Goal: Task Accomplishment & Management: Manage account settings

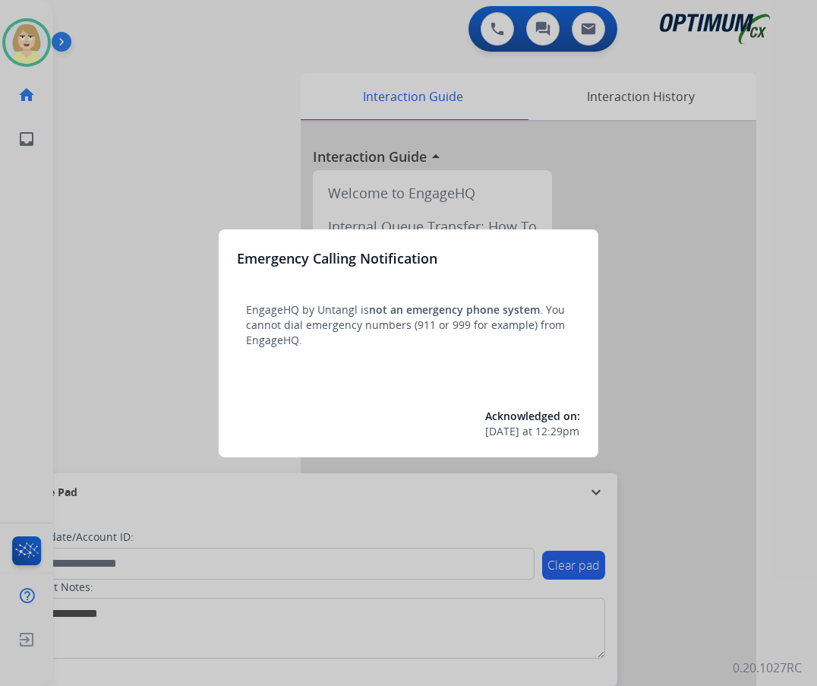
click at [90, 203] on div at bounding box center [408, 343] width 817 height 686
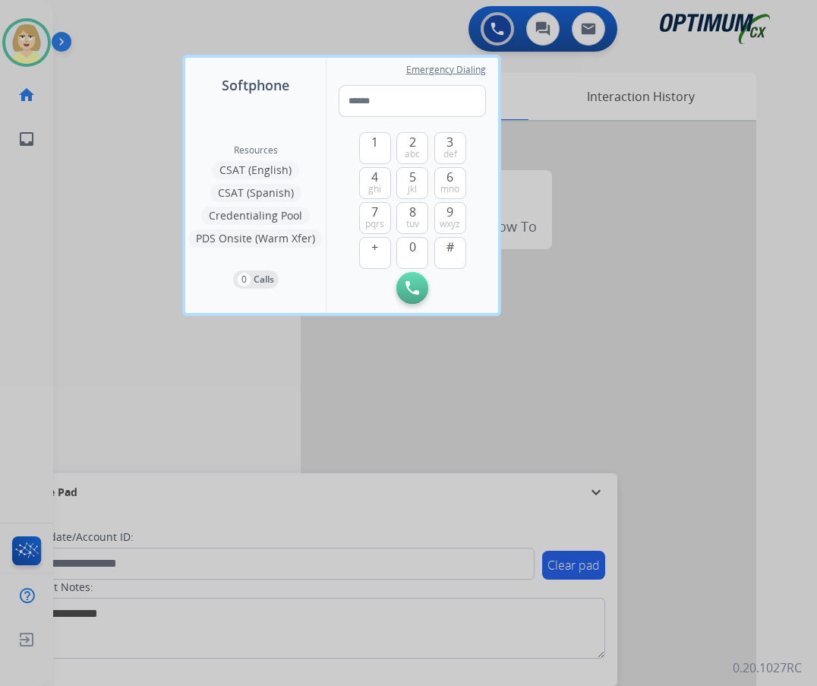
click at [85, 205] on div at bounding box center [408, 343] width 817 height 686
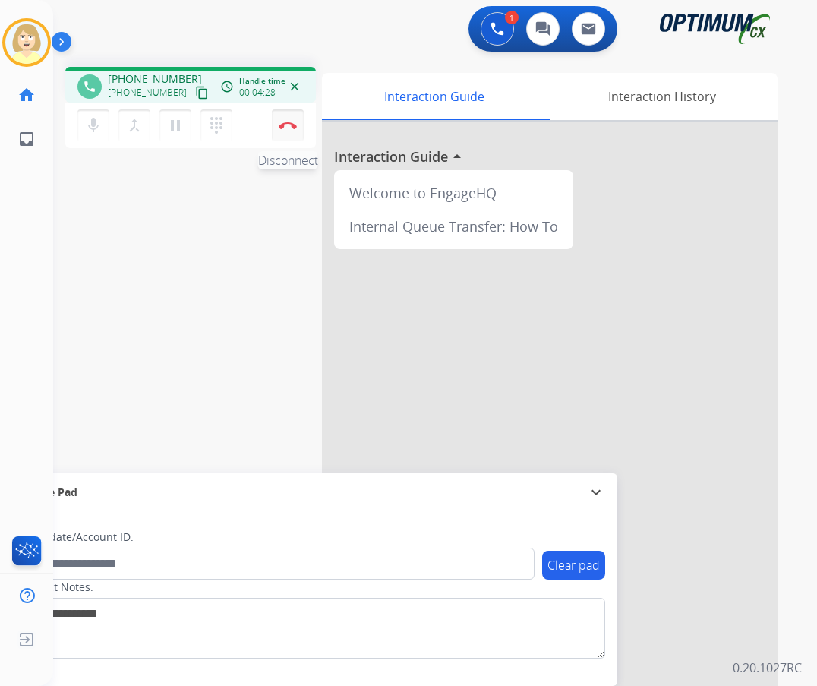
click at [286, 122] on img at bounding box center [288, 125] width 18 height 8
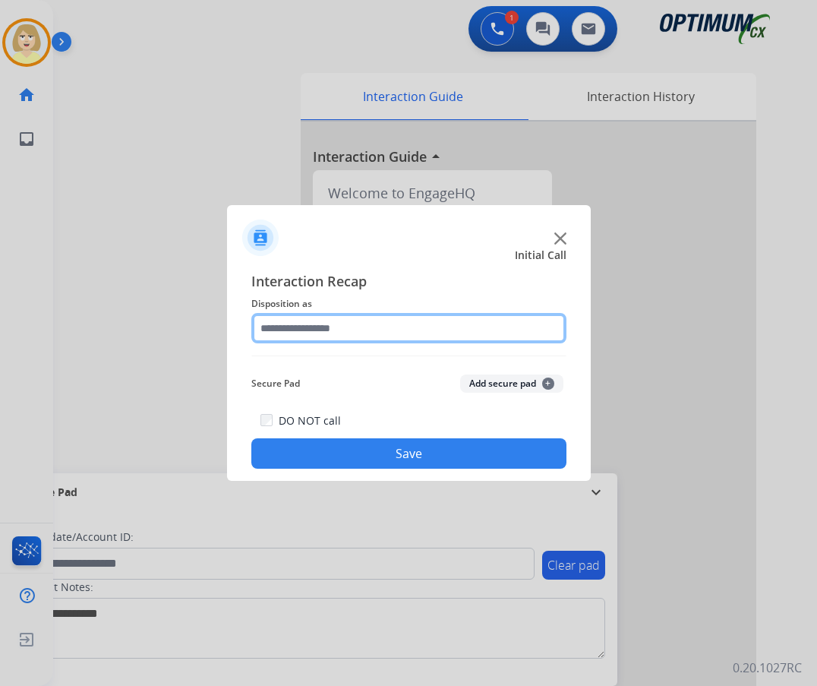
click at [314, 322] on input "text" at bounding box center [408, 328] width 315 height 30
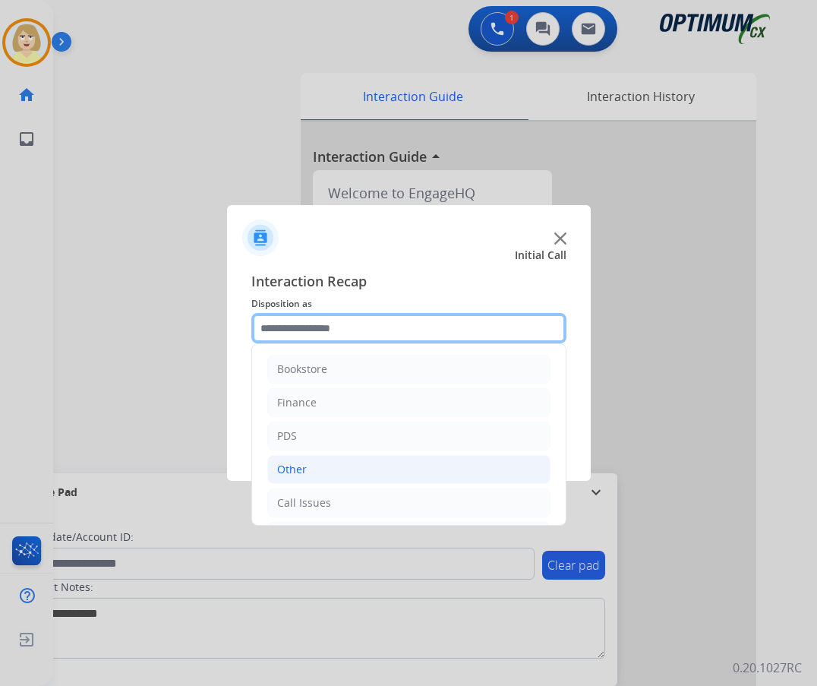
scroll to position [103, 0]
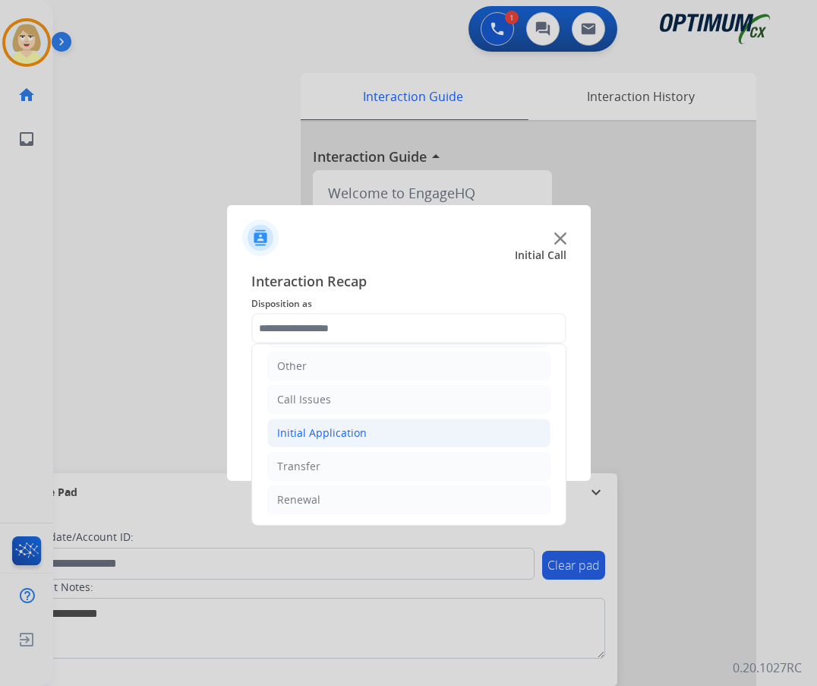
click at [332, 430] on div "Initial Application" at bounding box center [322, 432] width 90 height 15
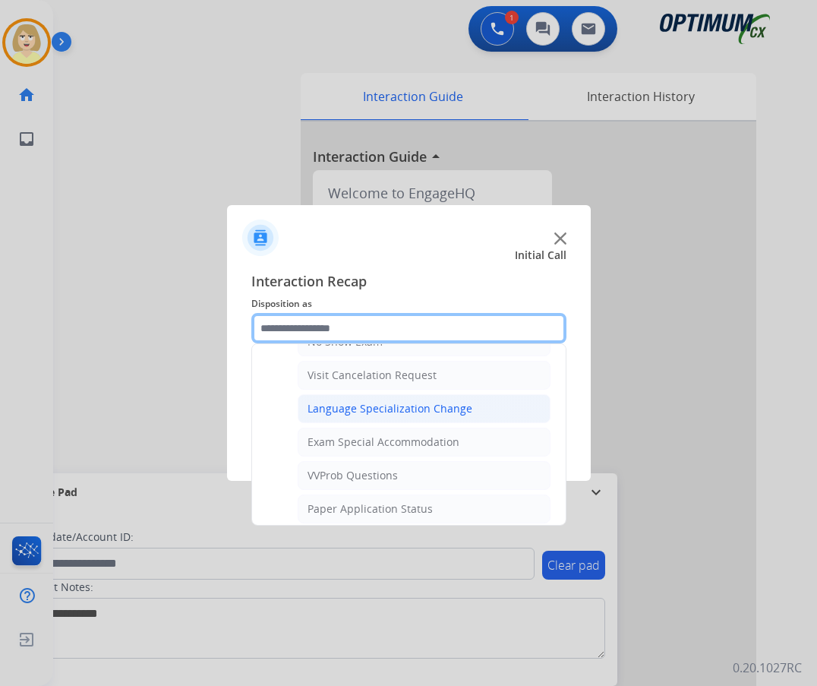
scroll to position [862, 0]
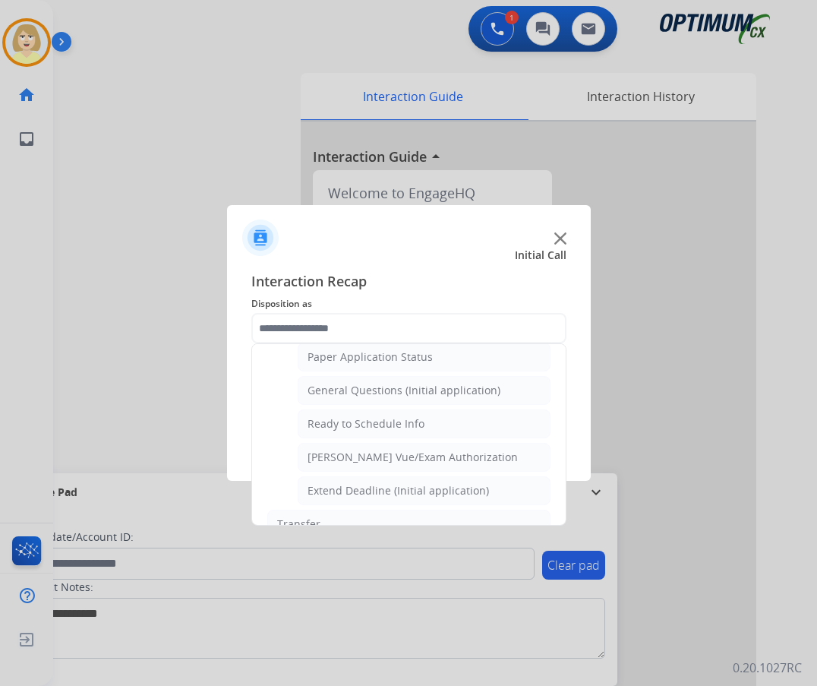
click at [398, 392] on div "General Questions (Initial application)" at bounding box center [403, 390] width 193 height 15
type input "**********"
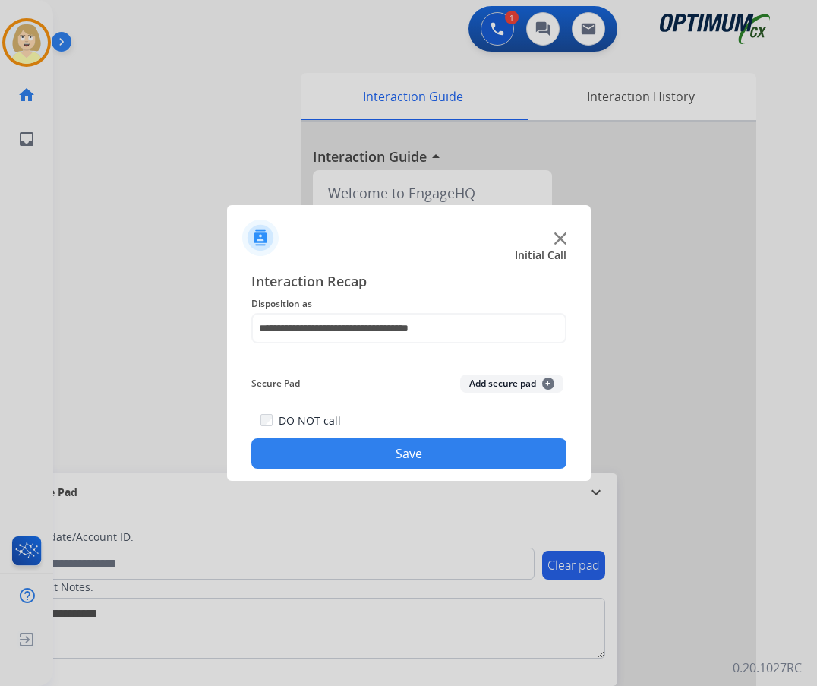
click at [484, 388] on button "Add secure pad +" at bounding box center [511, 383] width 103 height 18
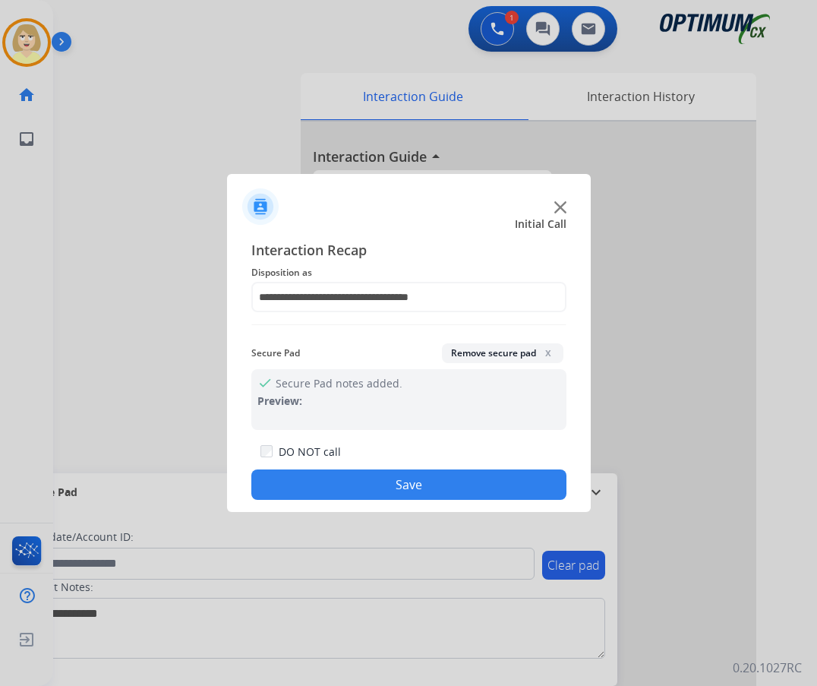
click at [335, 487] on button "Save" at bounding box center [408, 484] width 315 height 30
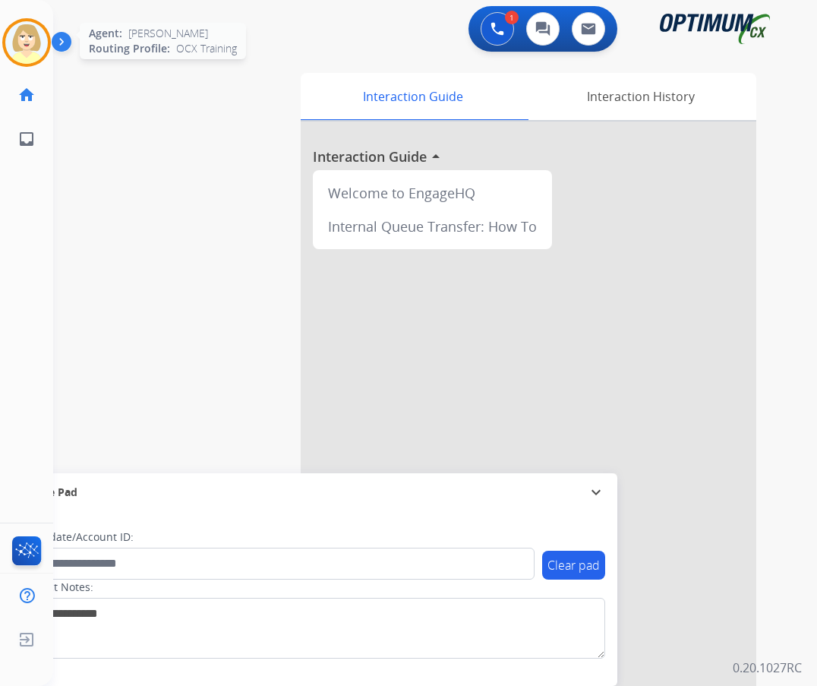
click at [23, 37] on img at bounding box center [26, 42] width 43 height 43
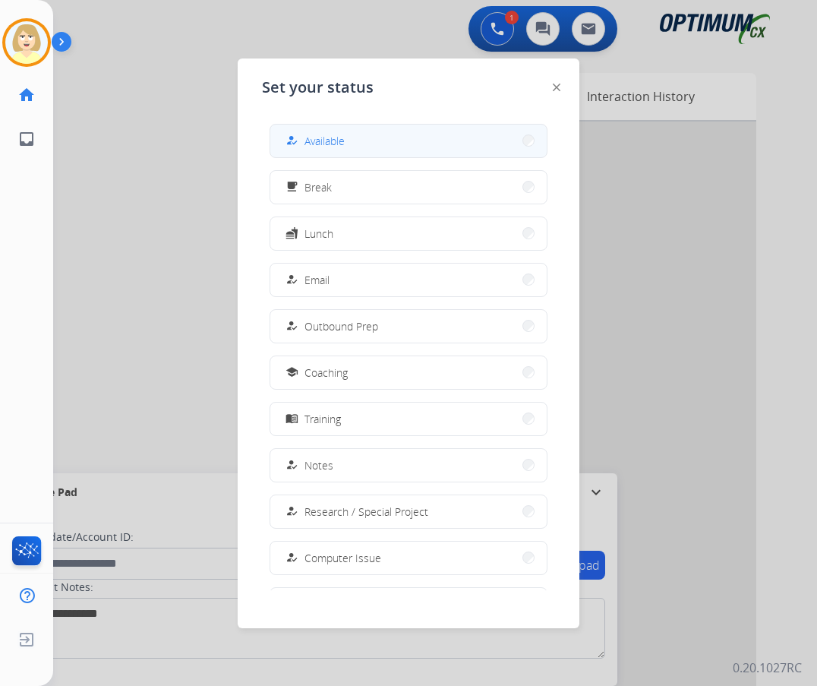
click at [313, 137] on span "Available" at bounding box center [324, 141] width 40 height 16
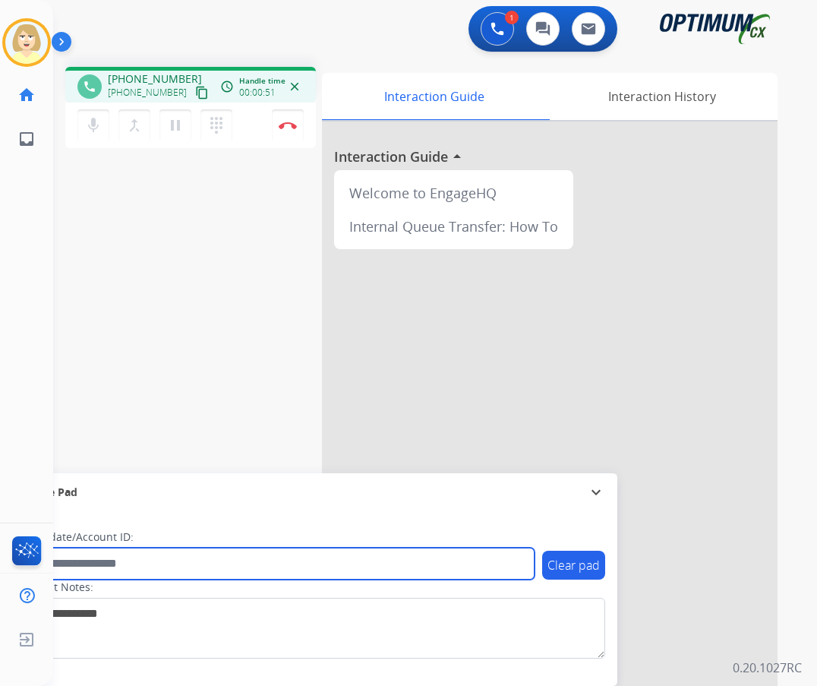
click at [110, 563] on input "text" at bounding box center [277, 563] width 515 height 32
paste input "*******"
type input "*******"
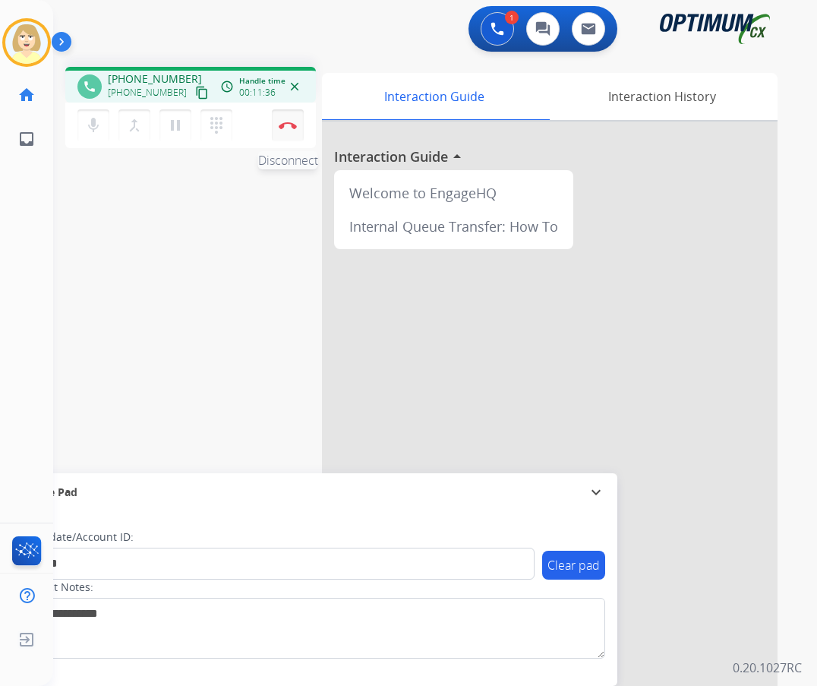
click at [286, 121] on button "Disconnect" at bounding box center [288, 125] width 32 height 32
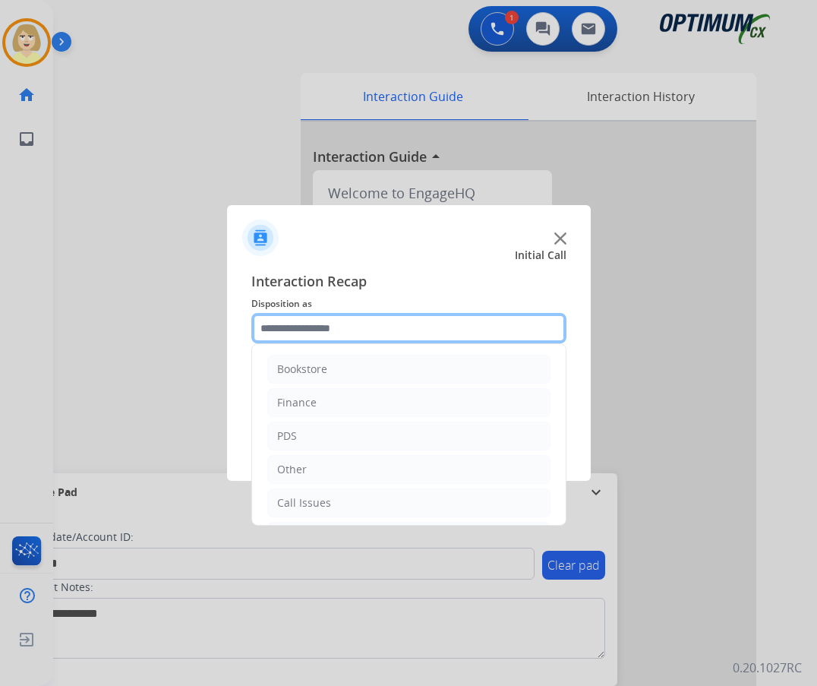
click at [302, 328] on input "text" at bounding box center [408, 328] width 315 height 30
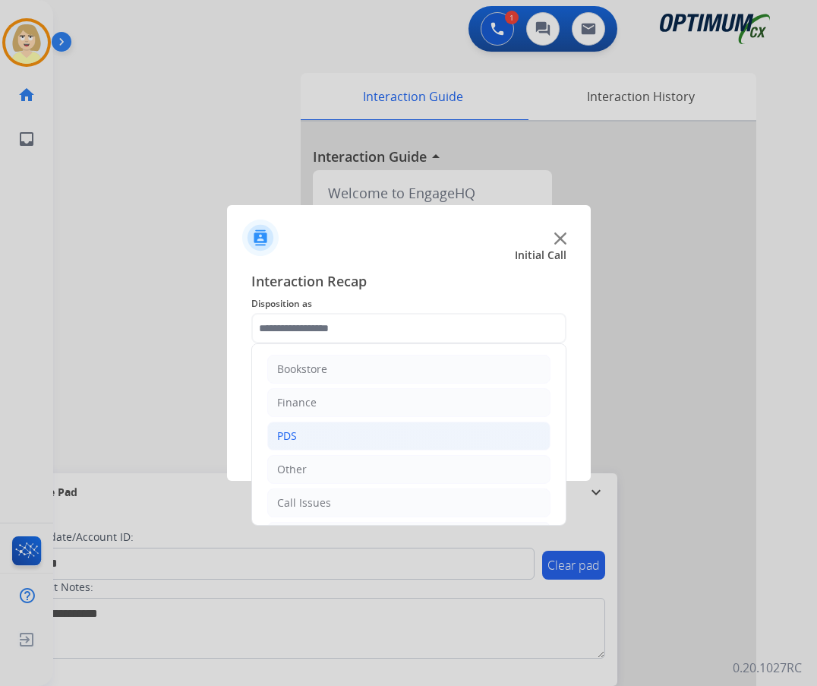
click at [285, 427] on li "PDS" at bounding box center [408, 435] width 283 height 29
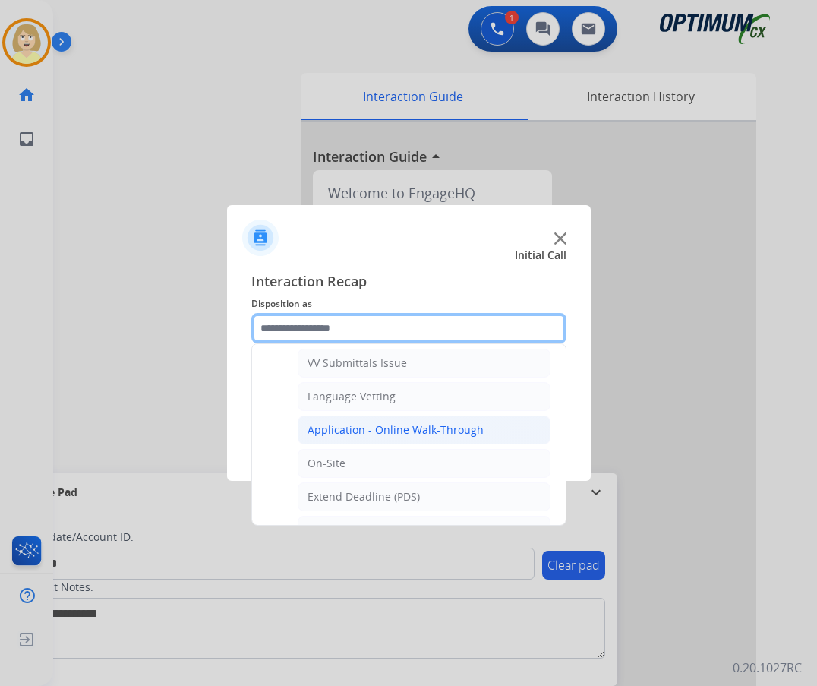
scroll to position [456, 0]
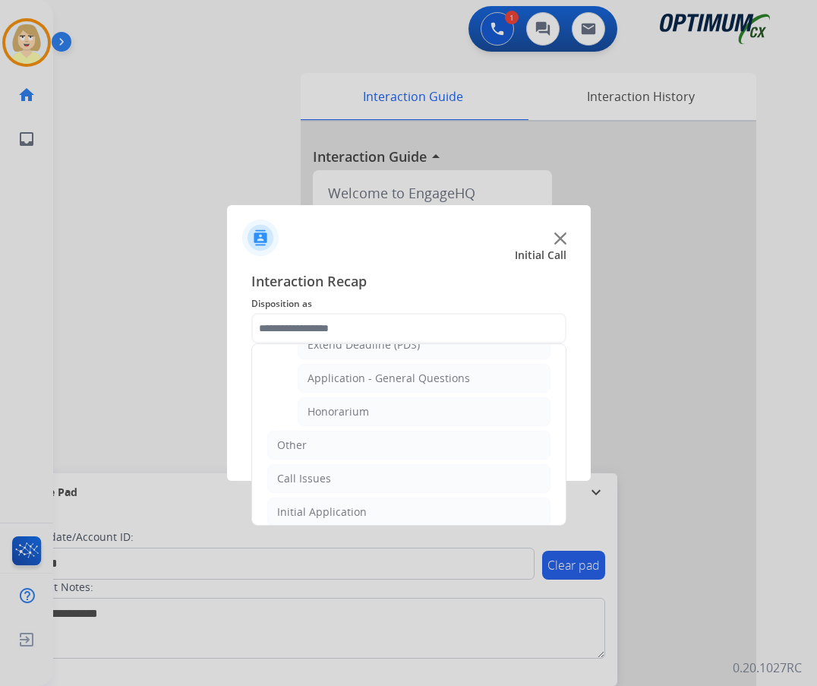
click at [399, 380] on div "Application - General Questions" at bounding box center [388, 377] width 162 height 15
type input "**********"
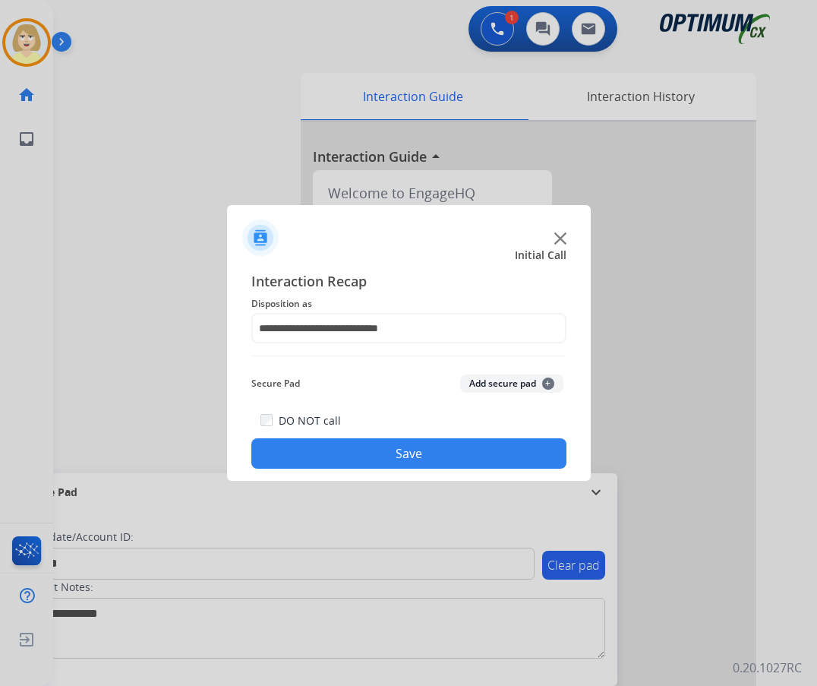
click at [509, 380] on button "Add secure pad +" at bounding box center [511, 383] width 103 height 18
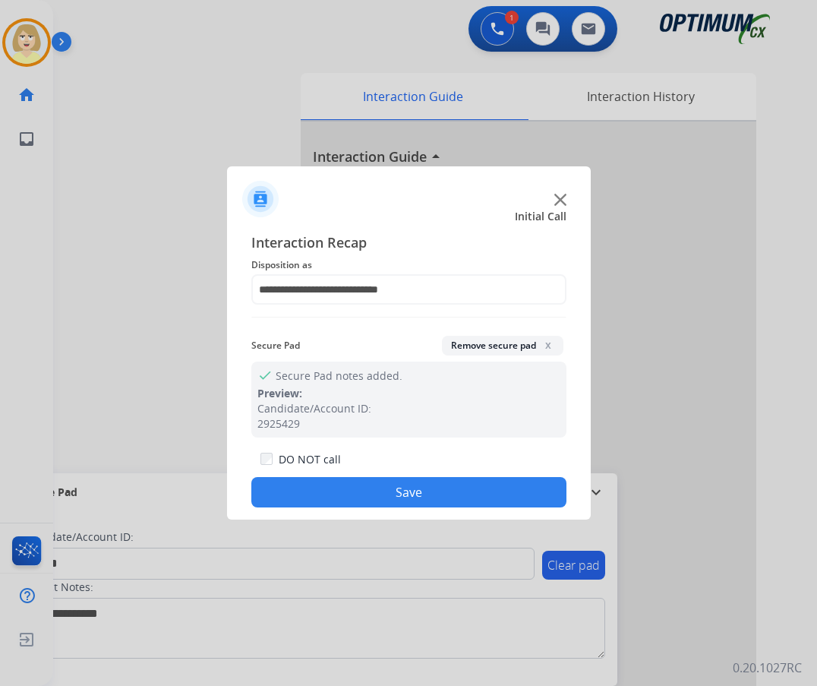
drag, startPoint x: 418, startPoint y: 492, endPoint x: 83, endPoint y: 286, distance: 393.0
click at [416, 492] on button "Save" at bounding box center [408, 492] width 315 height 30
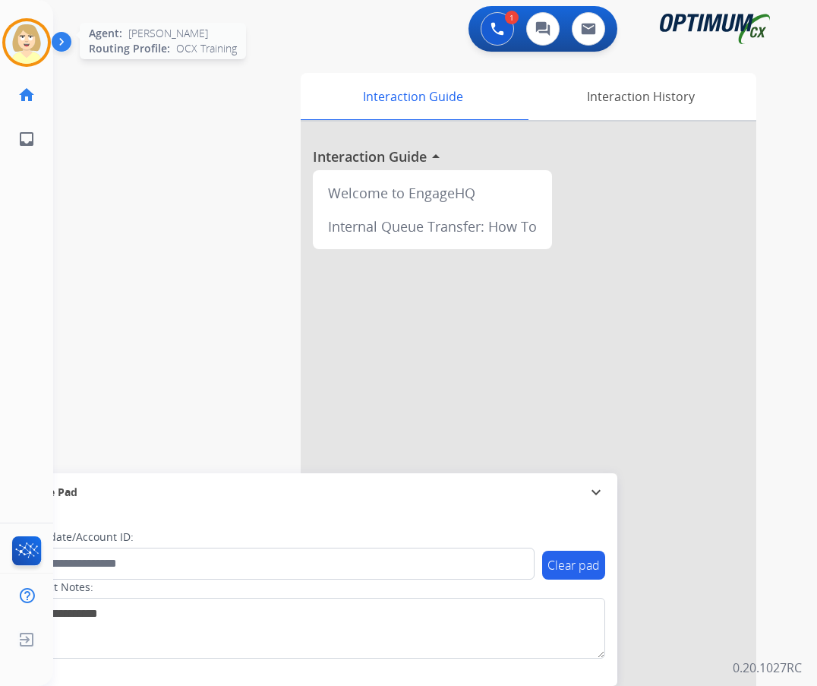
click at [26, 38] on img at bounding box center [26, 42] width 43 height 43
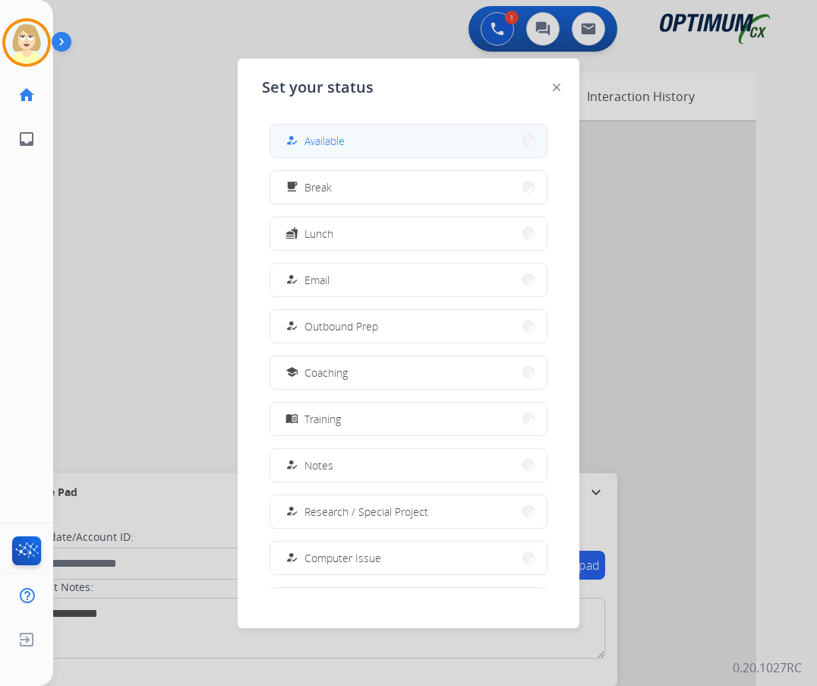
click at [323, 143] on span "Available" at bounding box center [324, 141] width 40 height 16
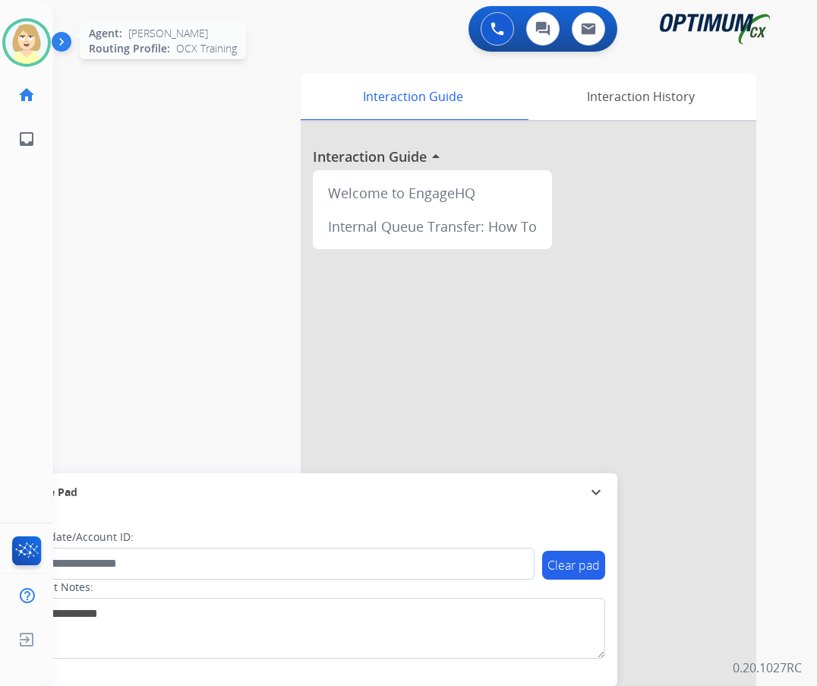
click at [28, 46] on img at bounding box center [26, 42] width 43 height 43
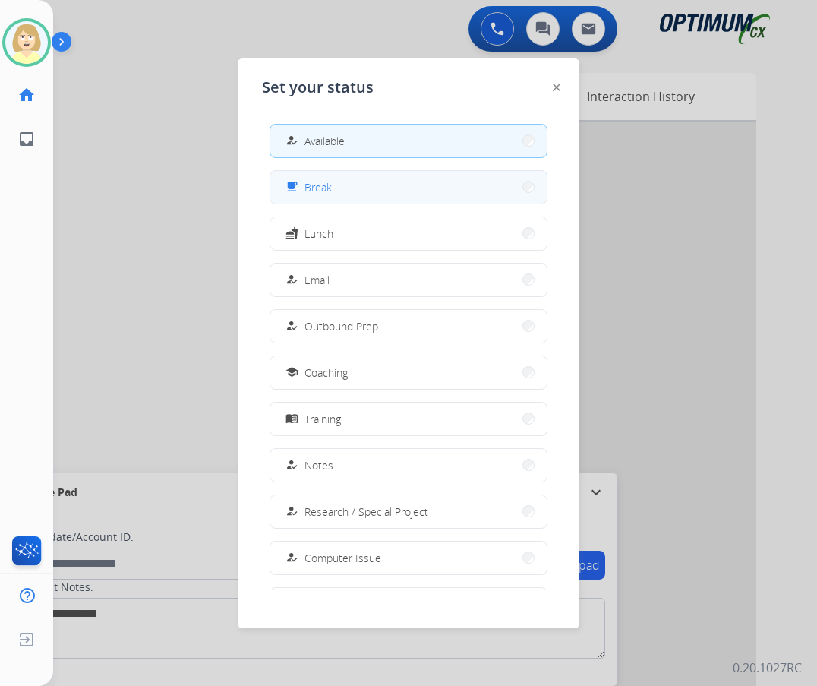
click at [314, 184] on span "Break" at bounding box center [317, 187] width 27 height 16
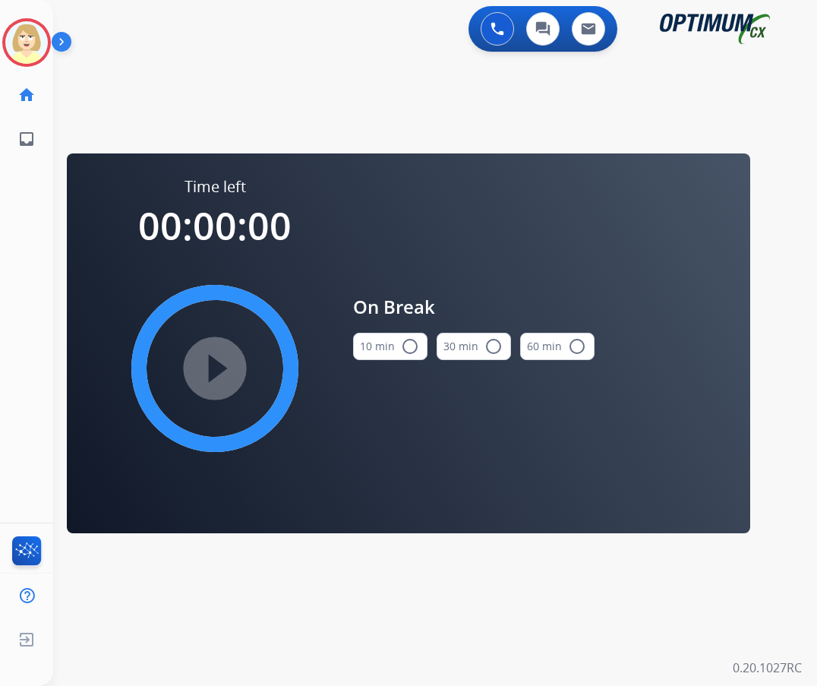
drag, startPoint x: 397, startPoint y: 342, endPoint x: 168, endPoint y: 389, distance: 234.1
click at [377, 342] on button "10 min radio_button_unchecked" at bounding box center [390, 346] width 74 height 27
click at [222, 363] on mat-icon "play_circle_filled" at bounding box center [215, 368] width 18 height 18
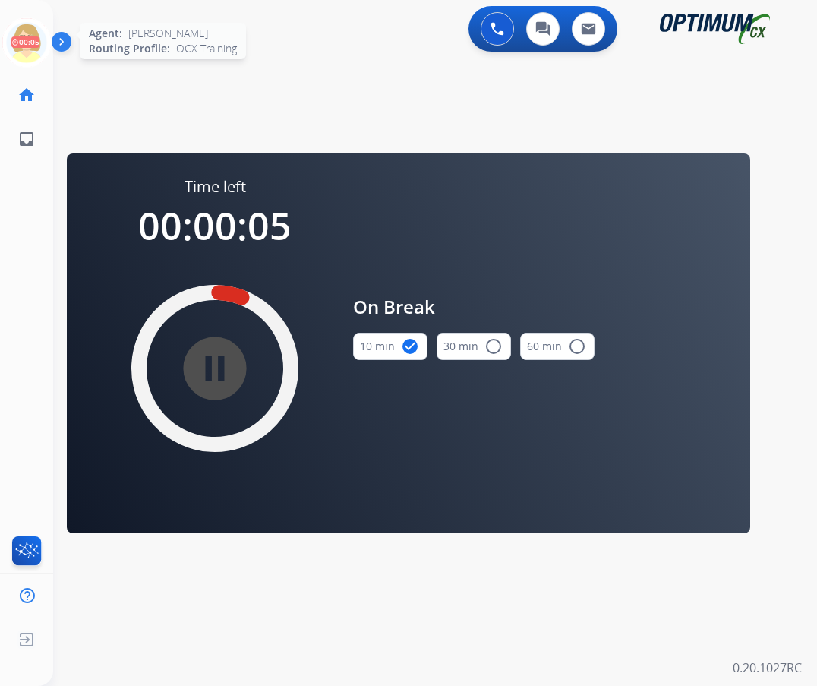
click at [32, 36] on icon at bounding box center [26, 42] width 49 height 49
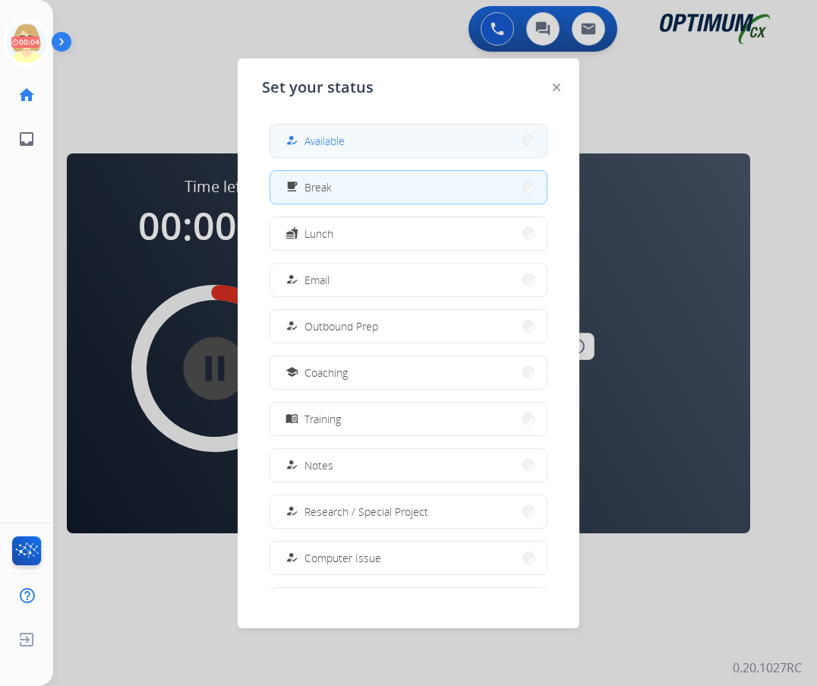
click at [358, 137] on button "how_to_reg Available" at bounding box center [408, 141] width 276 height 33
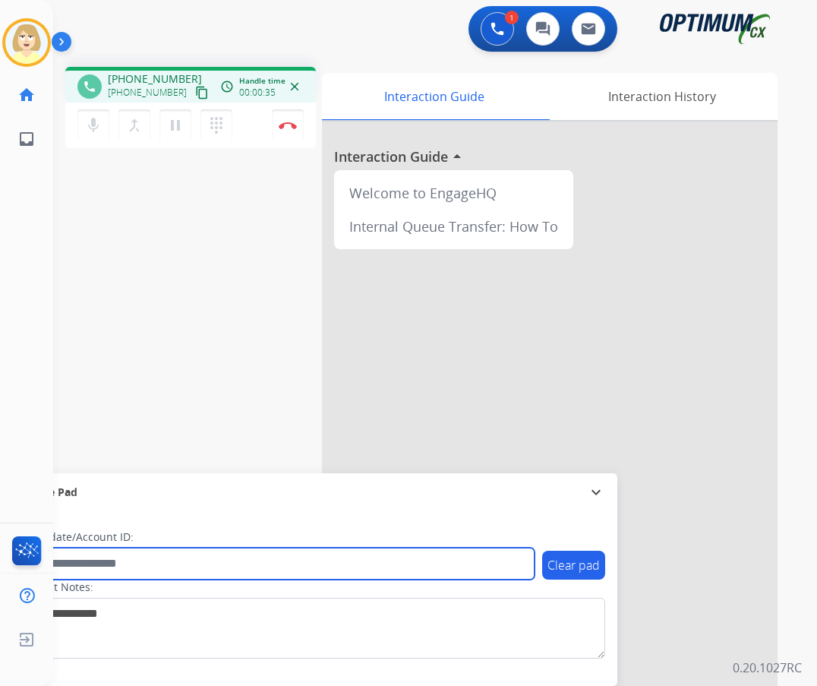
click at [90, 560] on input "text" at bounding box center [277, 563] width 515 height 32
paste input "*******"
click at [120, 563] on input "*******" at bounding box center [277, 563] width 515 height 32
paste input "********"
type input "**********"
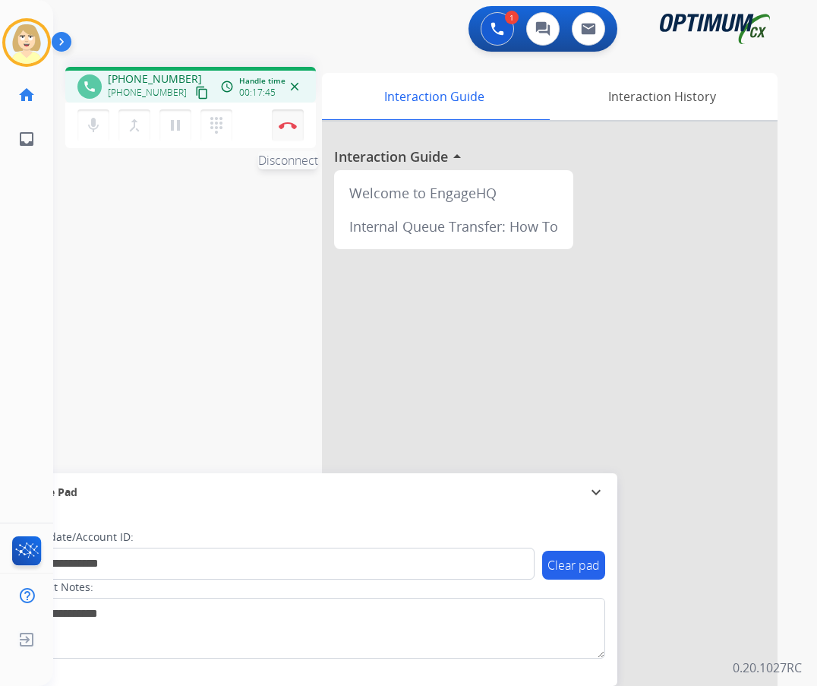
click at [288, 121] on button "Disconnect" at bounding box center [288, 125] width 32 height 32
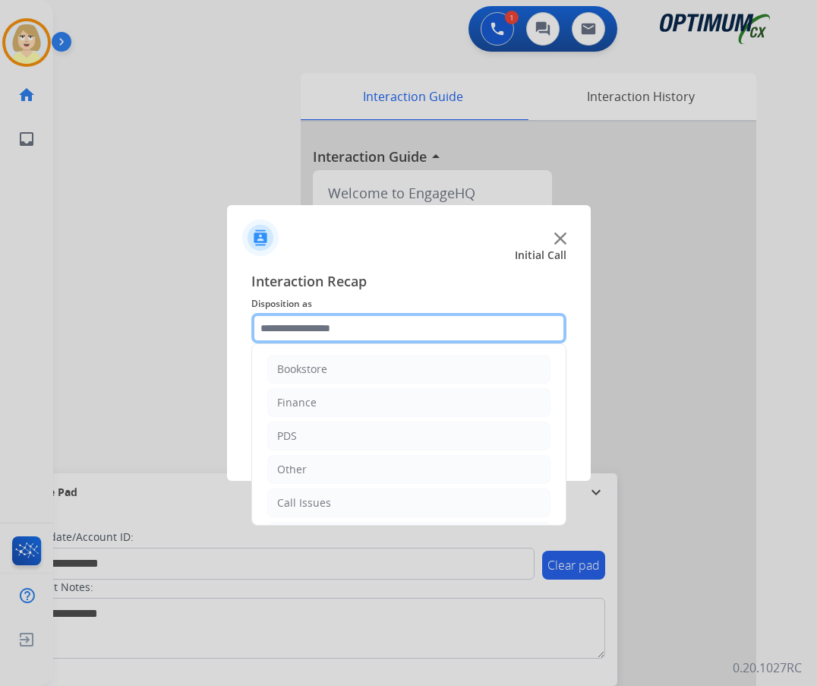
click at [316, 329] on input "text" at bounding box center [408, 328] width 315 height 30
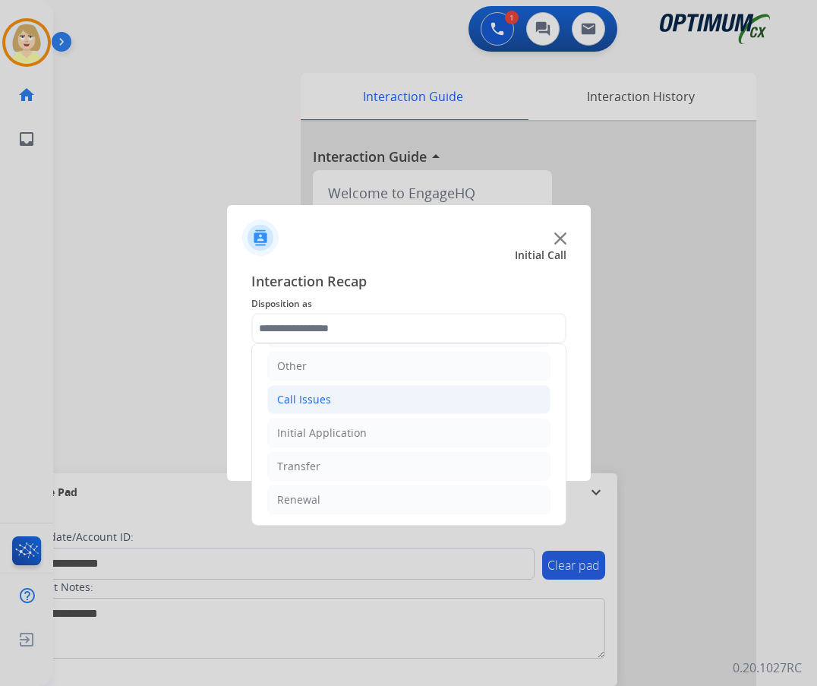
click at [298, 399] on div "Call Issues" at bounding box center [304, 399] width 54 height 15
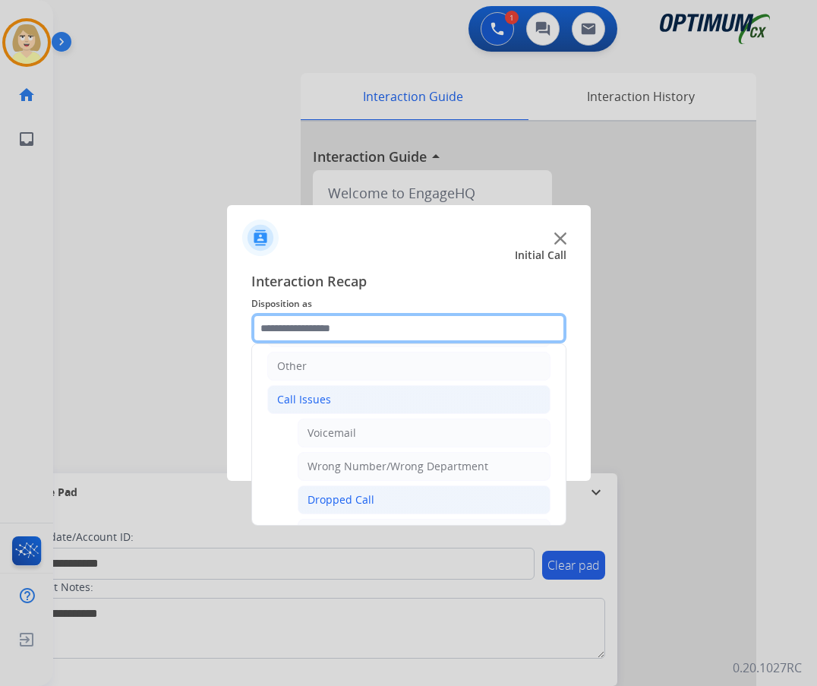
scroll to position [255, 0]
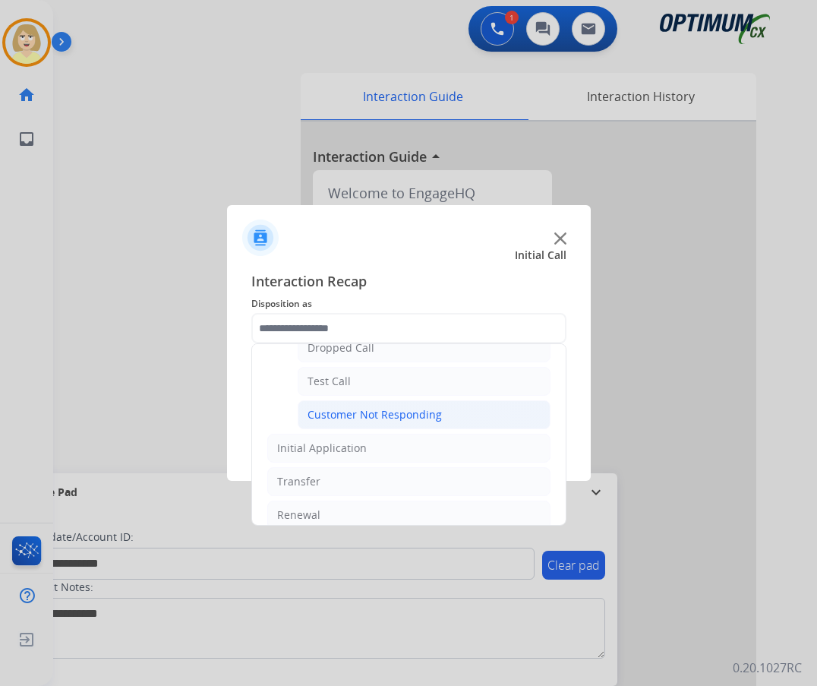
click at [389, 417] on div "Customer Not Responding" at bounding box center [374, 414] width 134 height 15
type input "**********"
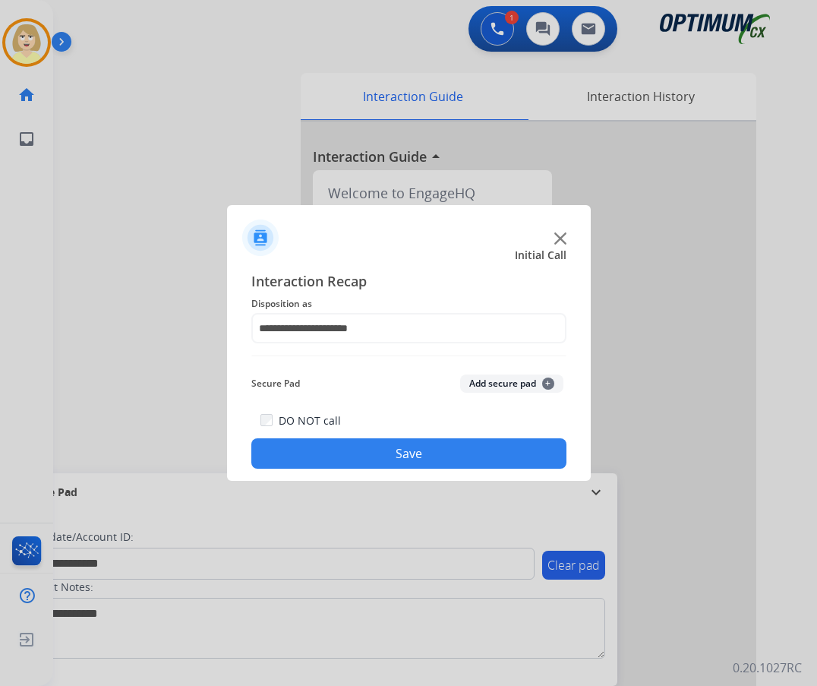
click at [491, 381] on button "Add secure pad +" at bounding box center [511, 383] width 103 height 18
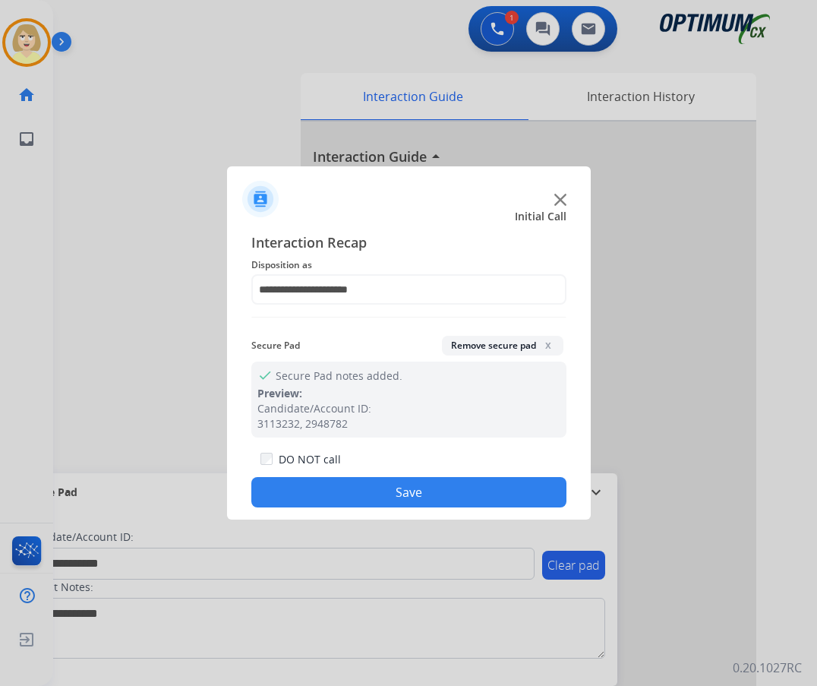
click at [343, 484] on button "Save" at bounding box center [408, 492] width 315 height 30
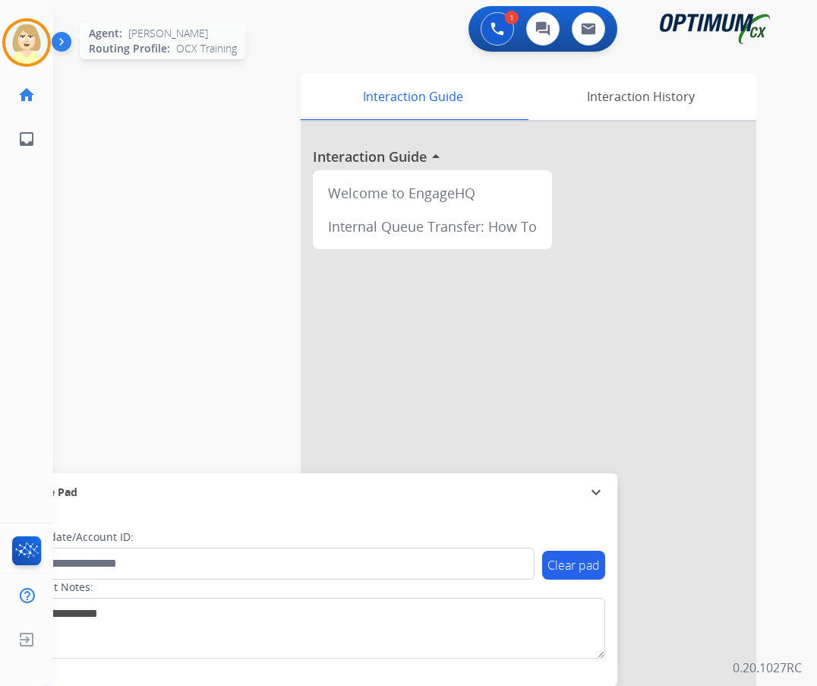
click at [14, 36] on img at bounding box center [26, 42] width 43 height 43
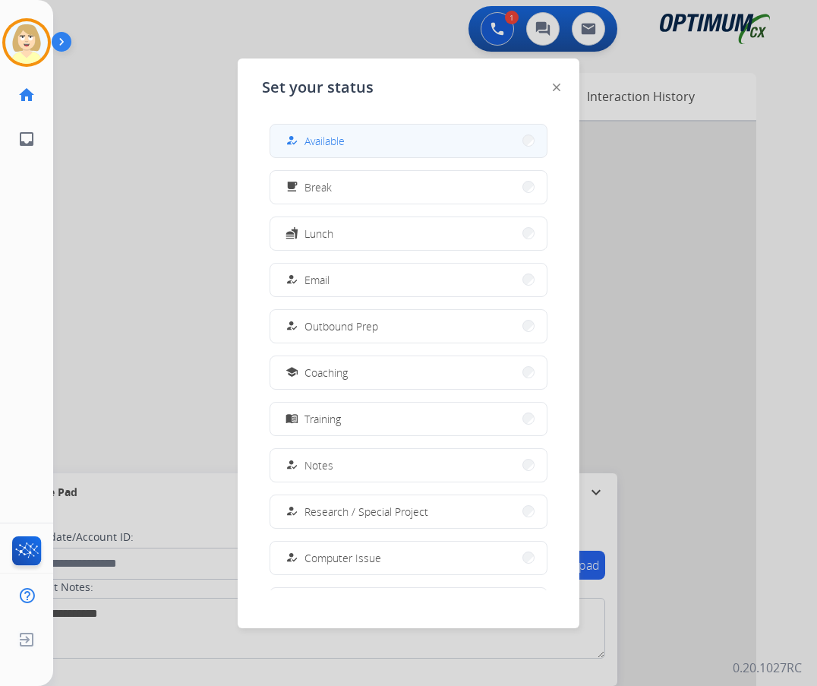
click at [331, 142] on span "Available" at bounding box center [324, 141] width 40 height 16
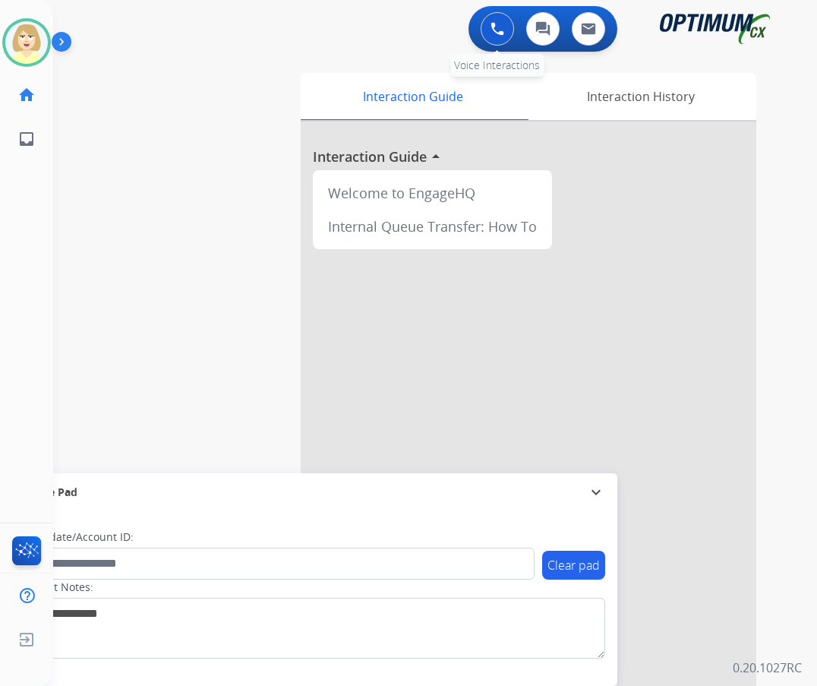
click at [494, 20] on button at bounding box center [497, 28] width 33 height 33
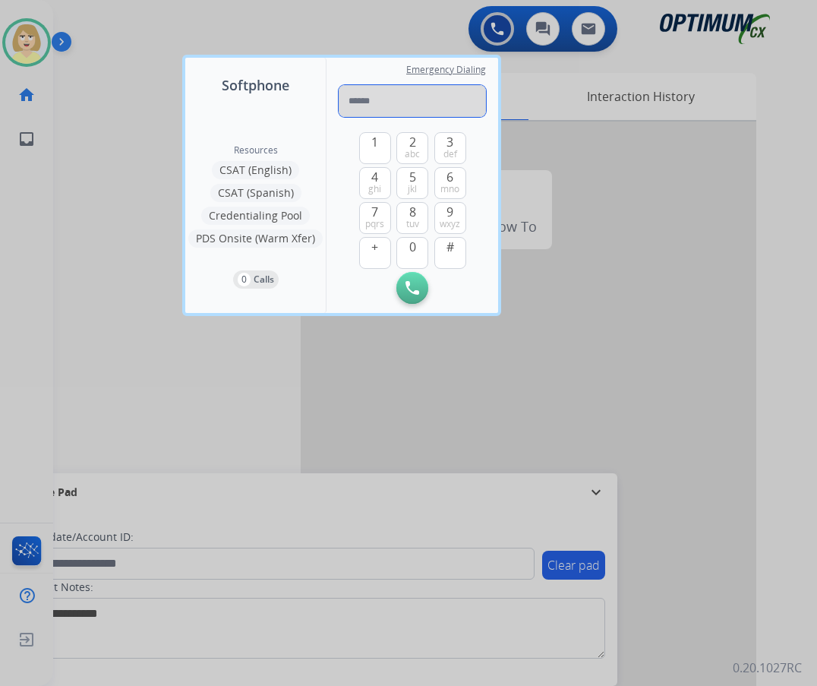
click at [382, 100] on input "tel" at bounding box center [412, 101] width 147 height 32
paste input "**********"
type input "**********"
click at [417, 287] on button "Initiate Call" at bounding box center [412, 288] width 32 height 32
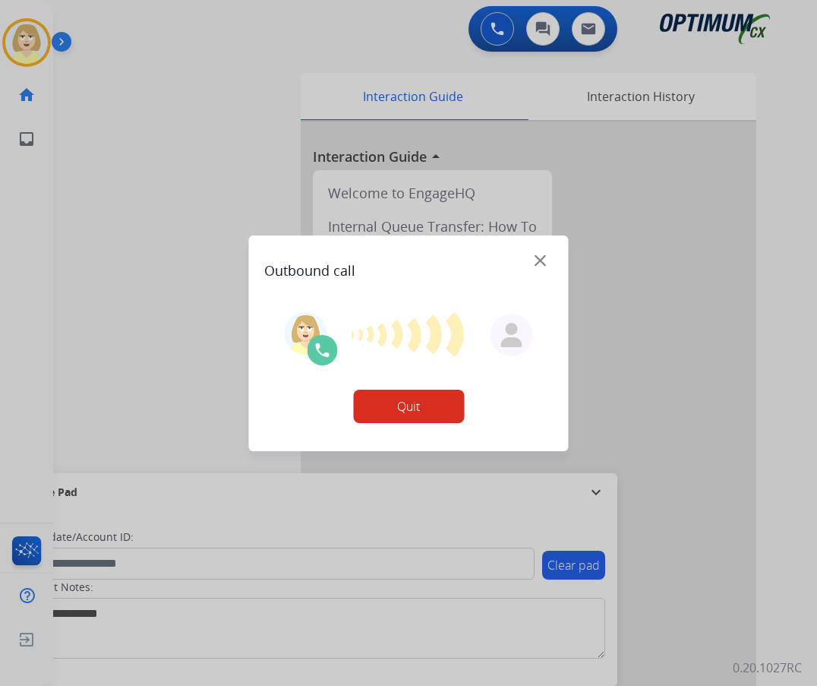
click at [105, 563] on div at bounding box center [408, 343] width 817 height 686
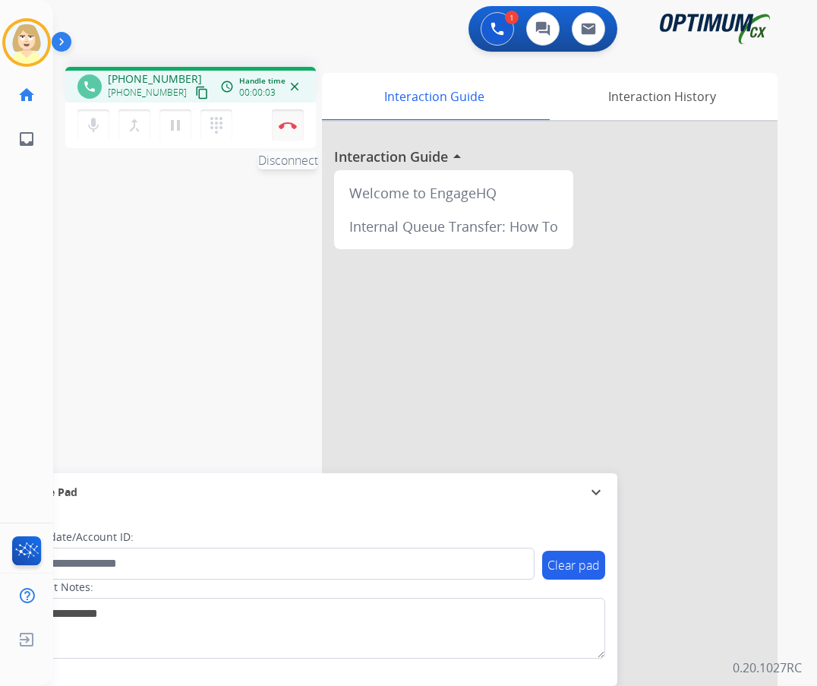
click at [288, 121] on button "Disconnect" at bounding box center [288, 125] width 32 height 32
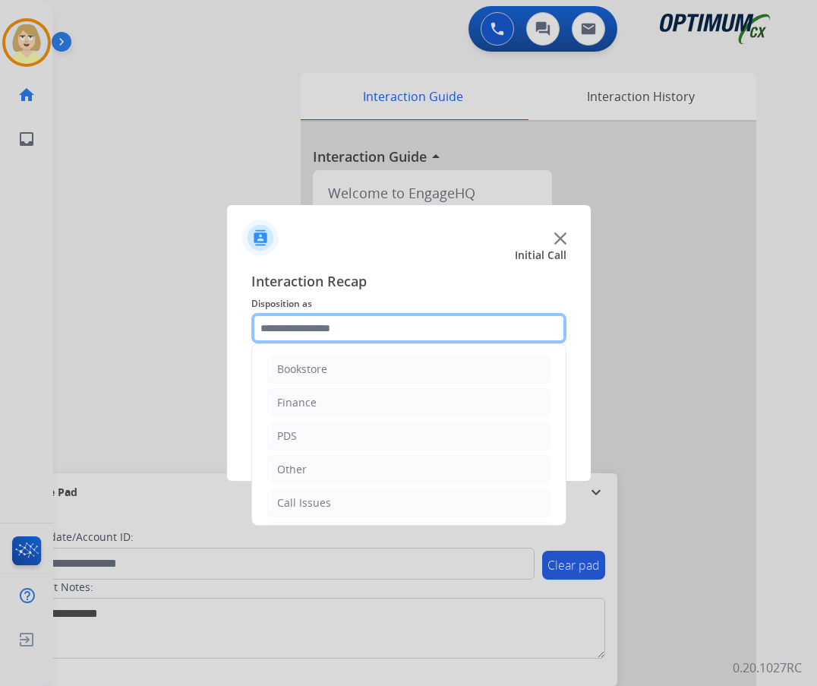
click at [307, 328] on input "text" at bounding box center [408, 328] width 315 height 30
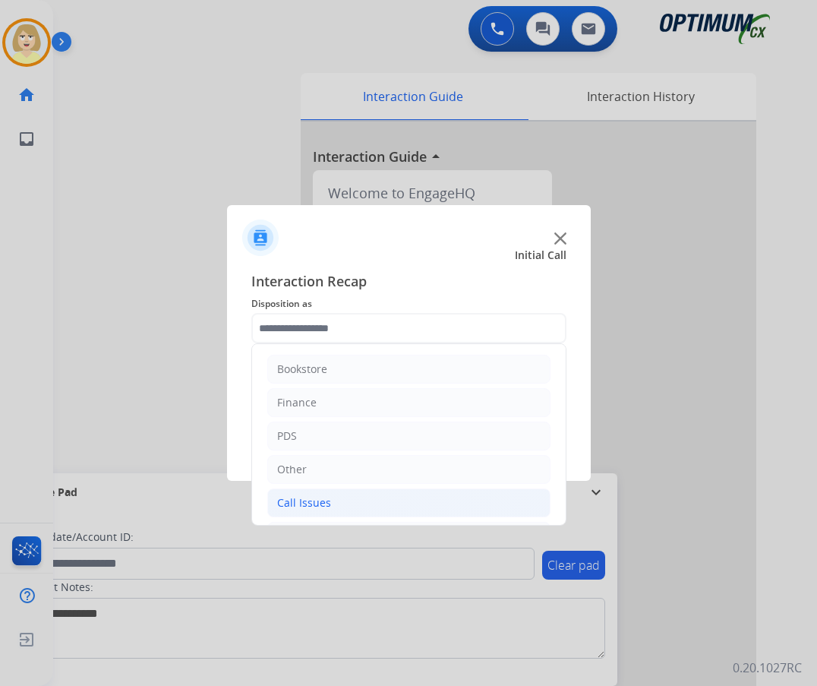
click at [312, 498] on div "Call Issues" at bounding box center [304, 502] width 54 height 15
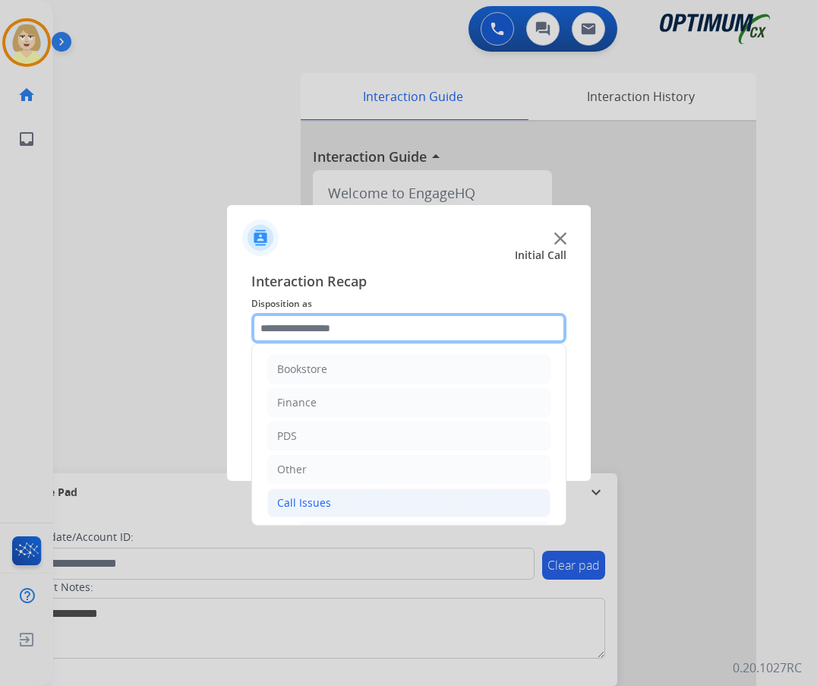
scroll to position [152, 0]
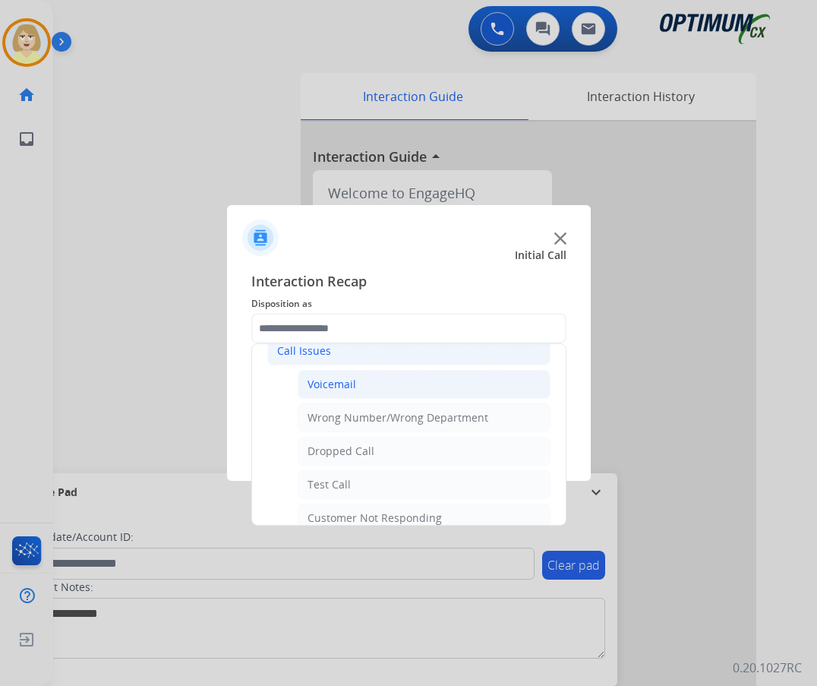
click at [328, 376] on li "Voicemail" at bounding box center [424, 384] width 253 height 29
type input "*********"
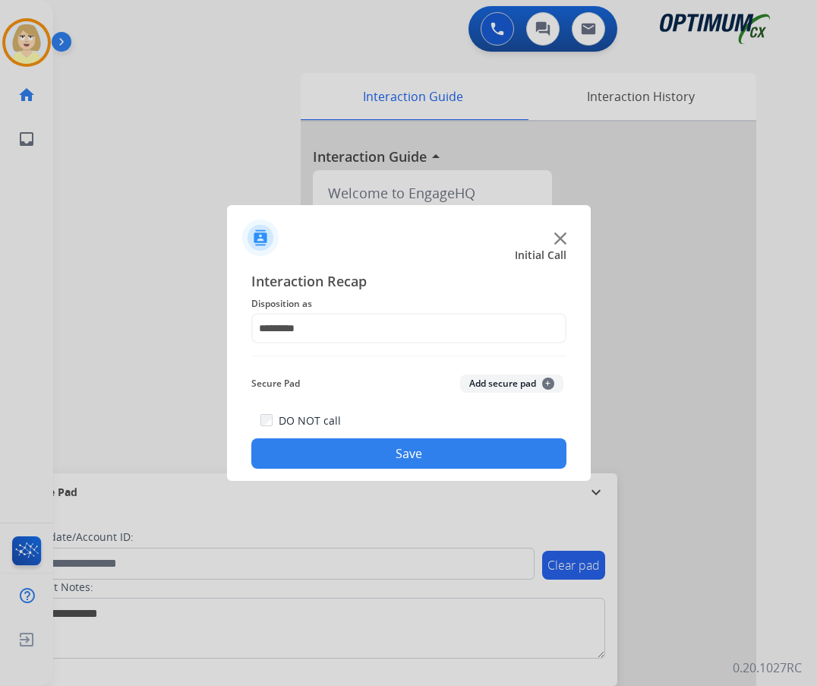
drag, startPoint x: 379, startPoint y: 454, endPoint x: 324, endPoint y: 421, distance: 64.1
click at [377, 454] on button "Save" at bounding box center [408, 453] width 315 height 30
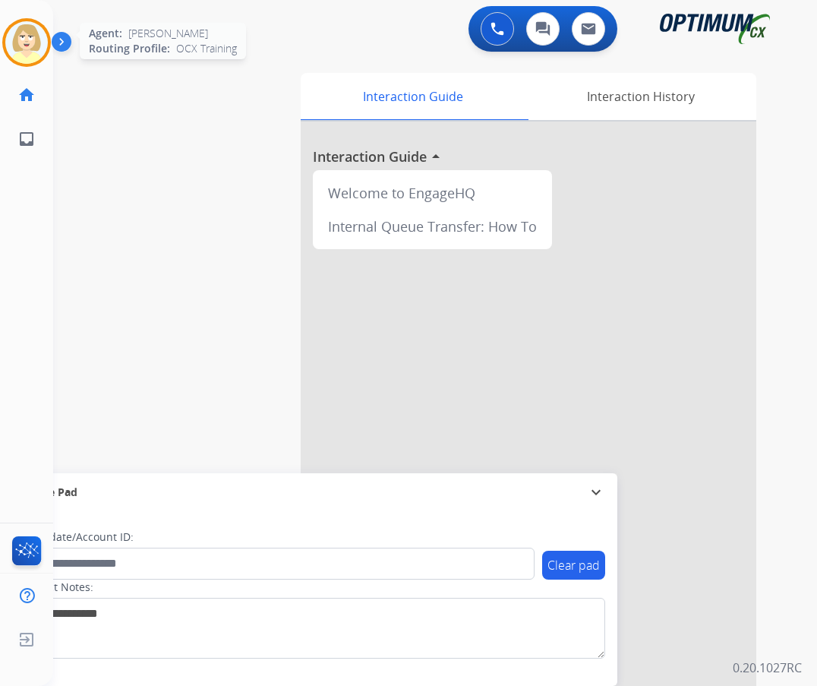
click at [28, 40] on img at bounding box center [26, 42] width 43 height 43
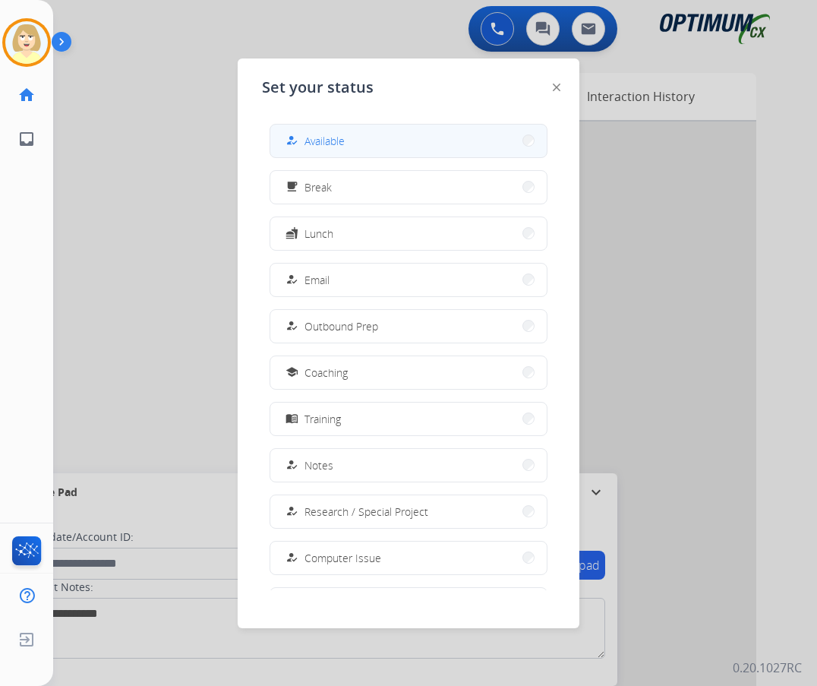
click at [307, 145] on div "how_to_reg Available" at bounding box center [313, 140] width 62 height 18
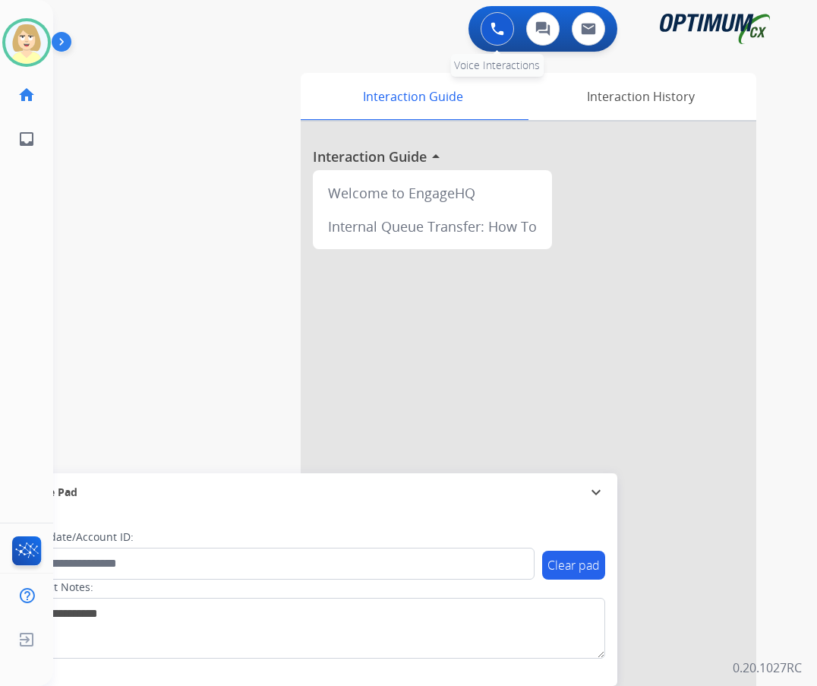
click at [495, 22] on img at bounding box center [497, 29] width 14 height 14
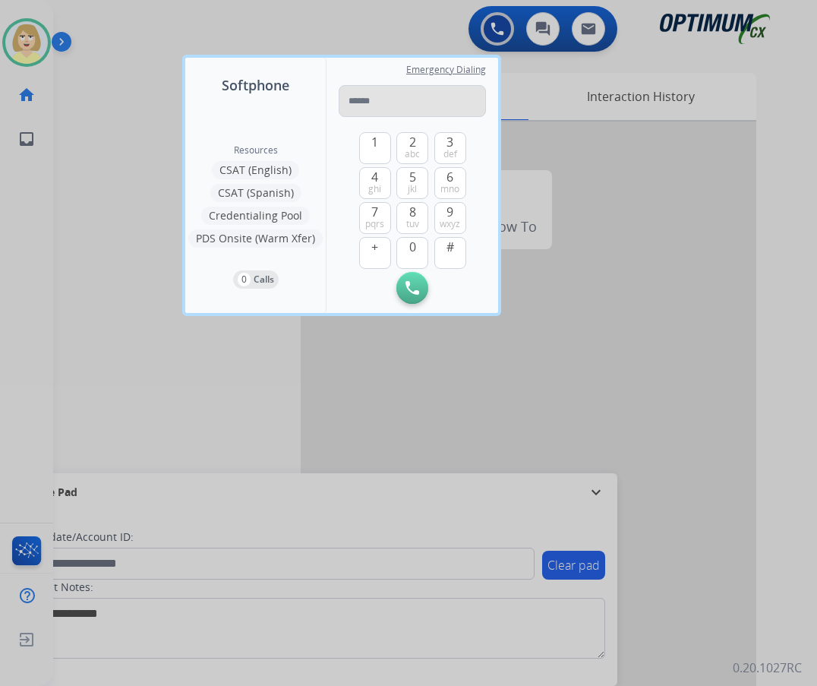
click at [376, 101] on input "tel" at bounding box center [412, 101] width 147 height 32
type input "*******"
drag, startPoint x: 410, startPoint y: 99, endPoint x: 311, endPoint y: 100, distance: 99.5
click at [311, 100] on div "Softphone Resources CSAT (English) CSAT (Spanish) Credentialing Pool PDS Onsite…" at bounding box center [341, 185] width 313 height 255
click at [367, 97] on input "tel" at bounding box center [412, 101] width 147 height 32
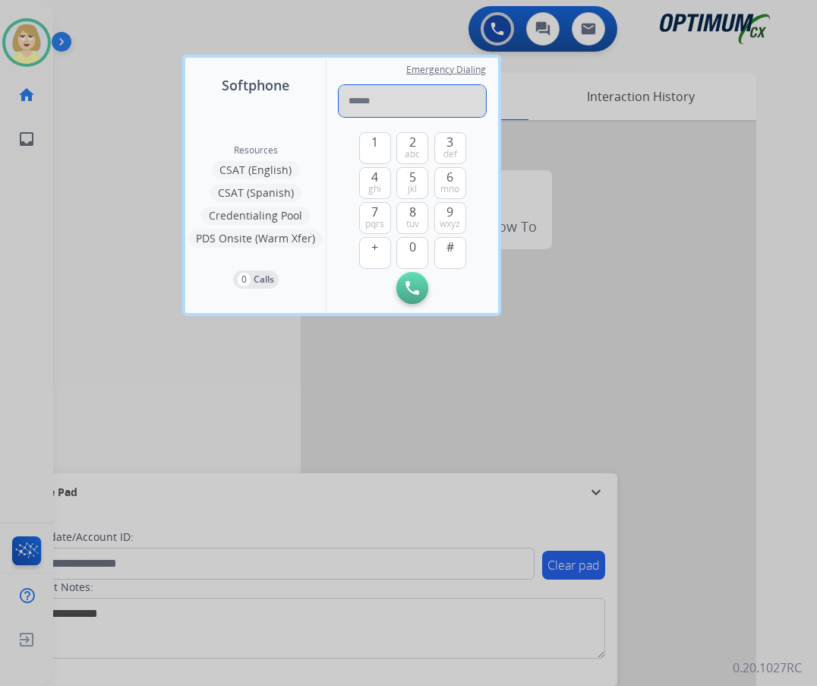
paste input "**********"
type input "**********"
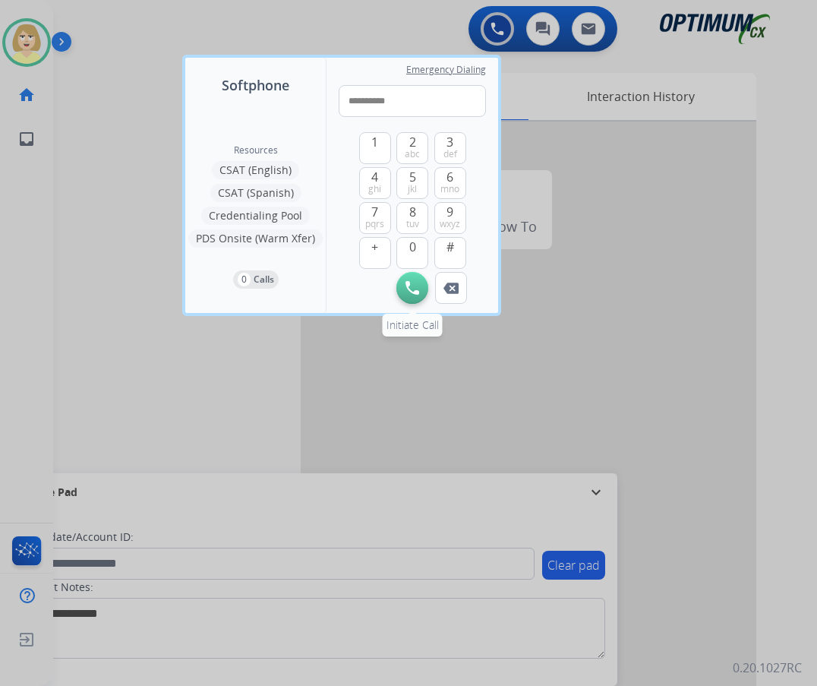
click at [411, 285] on img at bounding box center [412, 288] width 14 height 14
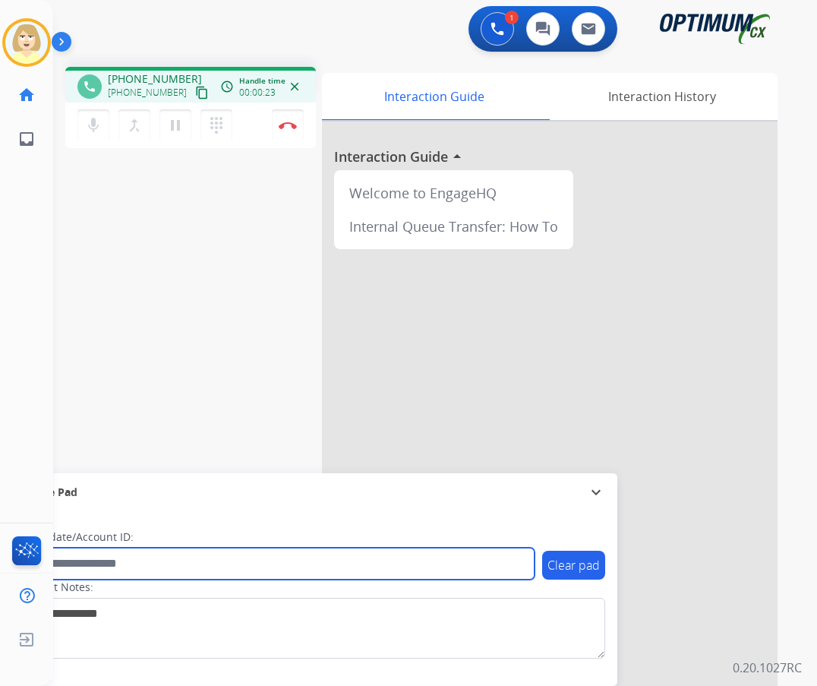
click at [88, 560] on input "text" at bounding box center [277, 563] width 515 height 32
paste input "*******"
type input "*******"
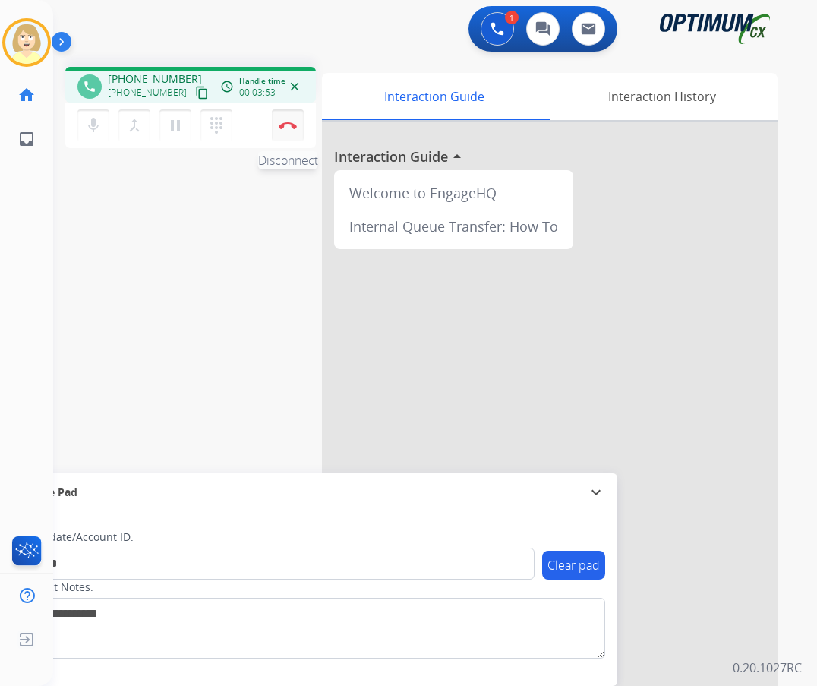
click at [288, 124] on img at bounding box center [288, 125] width 18 height 8
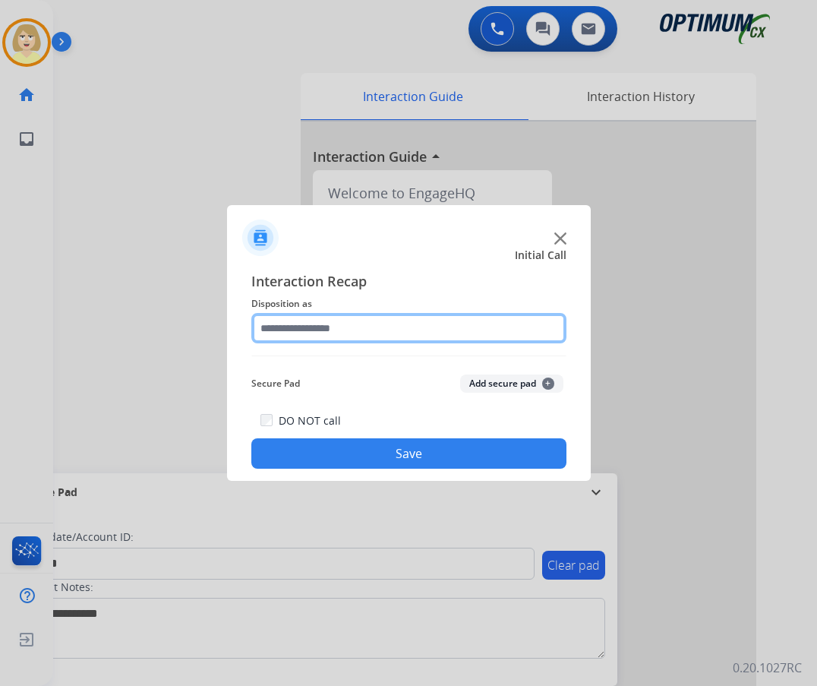
click at [317, 334] on input "text" at bounding box center [408, 328] width 315 height 30
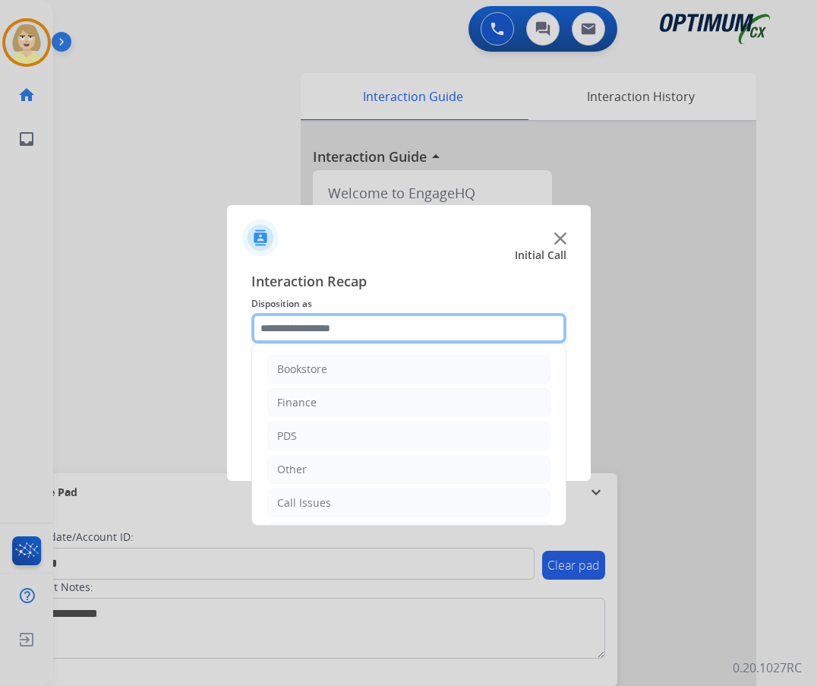
scroll to position [103, 0]
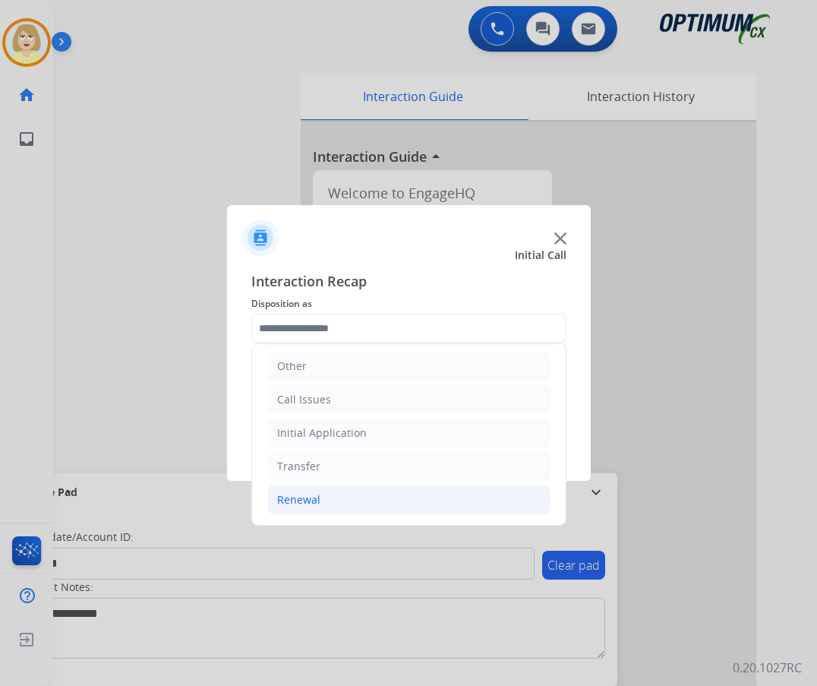
click at [306, 499] on div "Renewal" at bounding box center [298, 499] width 43 height 15
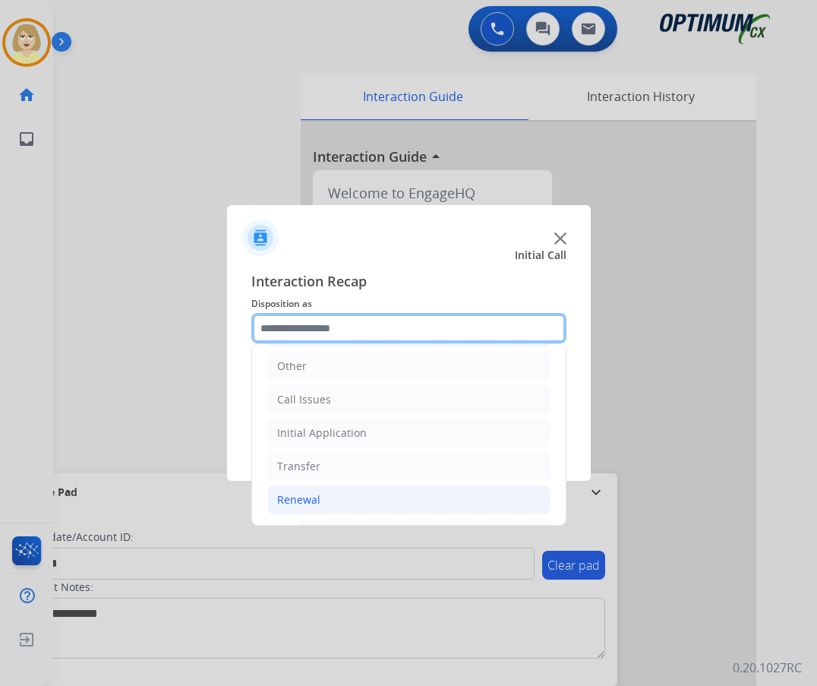
scroll to position [331, 0]
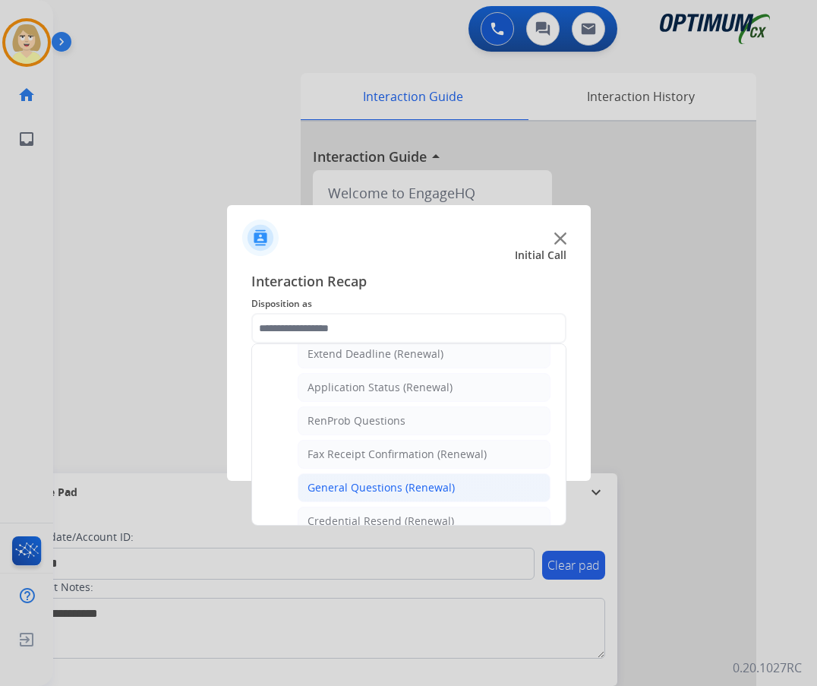
click at [386, 483] on div "General Questions (Renewal)" at bounding box center [380, 487] width 147 height 15
type input "**********"
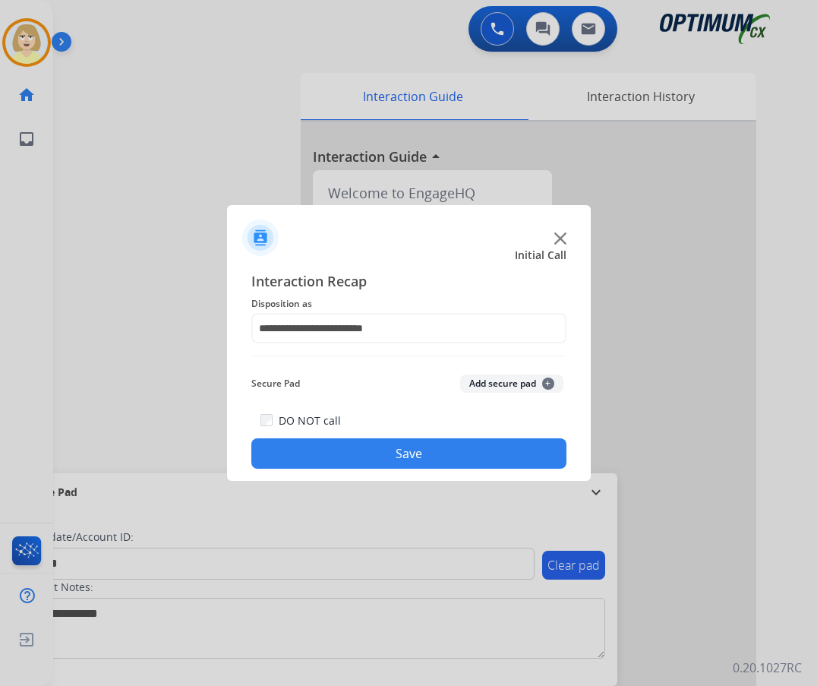
click at [499, 377] on button "Add secure pad +" at bounding box center [511, 383] width 103 height 18
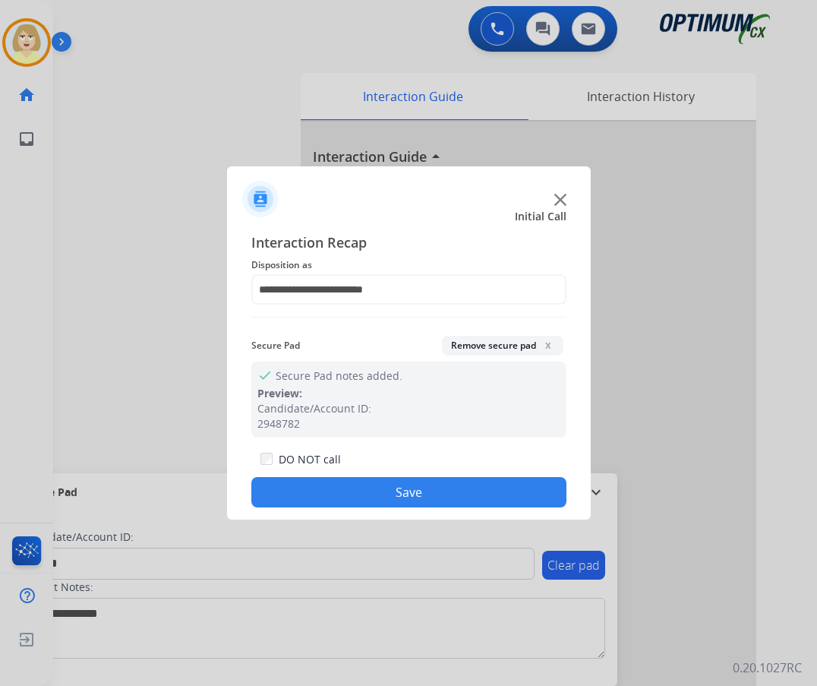
drag, startPoint x: 364, startPoint y: 497, endPoint x: 285, endPoint y: 390, distance: 132.6
click at [356, 486] on button "Save" at bounding box center [408, 492] width 315 height 30
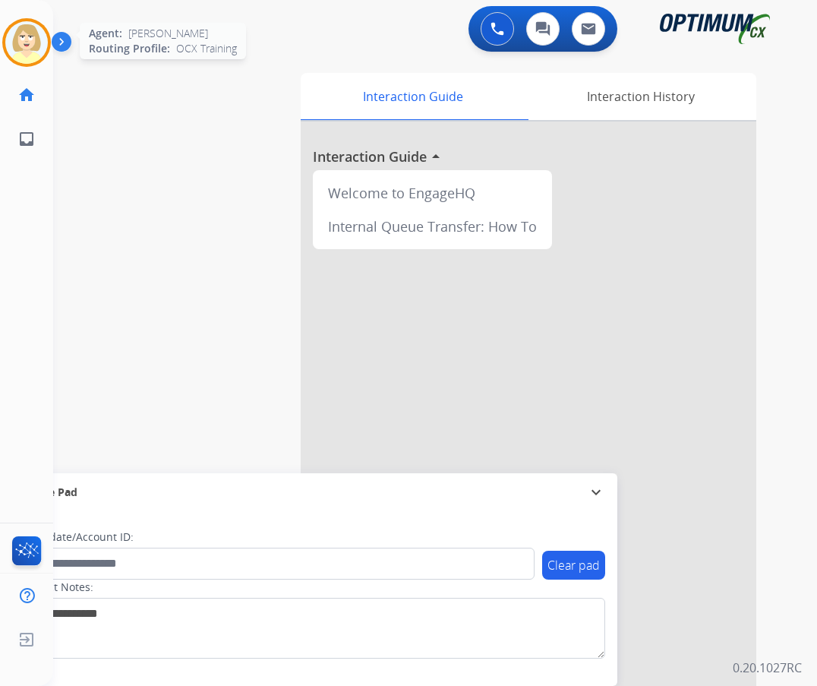
click at [25, 45] on img at bounding box center [26, 42] width 43 height 43
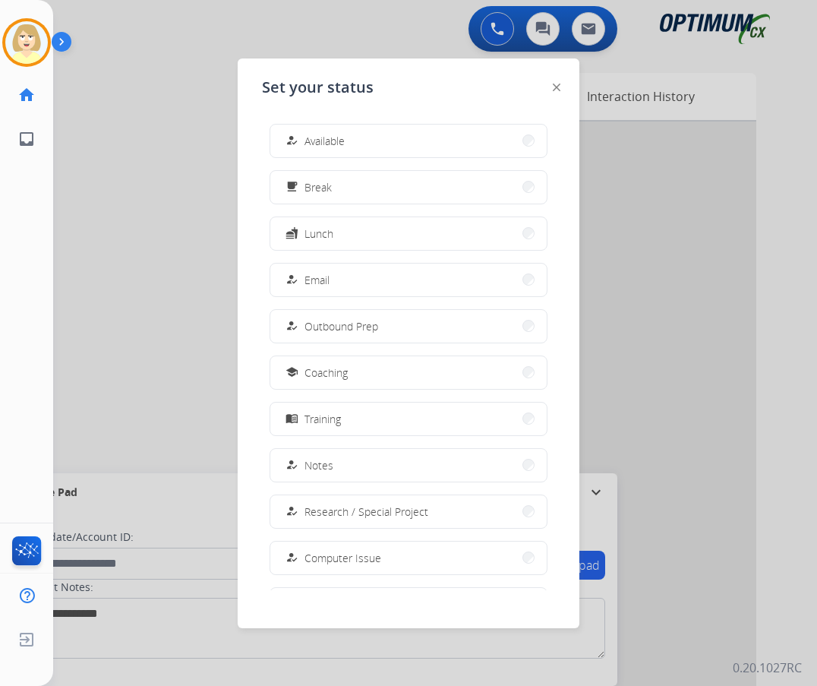
click at [307, 142] on div "how_to_reg Available" at bounding box center [313, 140] width 62 height 18
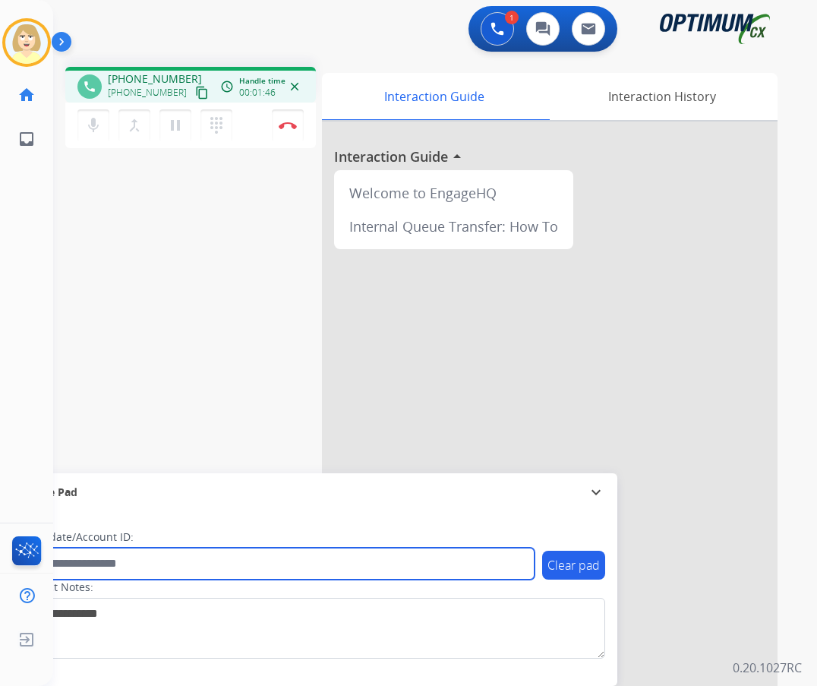
click at [187, 560] on input "text" at bounding box center [277, 563] width 515 height 32
paste input "*******"
click at [99, 564] on input "*******" at bounding box center [277, 563] width 515 height 32
paste input "********"
type input "**********"
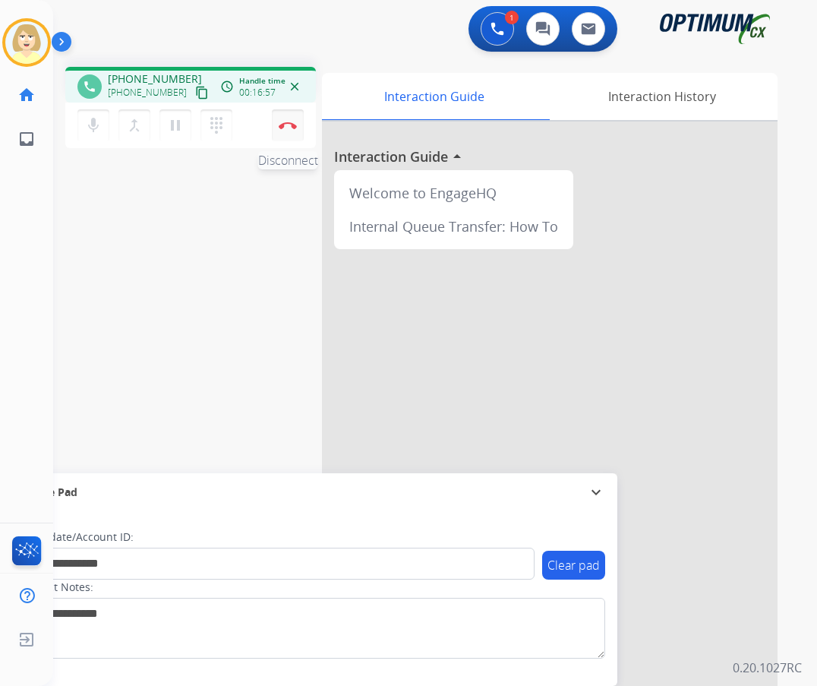
click at [286, 122] on img at bounding box center [288, 125] width 18 height 8
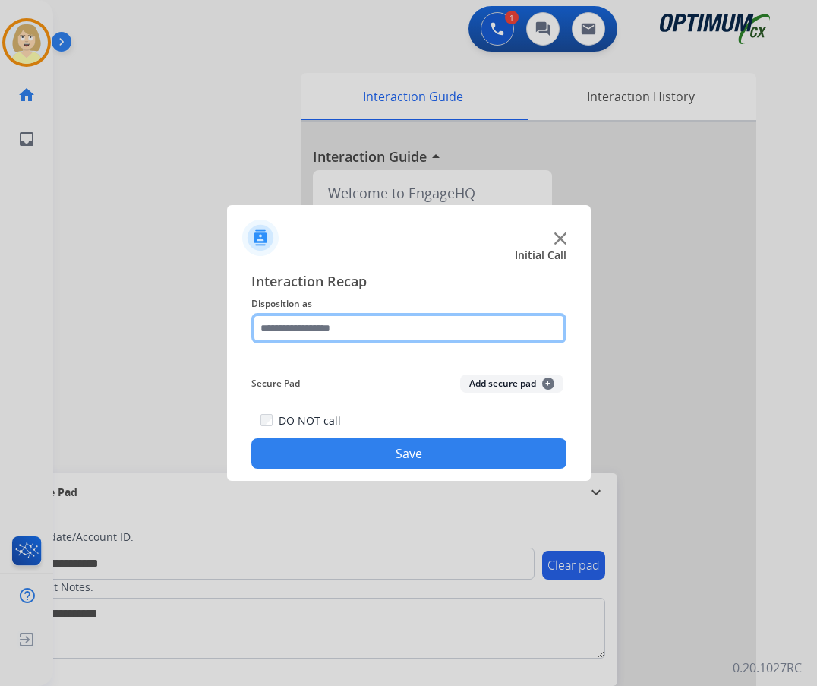
click at [306, 331] on input "text" at bounding box center [408, 328] width 315 height 30
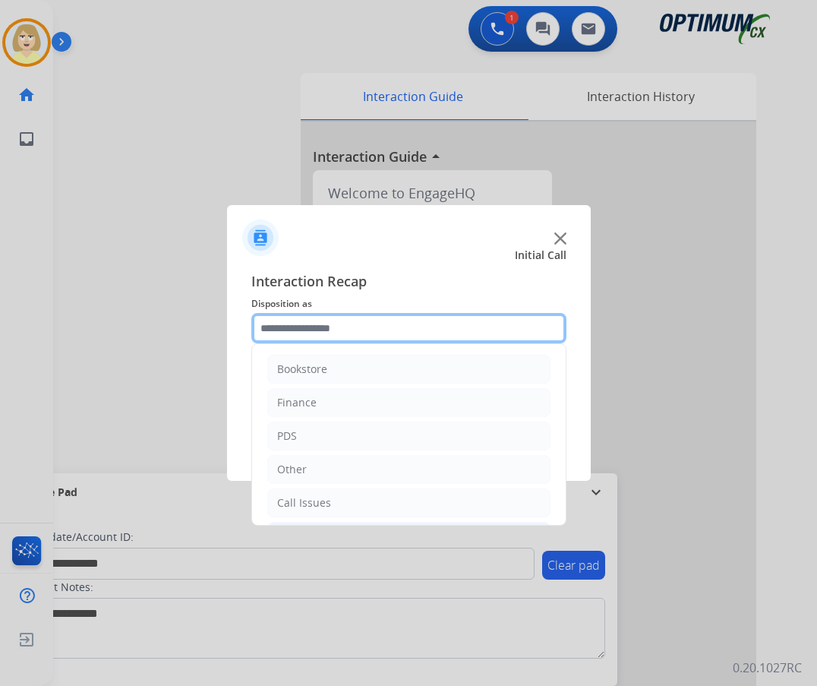
scroll to position [103, 0]
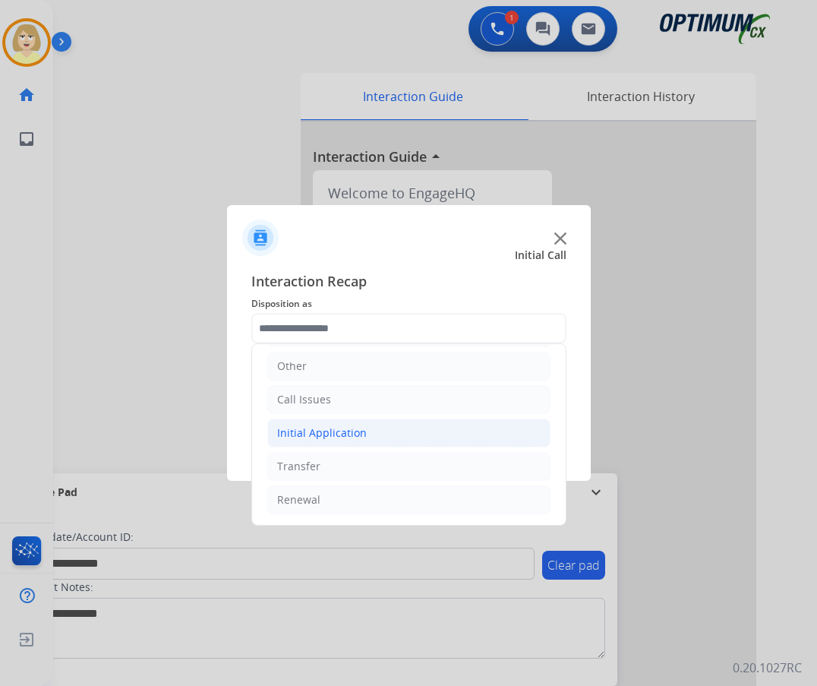
click at [305, 434] on div "Initial Application" at bounding box center [322, 432] width 90 height 15
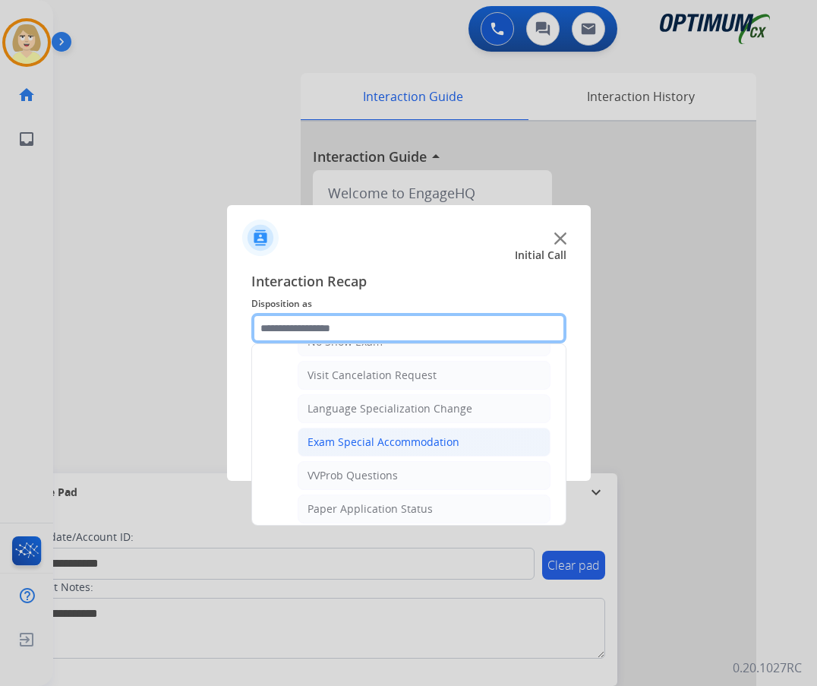
scroll to position [787, 0]
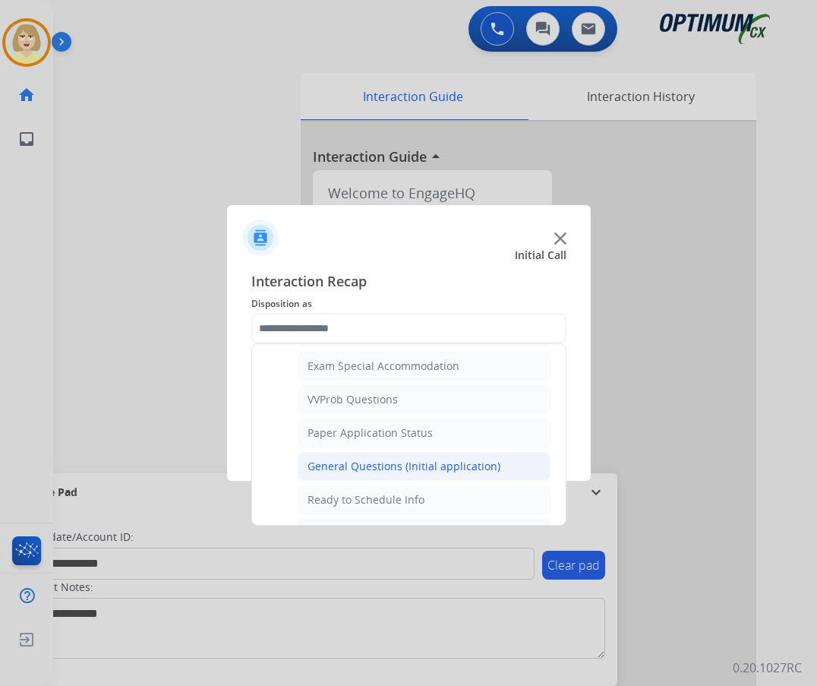
click at [382, 465] on div "General Questions (Initial application)" at bounding box center [403, 466] width 193 height 15
type input "**********"
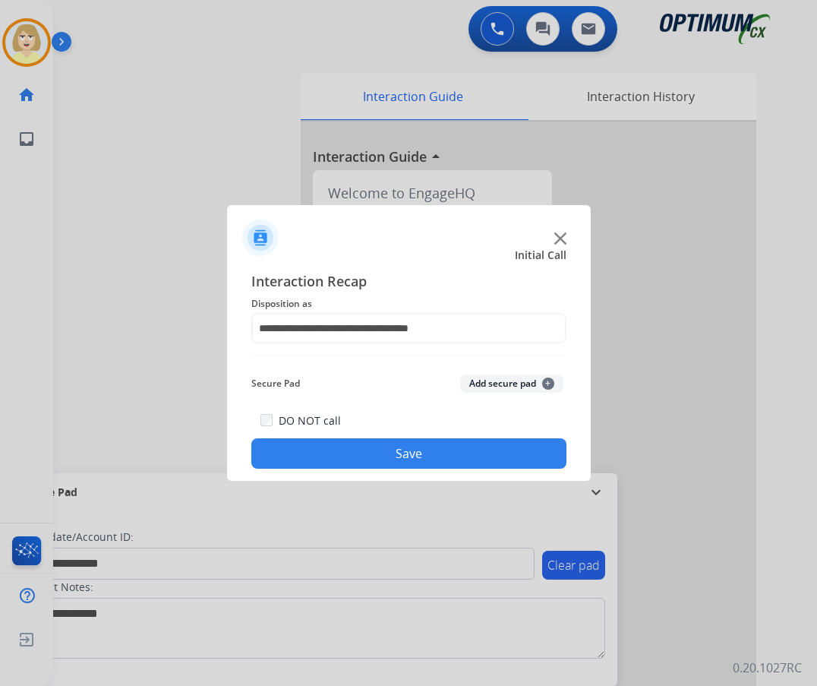
click at [478, 382] on button "Add secure pad +" at bounding box center [511, 383] width 103 height 18
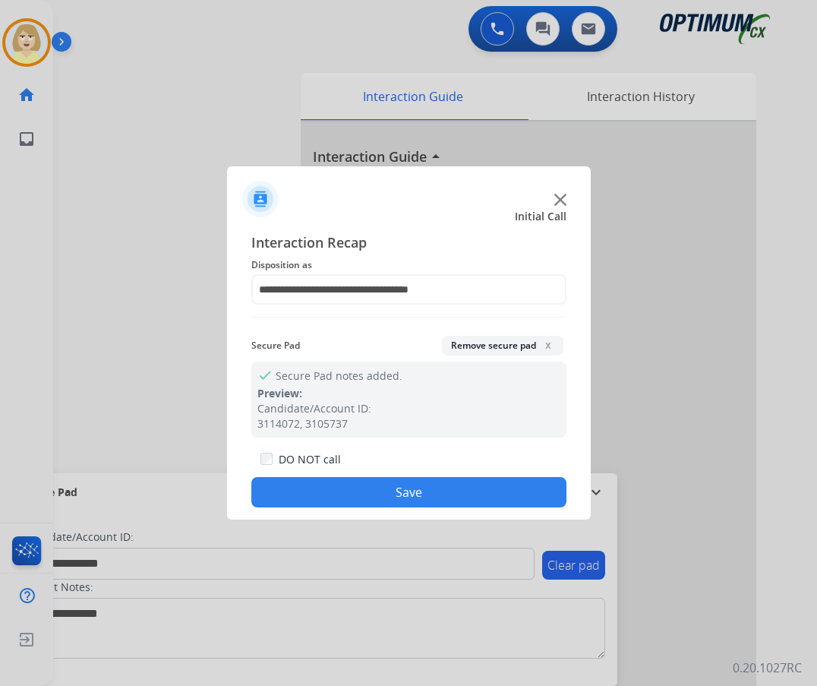
drag, startPoint x: 387, startPoint y: 489, endPoint x: 197, endPoint y: 271, distance: 289.5
click at [385, 483] on button "Save" at bounding box center [408, 492] width 315 height 30
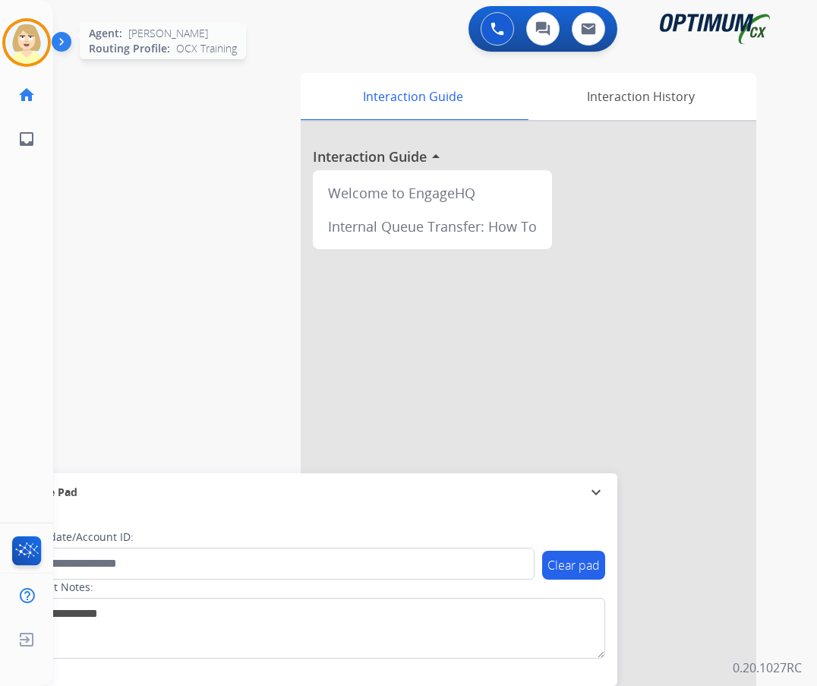
click at [30, 30] on img at bounding box center [26, 42] width 43 height 43
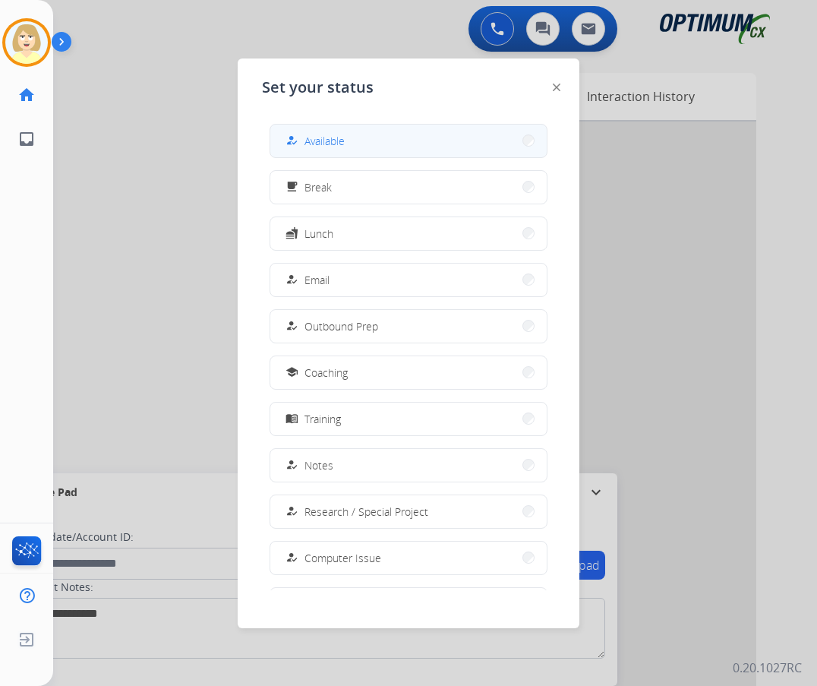
click at [334, 139] on span "Available" at bounding box center [324, 141] width 40 height 16
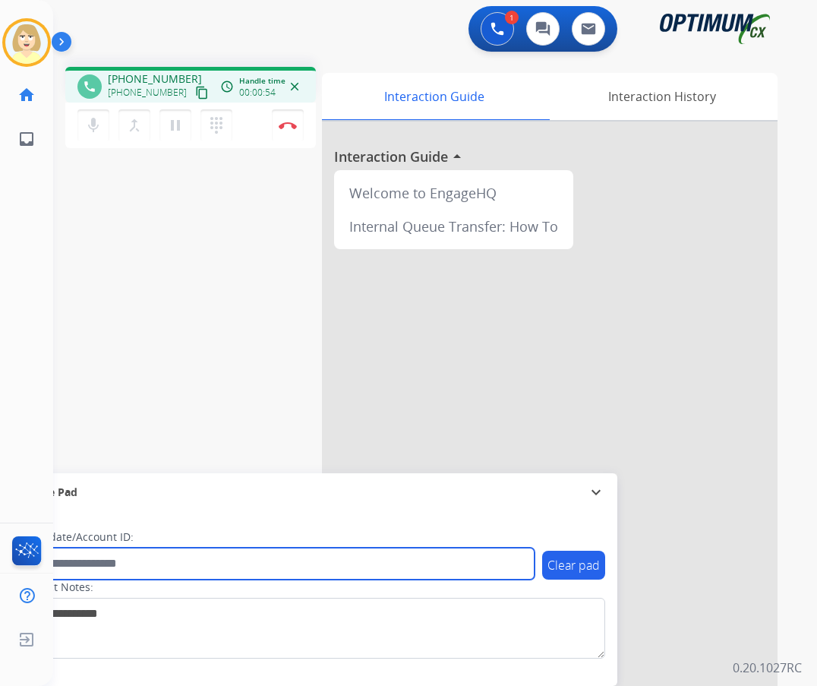
click at [84, 571] on input "text" at bounding box center [277, 563] width 515 height 32
paste input "*******"
type input "*******"
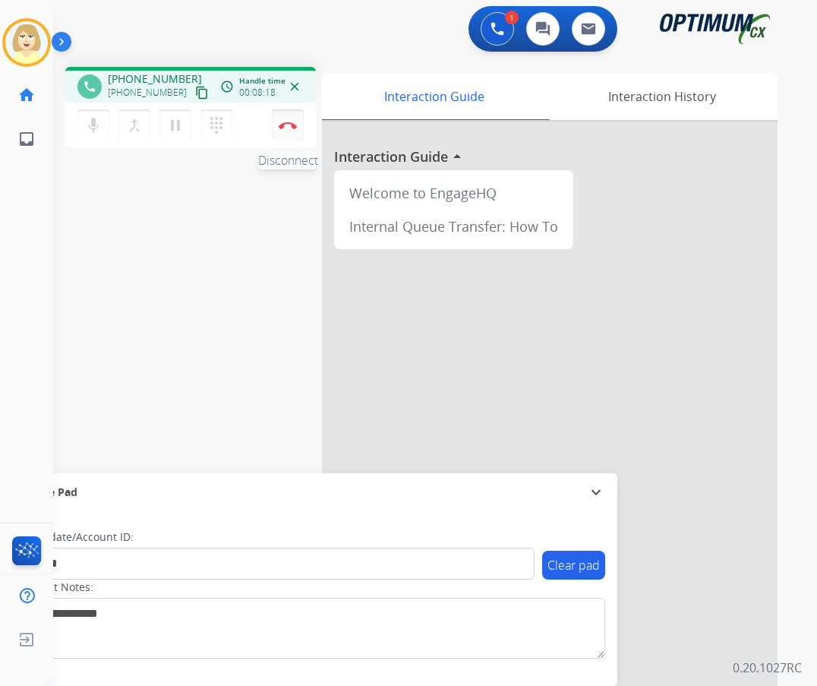
click at [295, 121] on button "Disconnect" at bounding box center [288, 125] width 32 height 32
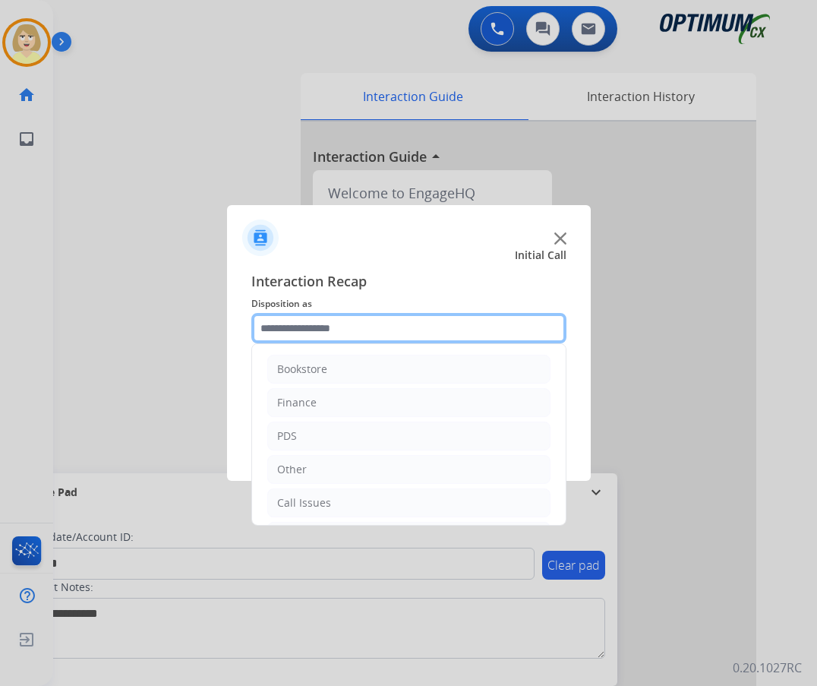
click at [312, 329] on input "text" at bounding box center [408, 328] width 315 height 30
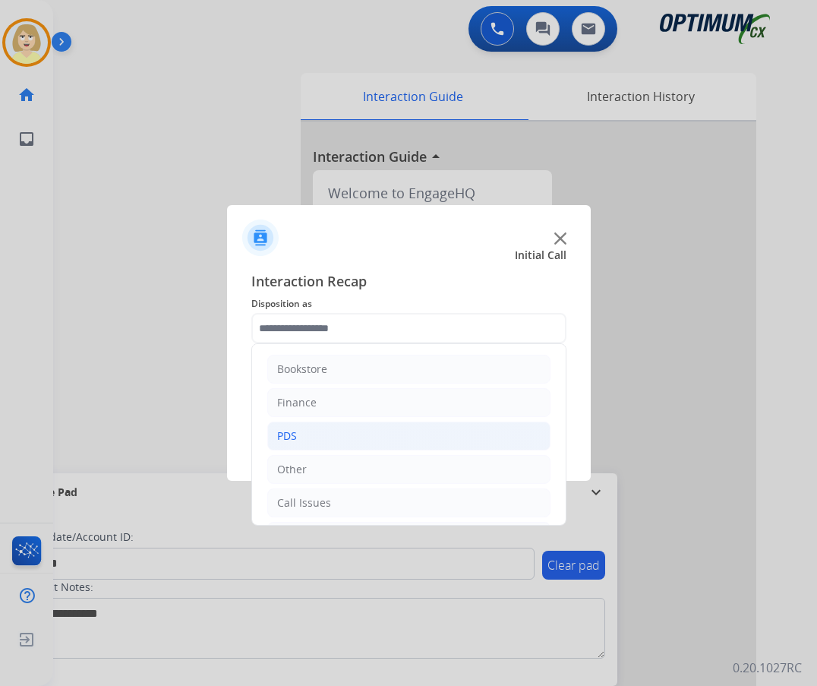
click at [288, 432] on div "PDS" at bounding box center [287, 435] width 20 height 15
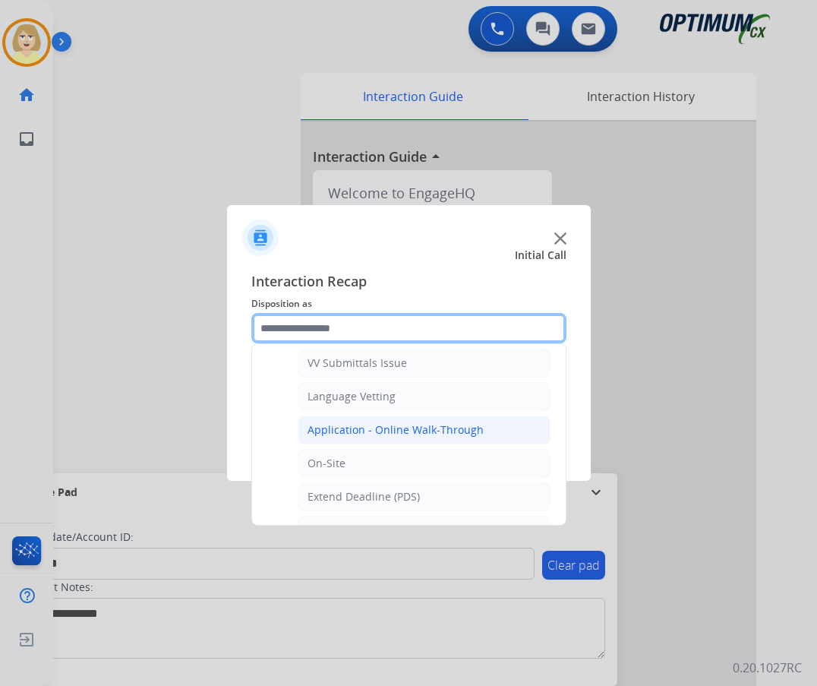
scroll to position [456, 0]
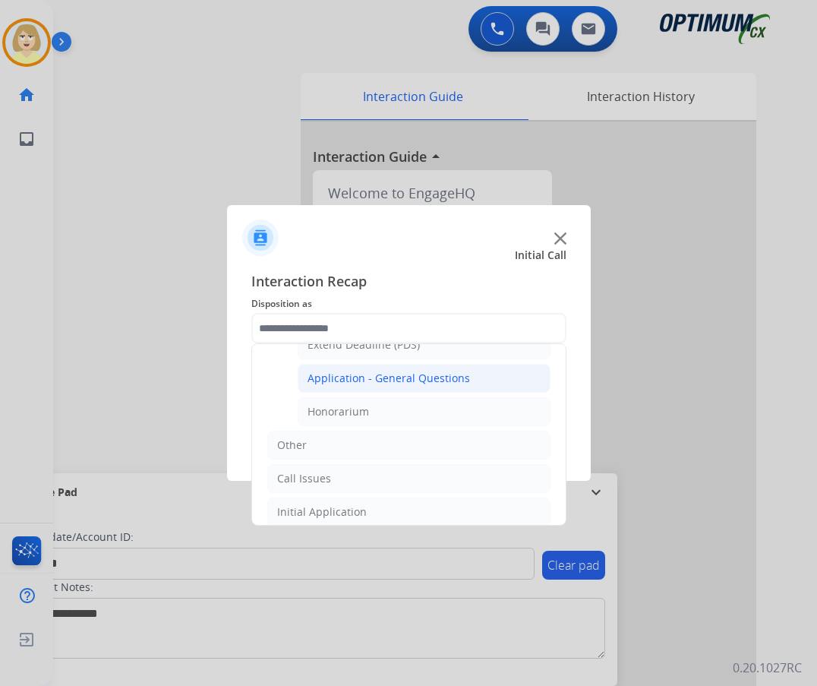
click at [391, 374] on div "Application - General Questions" at bounding box center [388, 377] width 162 height 15
type input "**********"
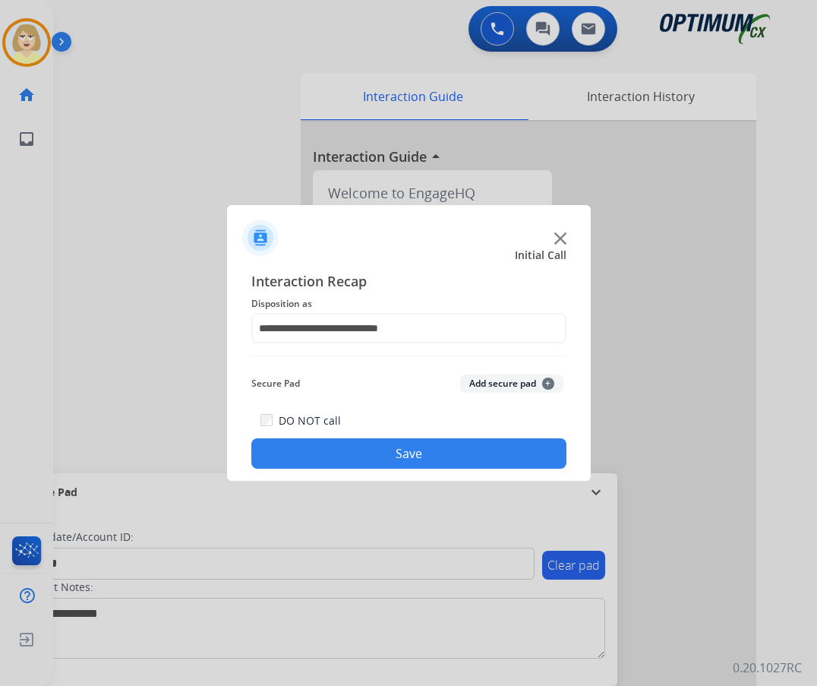
click at [487, 384] on button "Add secure pad +" at bounding box center [511, 383] width 103 height 18
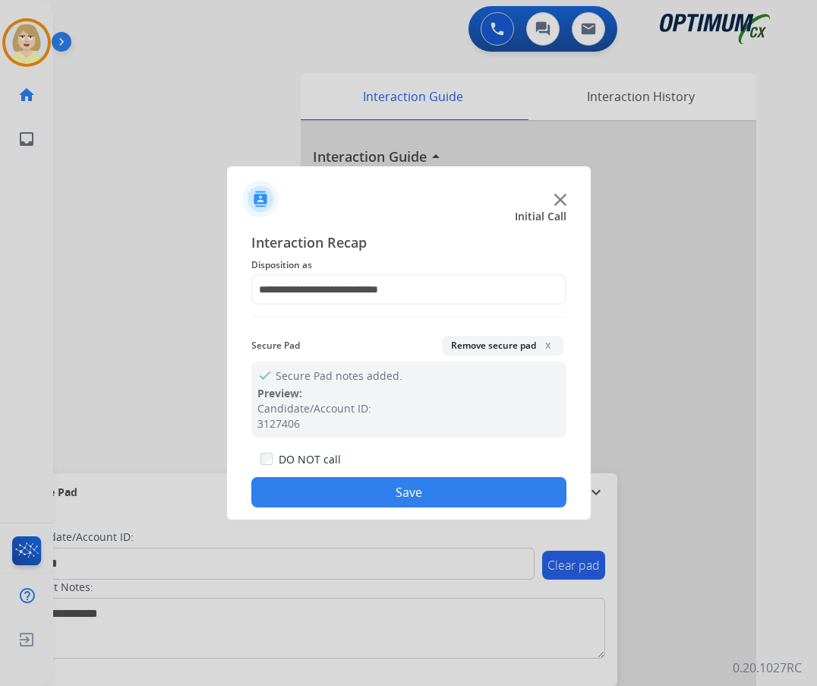
drag, startPoint x: 386, startPoint y: 492, endPoint x: 354, endPoint y: 459, distance: 46.7
click at [380, 487] on button "Save" at bounding box center [408, 492] width 315 height 30
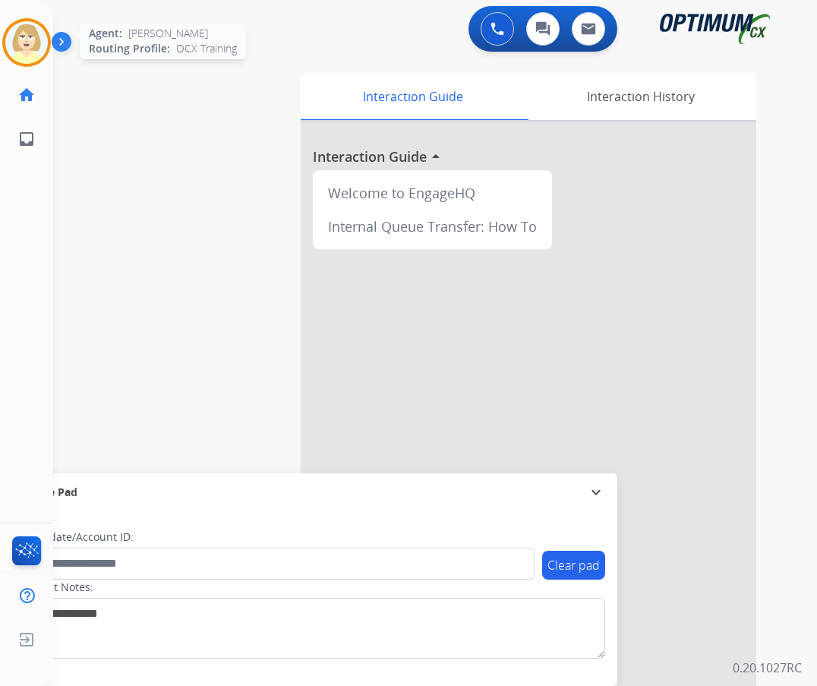
click at [22, 43] on img at bounding box center [26, 42] width 43 height 43
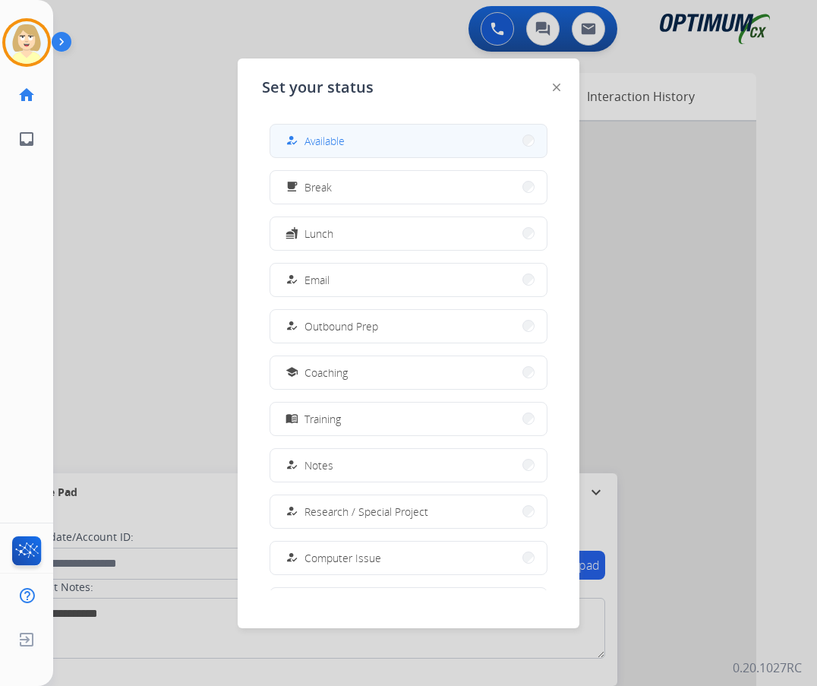
click at [304, 141] on div "how_to_reg" at bounding box center [293, 140] width 22 height 18
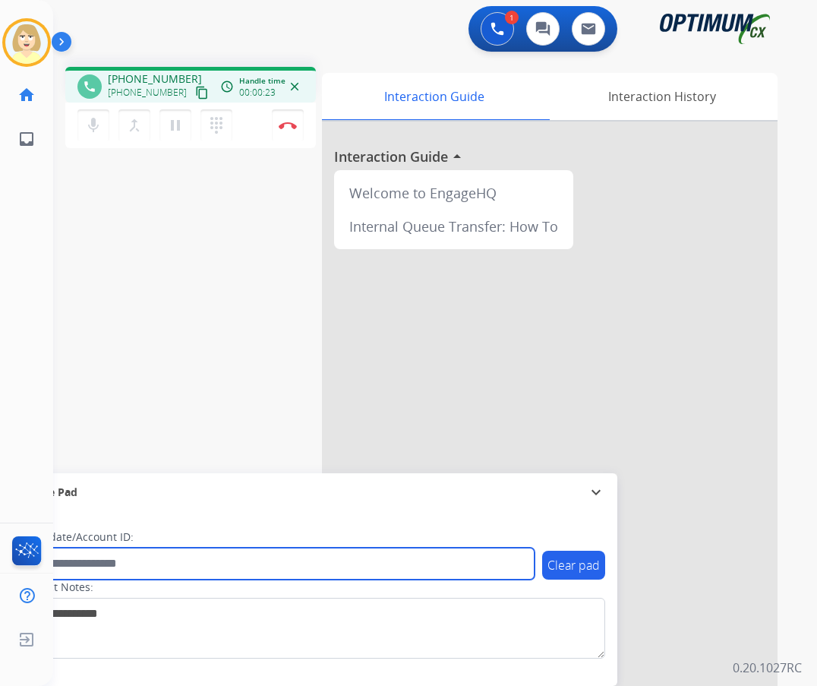
click at [92, 556] on input "text" at bounding box center [277, 563] width 515 height 32
paste input "*******"
type input "*******"
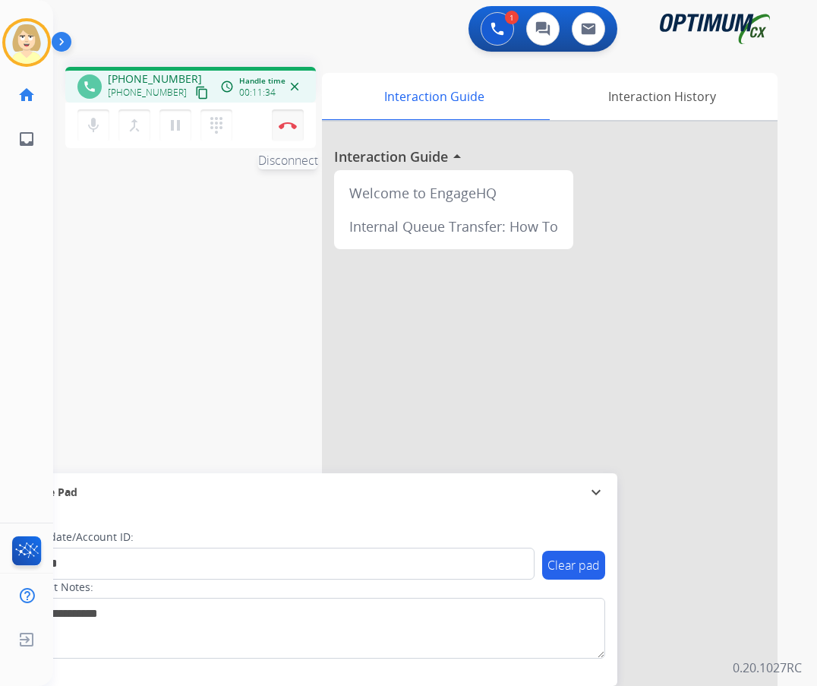
click at [285, 121] on img at bounding box center [288, 125] width 18 height 8
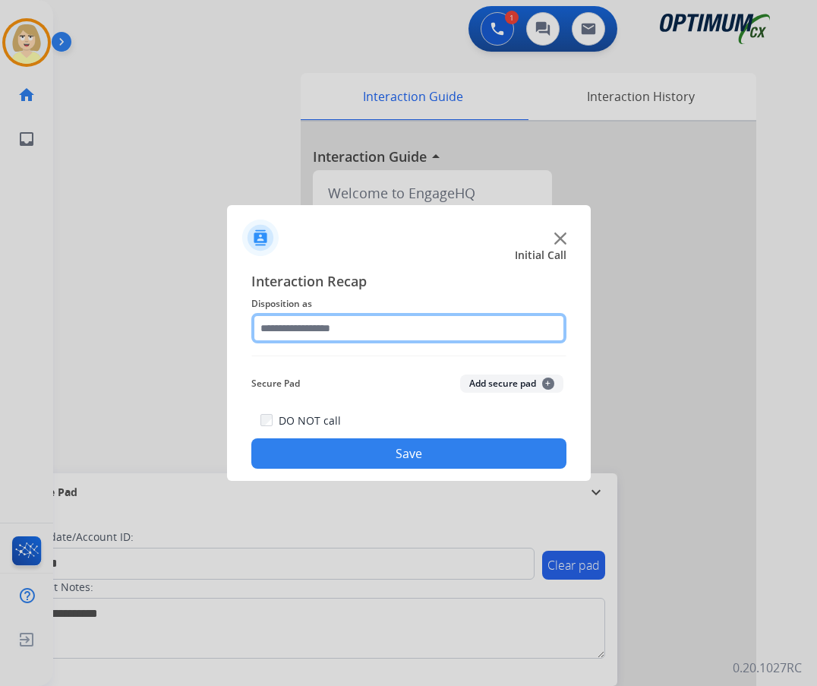
click at [314, 325] on input "text" at bounding box center [408, 328] width 315 height 30
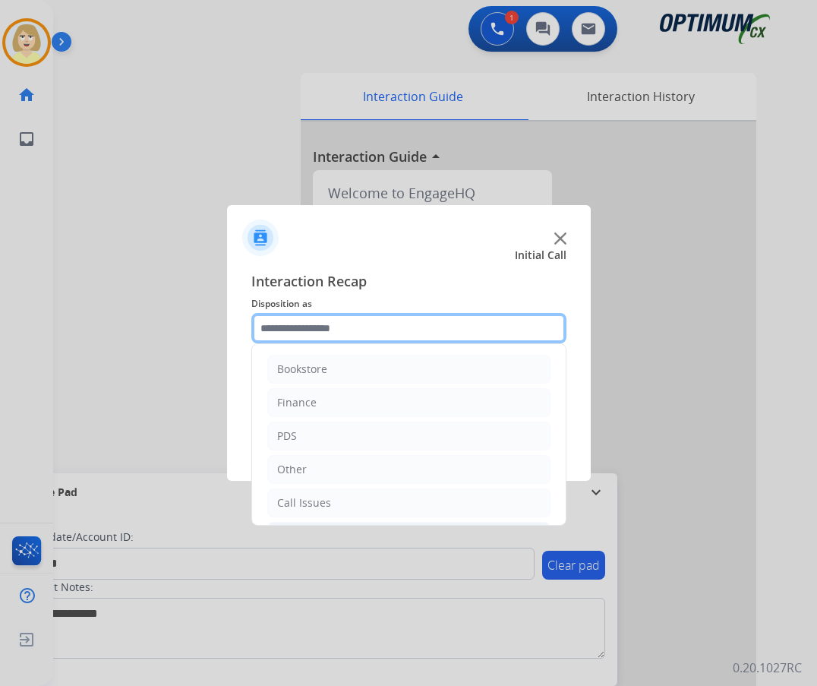
scroll to position [103, 0]
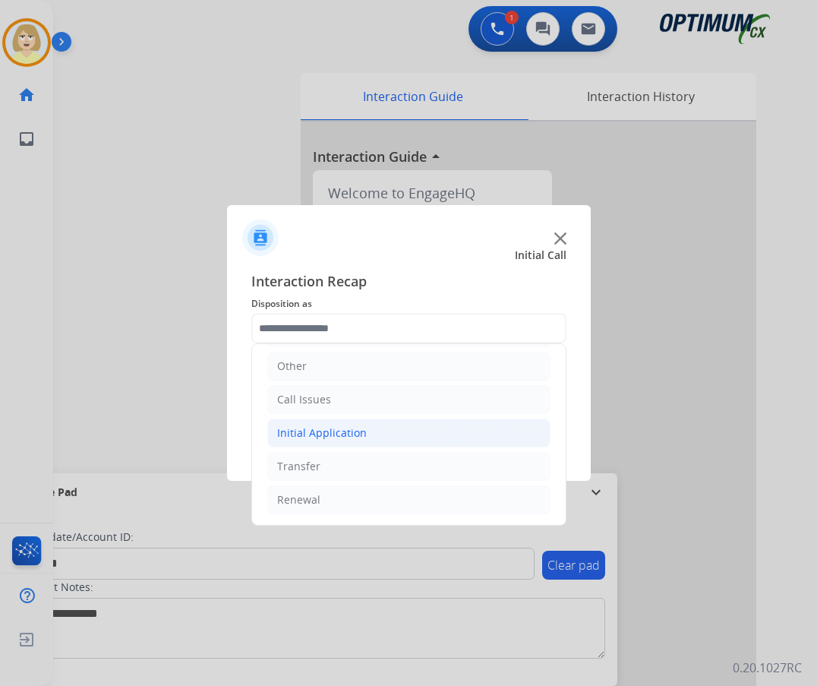
click at [313, 436] on div "Initial Application" at bounding box center [322, 432] width 90 height 15
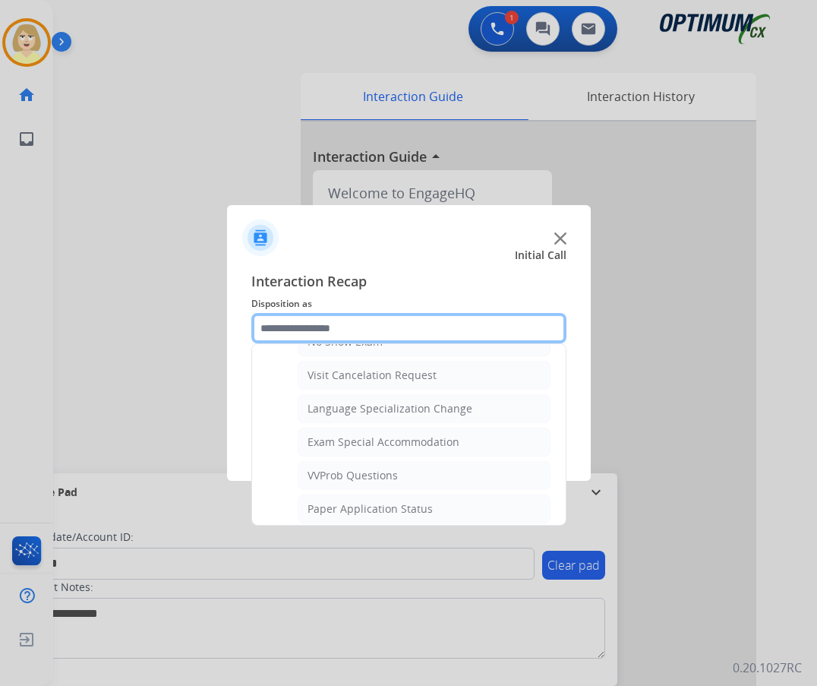
scroll to position [787, 0]
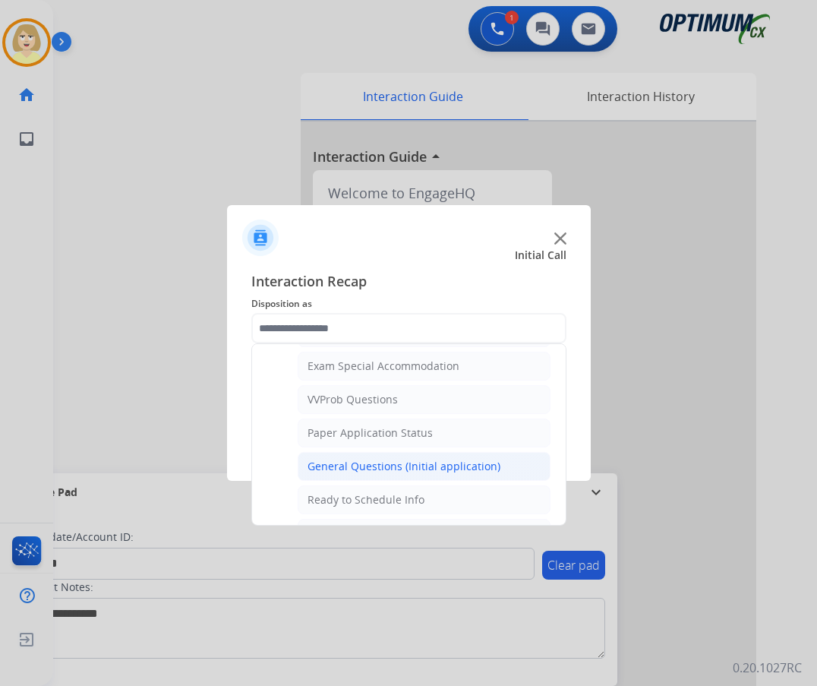
click at [342, 467] on div "General Questions (Initial application)" at bounding box center [403, 466] width 193 height 15
type input "**********"
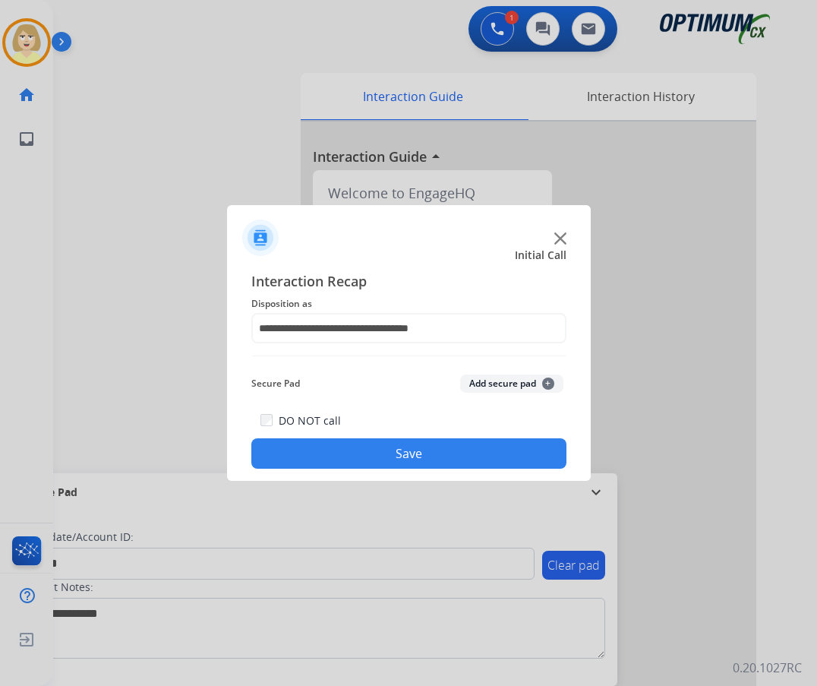
click at [490, 381] on button "Add secure pad +" at bounding box center [511, 383] width 103 height 18
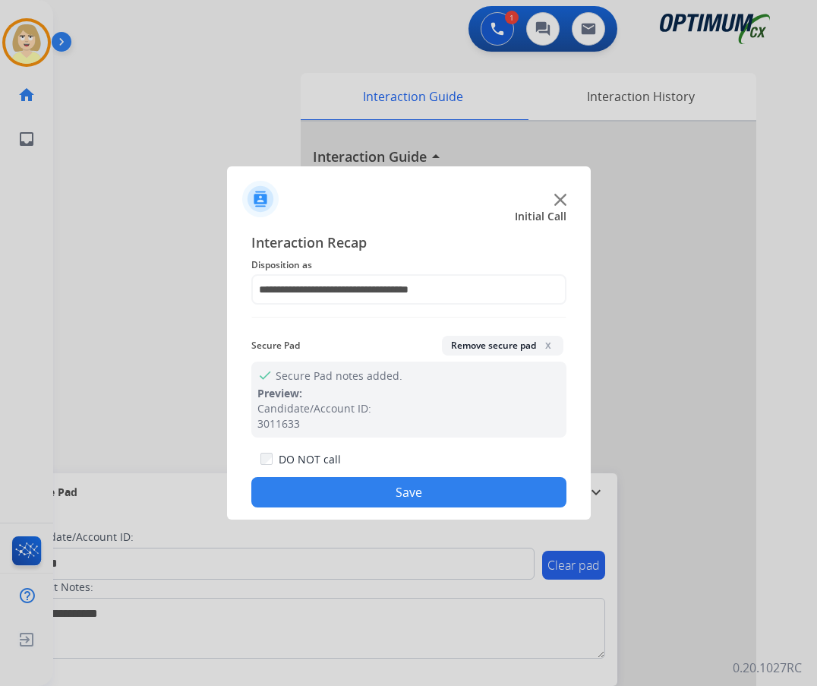
drag, startPoint x: 385, startPoint y: 487, endPoint x: 377, endPoint y: 475, distance: 14.3
click at [384, 487] on button "Save" at bounding box center [408, 492] width 315 height 30
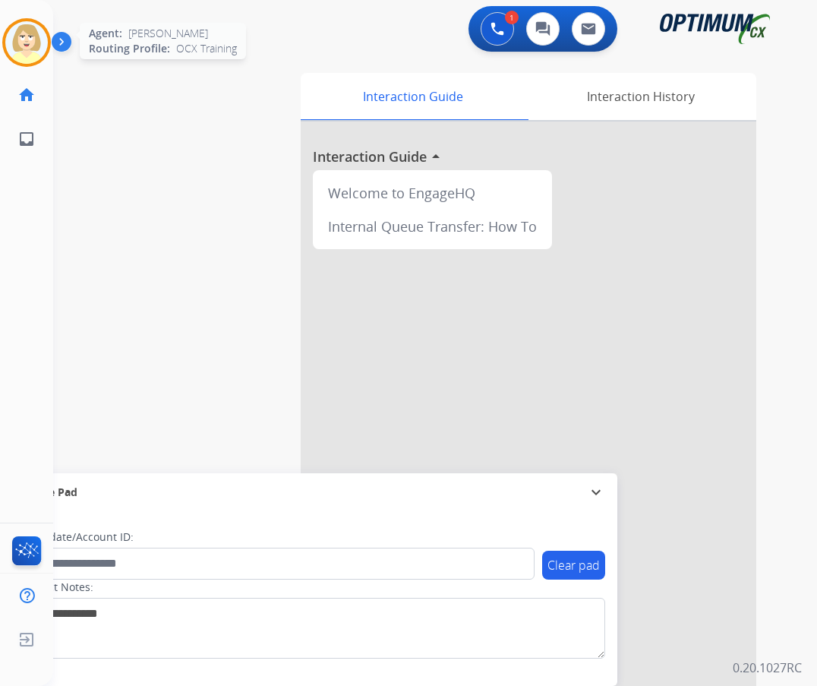
click at [37, 43] on img at bounding box center [26, 42] width 43 height 43
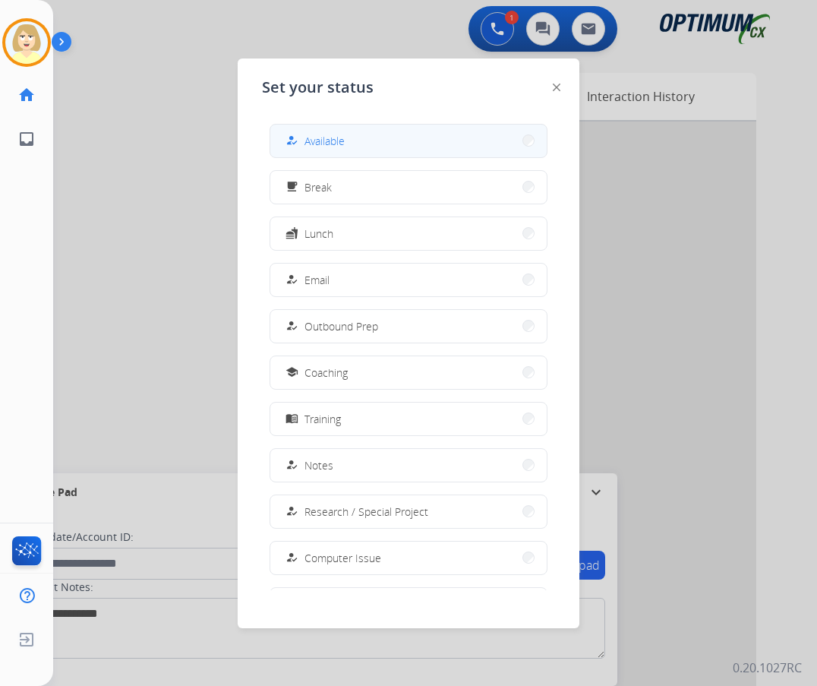
click at [302, 135] on div "how_to_reg" at bounding box center [293, 140] width 22 height 18
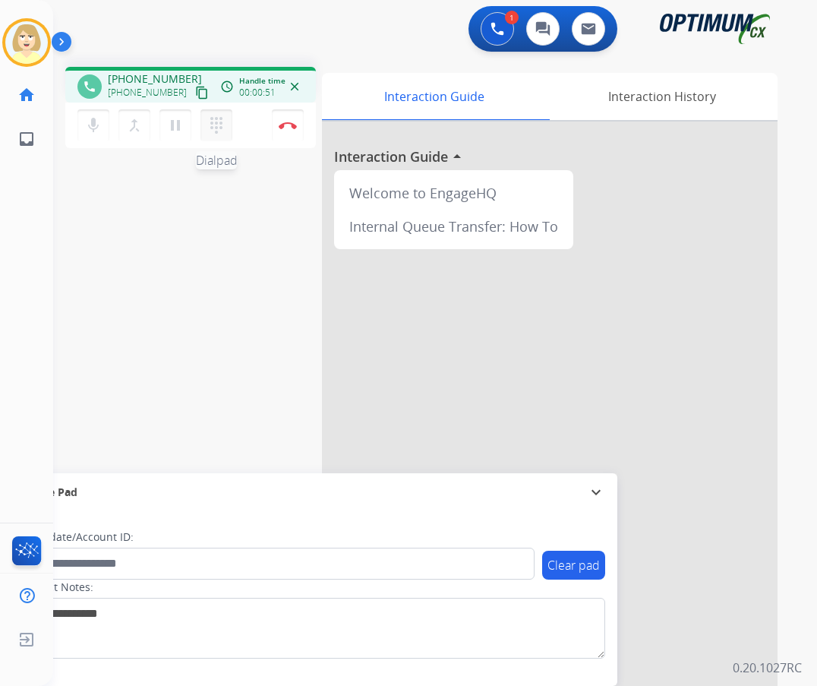
click at [219, 126] on mat-icon "dialpad" at bounding box center [216, 125] width 18 height 18
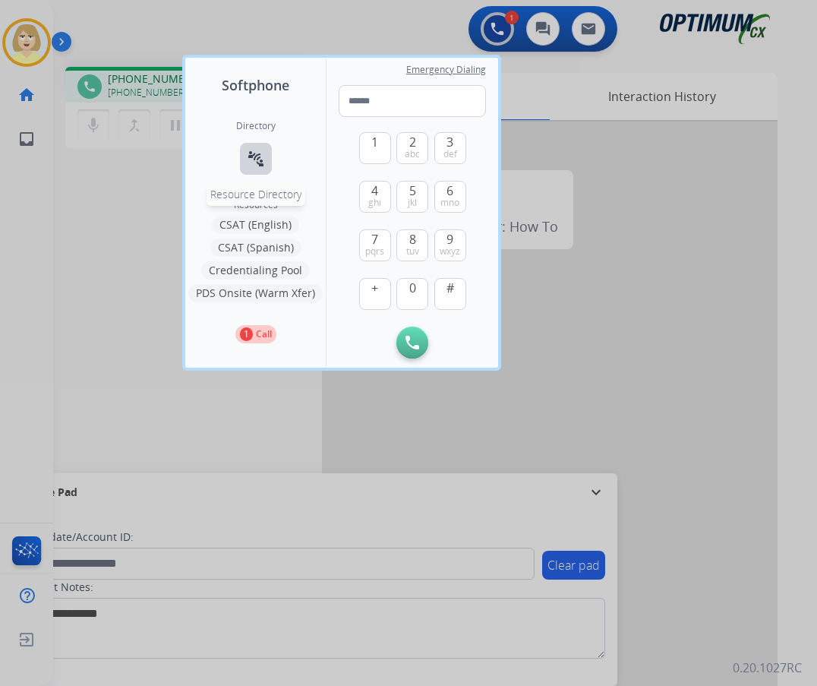
click at [257, 156] on mat-icon "connect_without_contact" at bounding box center [256, 159] width 18 height 18
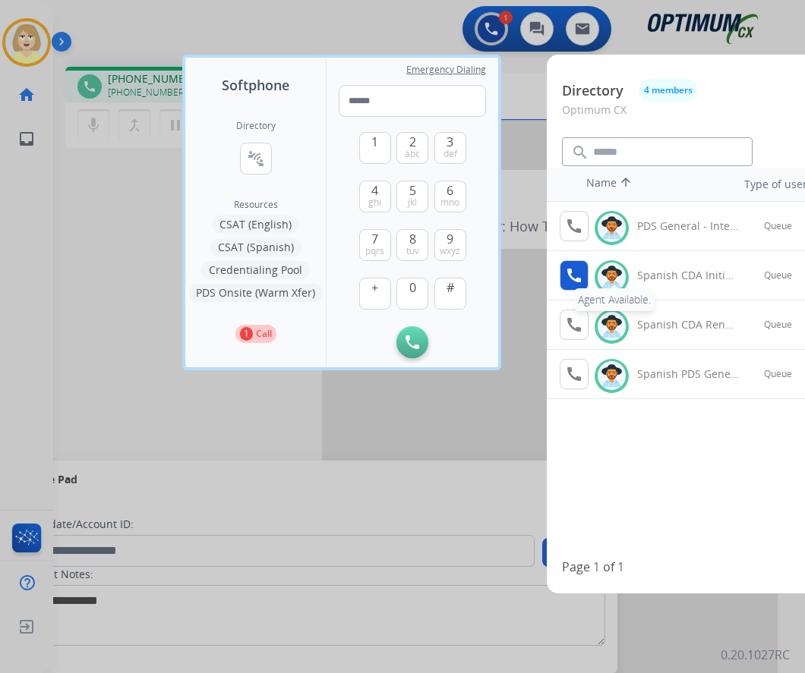
click at [579, 273] on mat-icon "call" at bounding box center [574, 275] width 18 height 18
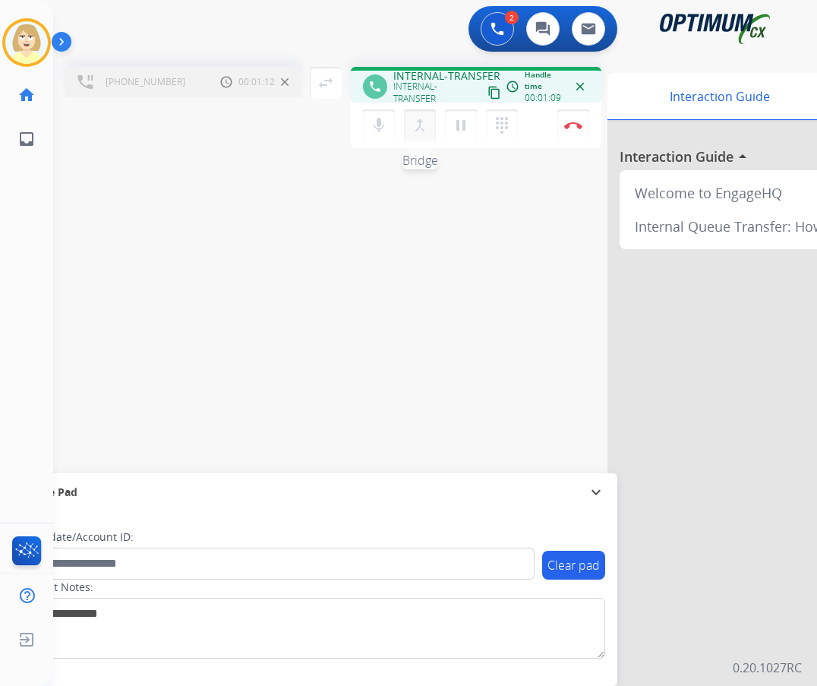
click at [421, 124] on mat-icon "merge_type" at bounding box center [420, 125] width 18 height 18
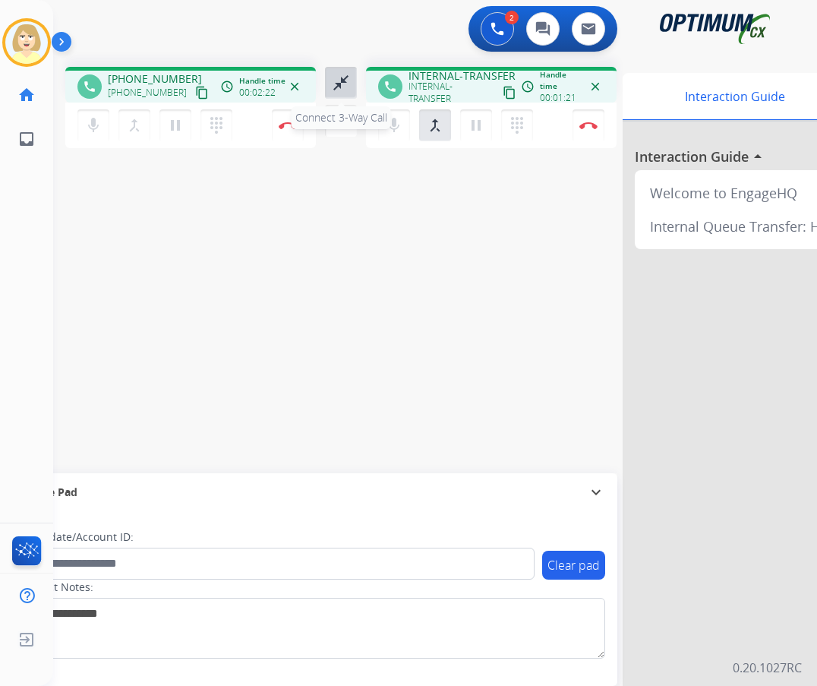
click at [341, 77] on mat-icon "close_fullscreen" at bounding box center [341, 83] width 18 height 18
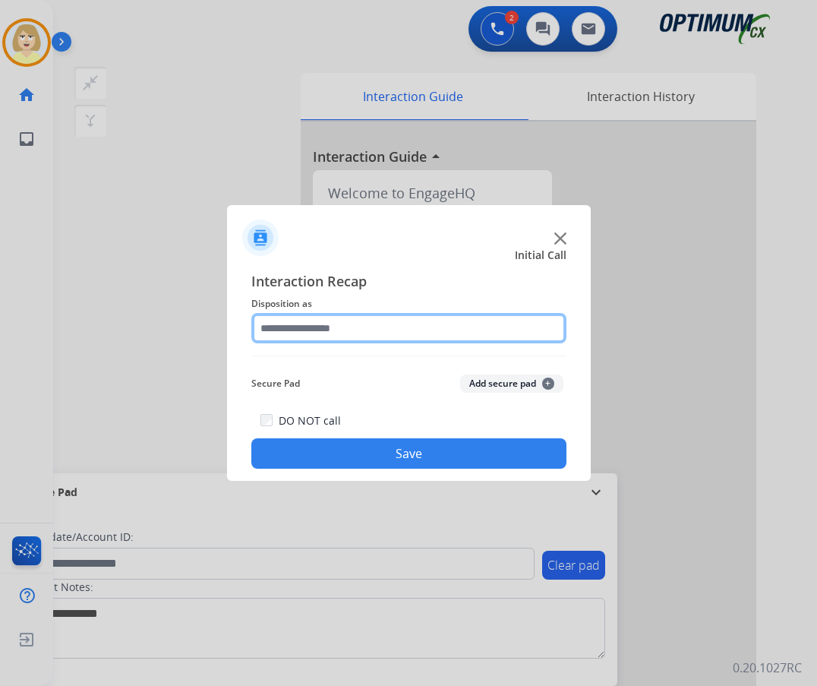
click at [299, 322] on input "text" at bounding box center [408, 328] width 315 height 30
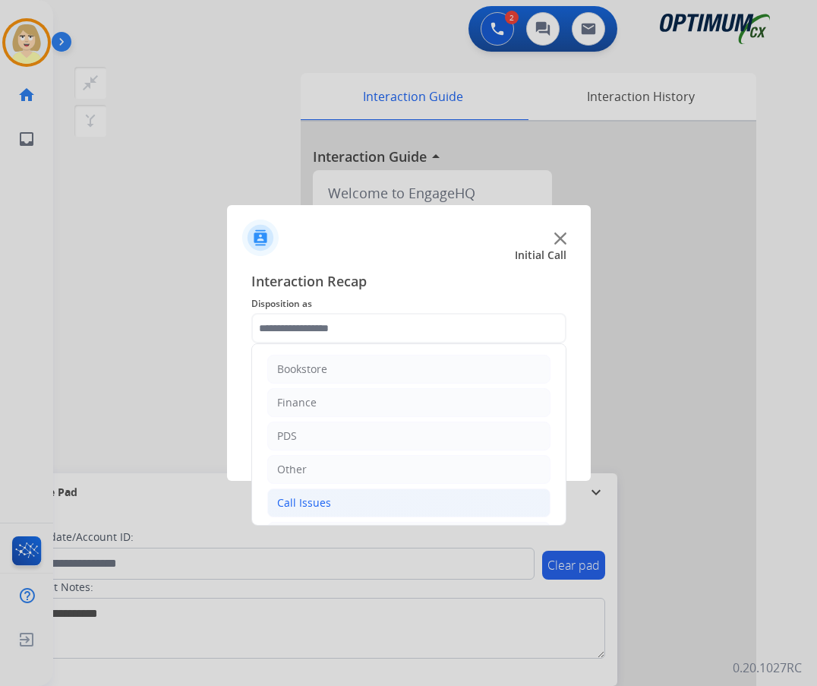
click at [307, 499] on div "Call Issues" at bounding box center [304, 502] width 54 height 15
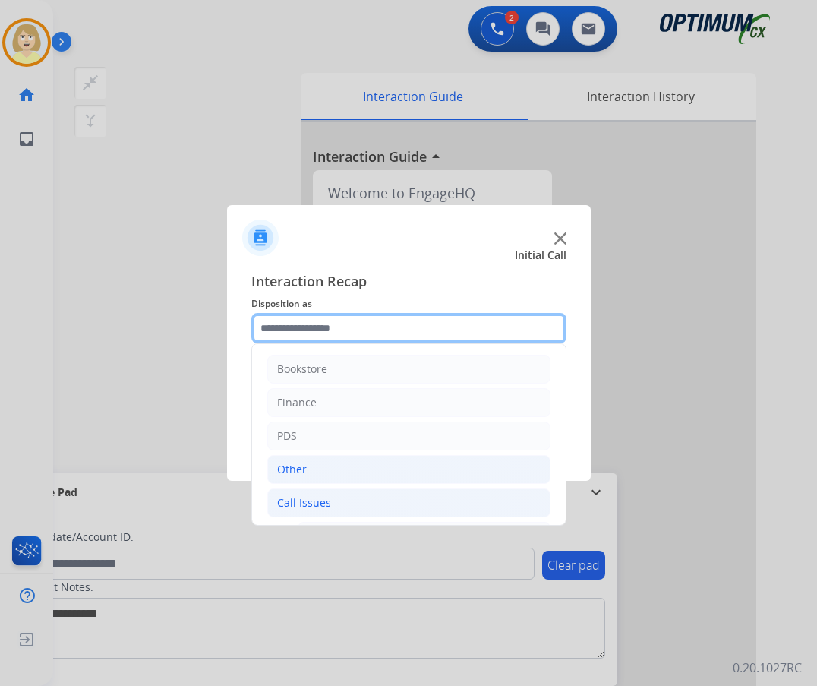
scroll to position [152, 0]
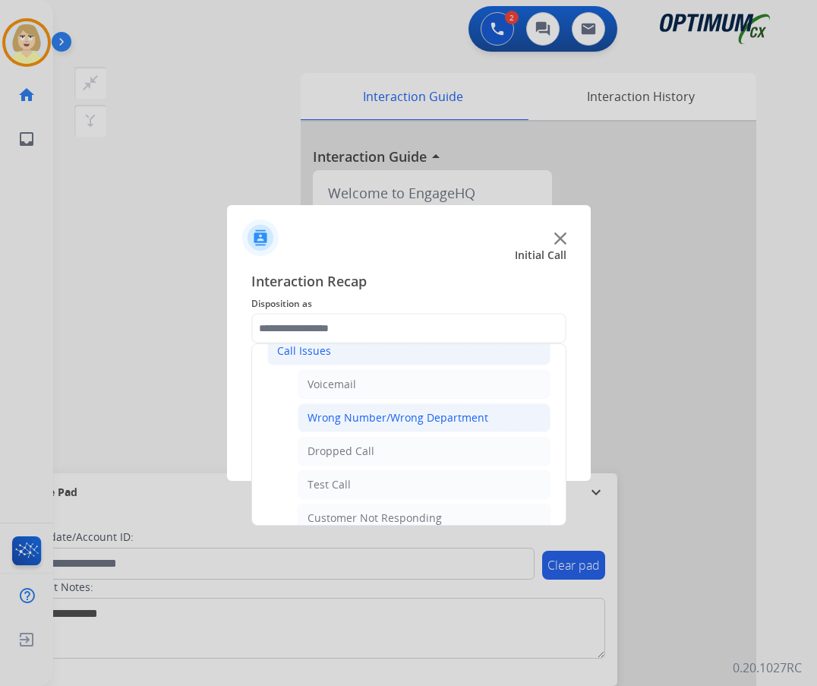
click at [351, 413] on div "Wrong Number/Wrong Department" at bounding box center [397, 417] width 181 height 15
type input "**********"
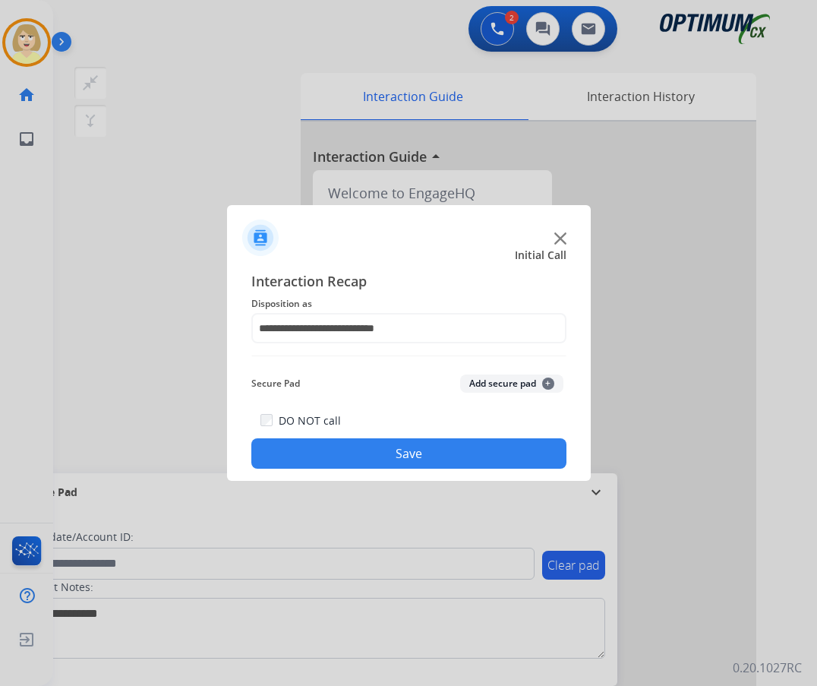
click at [490, 383] on button "Add secure pad +" at bounding box center [511, 383] width 103 height 18
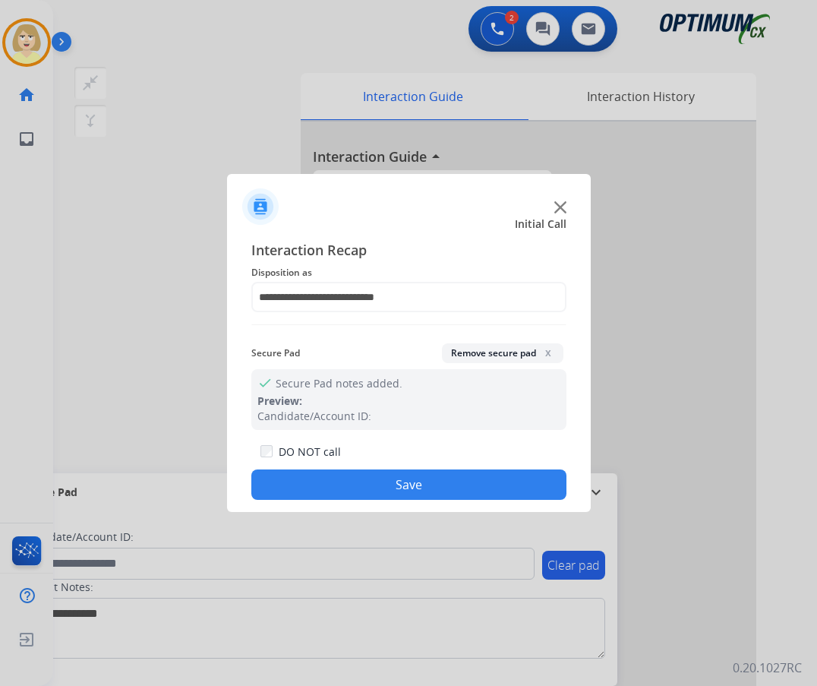
click at [352, 486] on button "Save" at bounding box center [408, 484] width 315 height 30
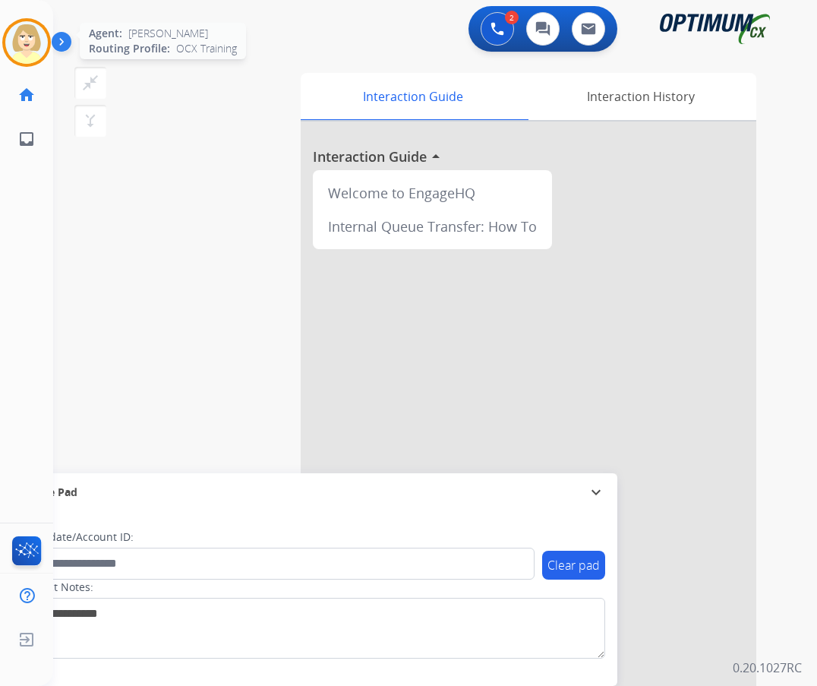
click at [14, 30] on img at bounding box center [26, 42] width 43 height 43
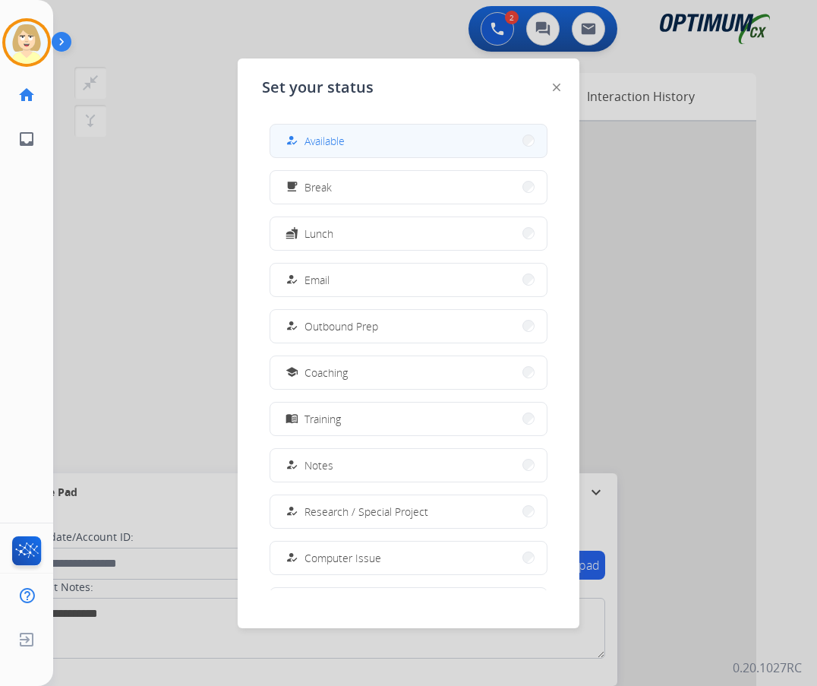
drag, startPoint x: 345, startPoint y: 142, endPoint x: 68, endPoint y: 175, distance: 279.1
click at [344, 142] on span "Available" at bounding box center [324, 141] width 40 height 16
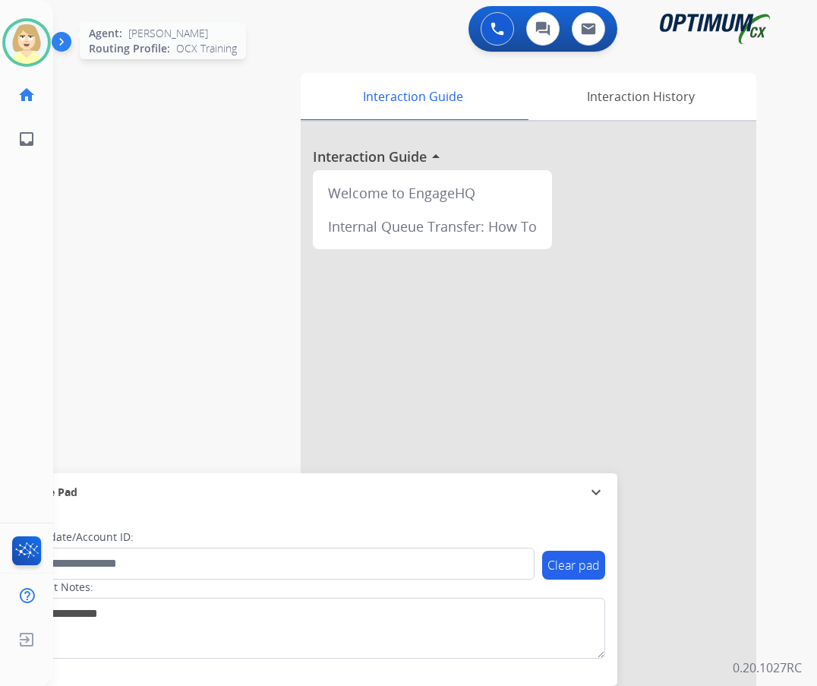
click at [18, 33] on img at bounding box center [26, 42] width 43 height 43
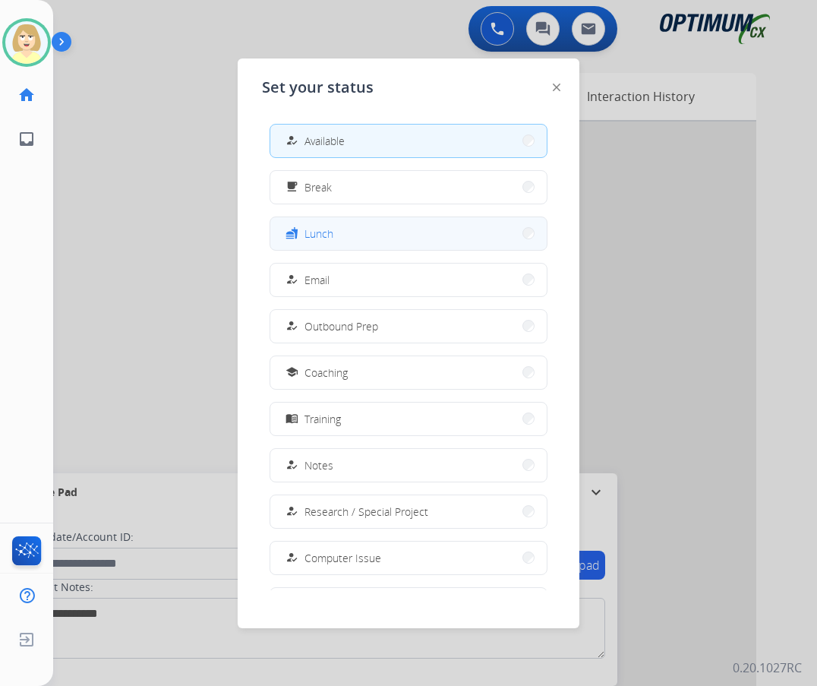
click at [314, 233] on span "Lunch" at bounding box center [318, 233] width 29 height 16
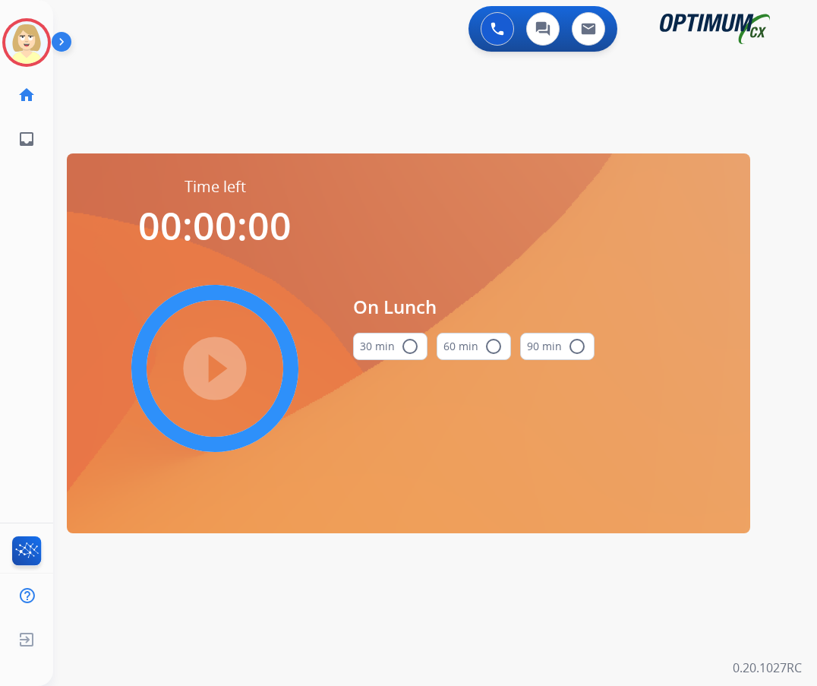
drag, startPoint x: 405, startPoint y: 339, endPoint x: 393, endPoint y: 339, distance: 11.4
click at [402, 339] on mat-icon "radio_button_unchecked" at bounding box center [410, 346] width 18 height 18
click at [224, 359] on mat-icon "play_circle_filled" at bounding box center [215, 368] width 18 height 18
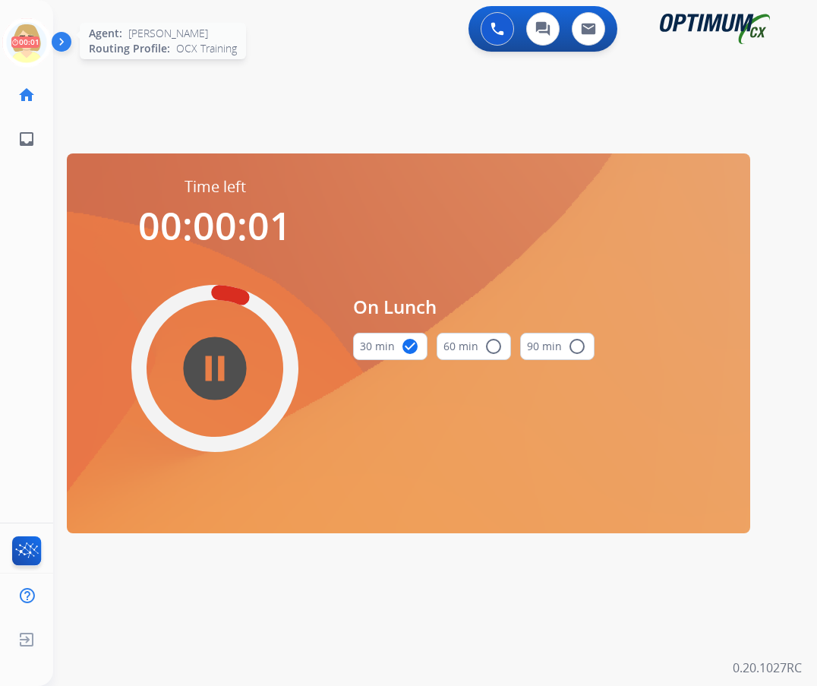
click at [25, 32] on icon at bounding box center [26, 42] width 49 height 49
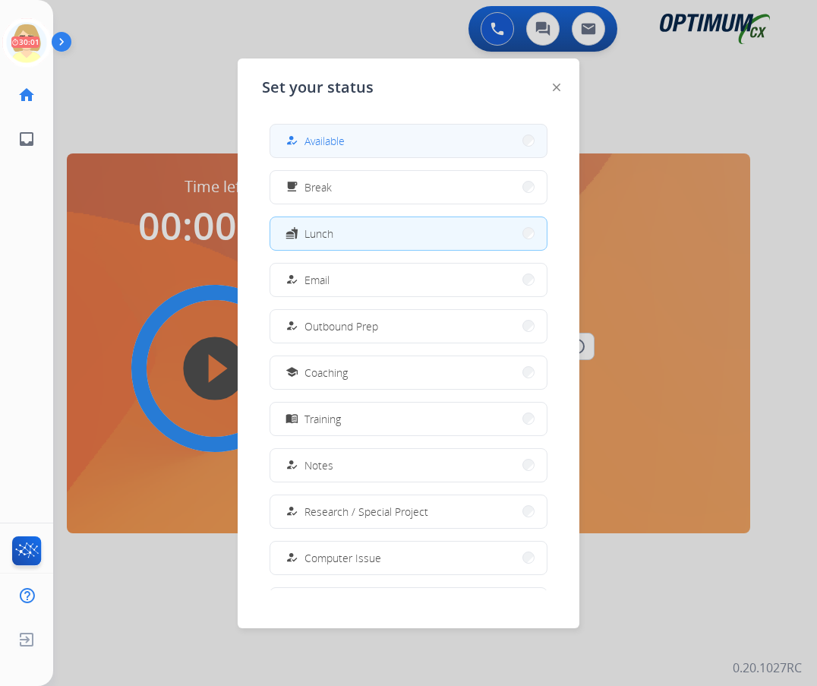
click at [308, 143] on div "how_to_reg Available" at bounding box center [313, 140] width 62 height 18
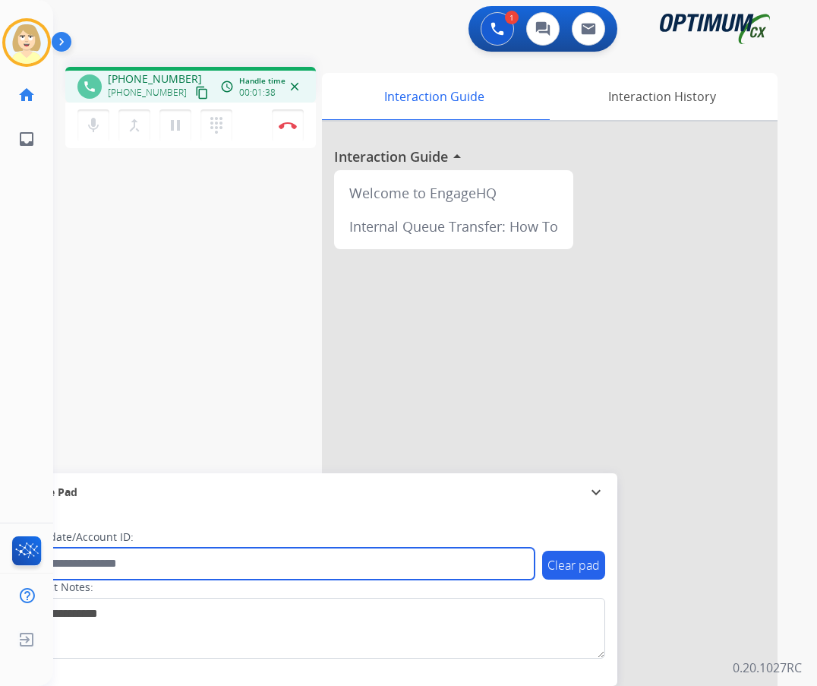
click at [175, 566] on input "text" at bounding box center [277, 563] width 515 height 32
paste input "*******"
type input "*******"
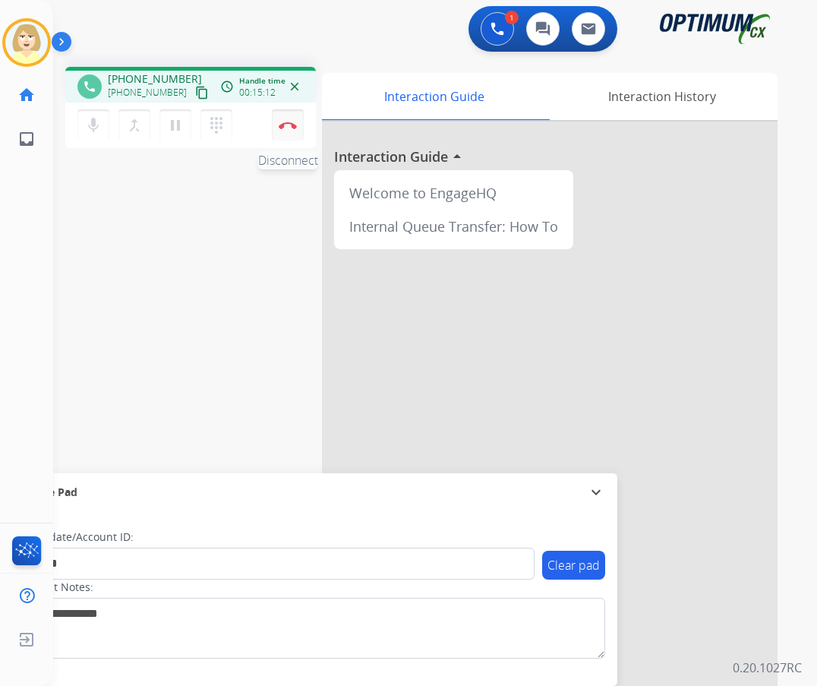
click at [285, 121] on img at bounding box center [288, 125] width 18 height 8
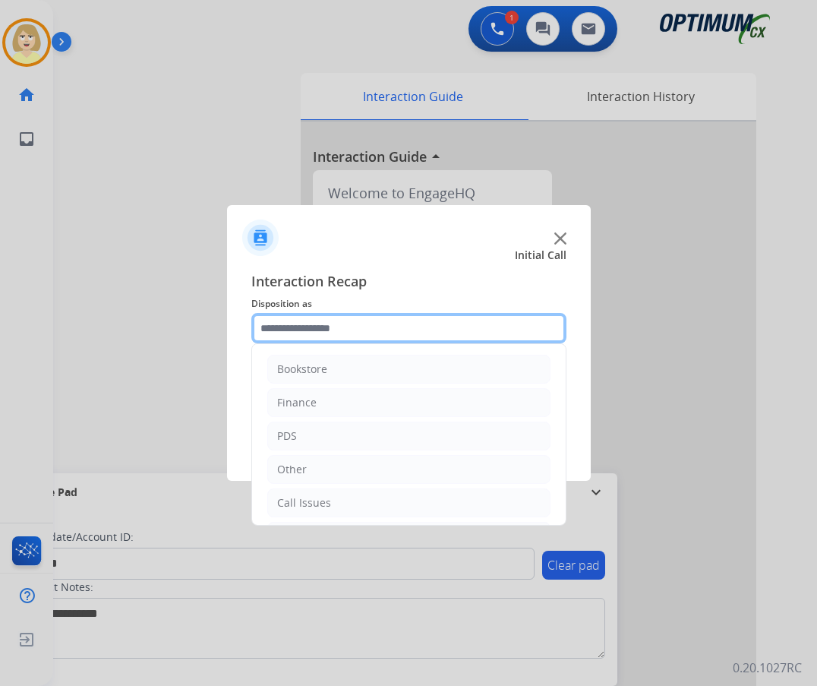
click at [339, 332] on input "text" at bounding box center [408, 328] width 315 height 30
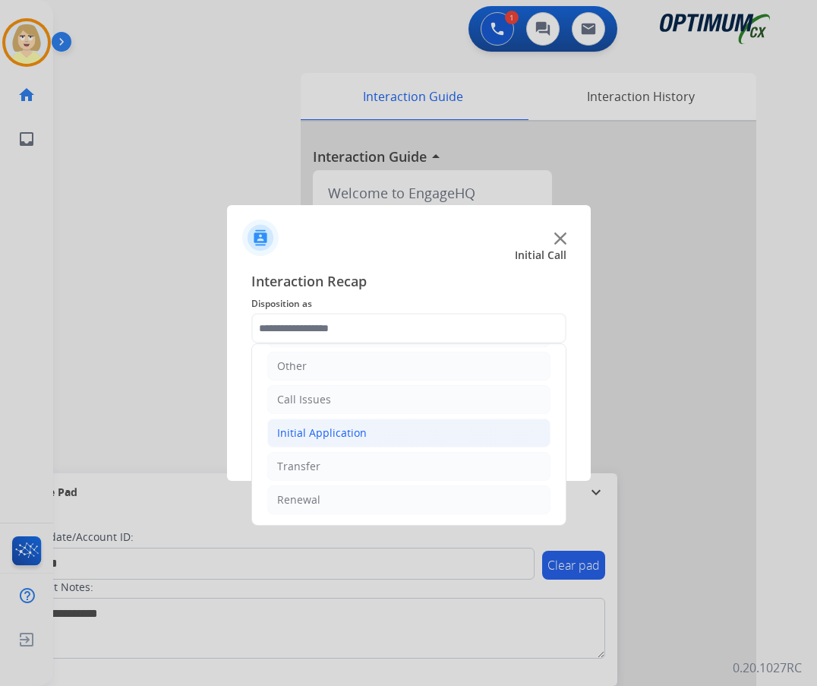
click at [317, 436] on div "Initial Application" at bounding box center [322, 432] width 90 height 15
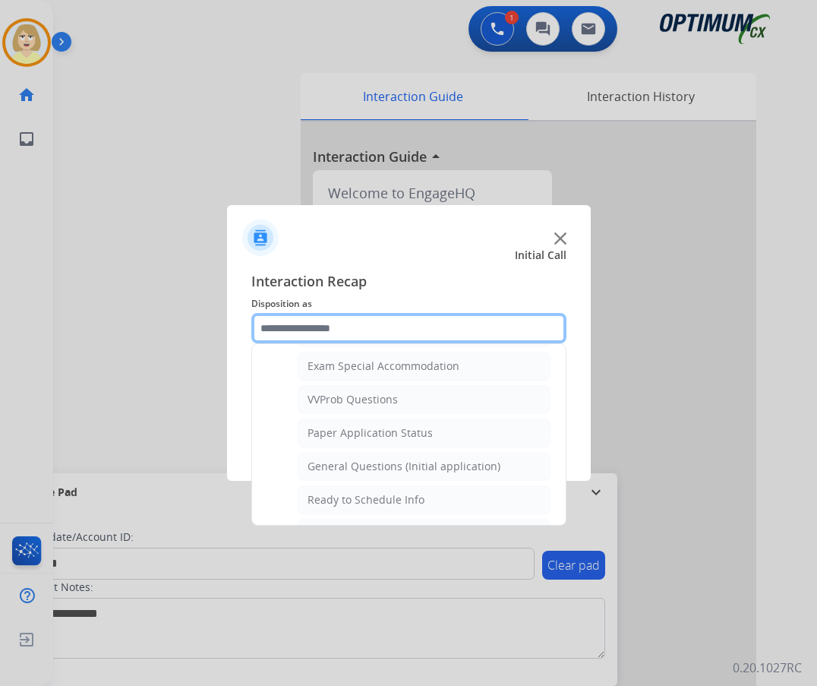
scroll to position [862, 0]
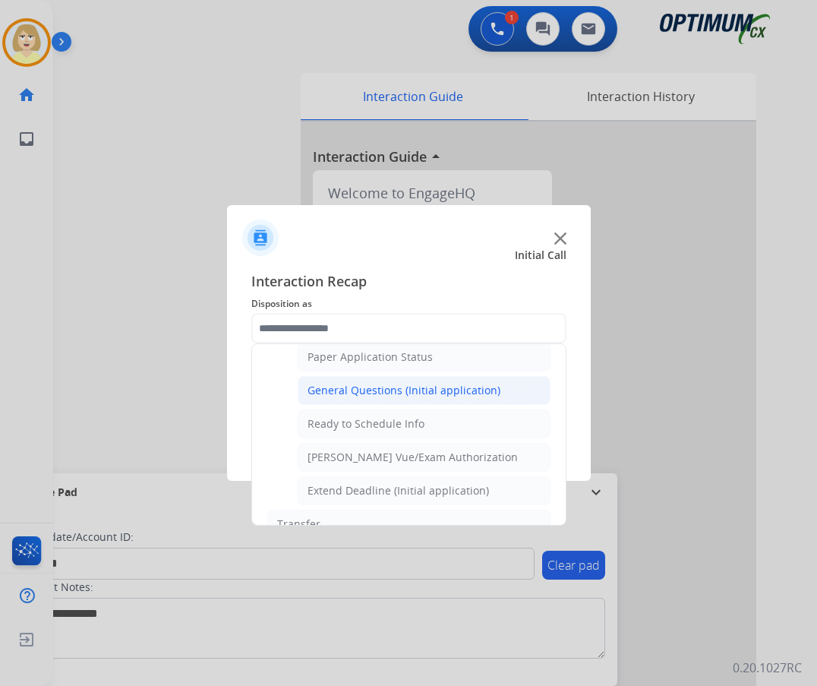
click at [350, 387] on div "General Questions (Initial application)" at bounding box center [403, 390] width 193 height 15
type input "**********"
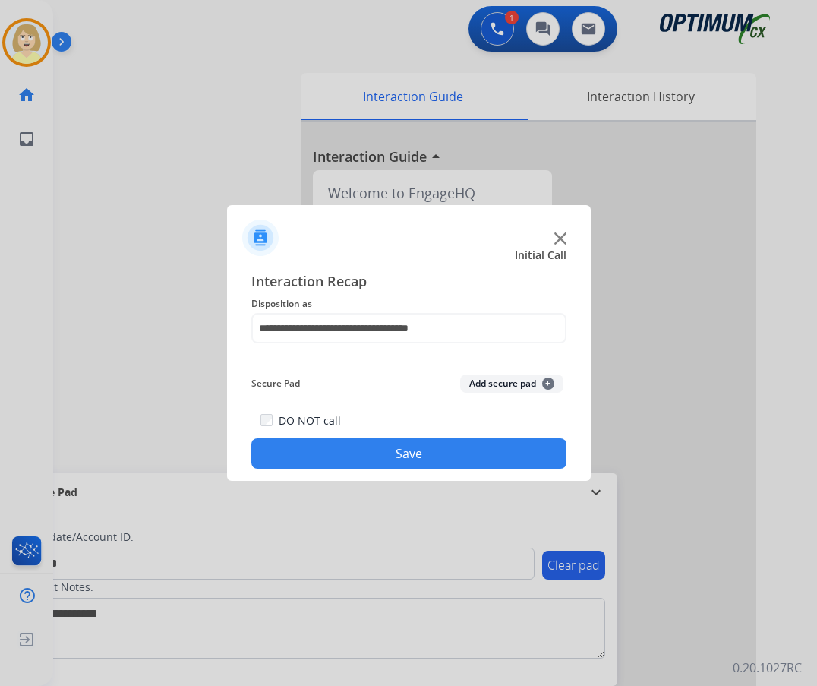
click at [493, 388] on button "Add secure pad +" at bounding box center [511, 383] width 103 height 18
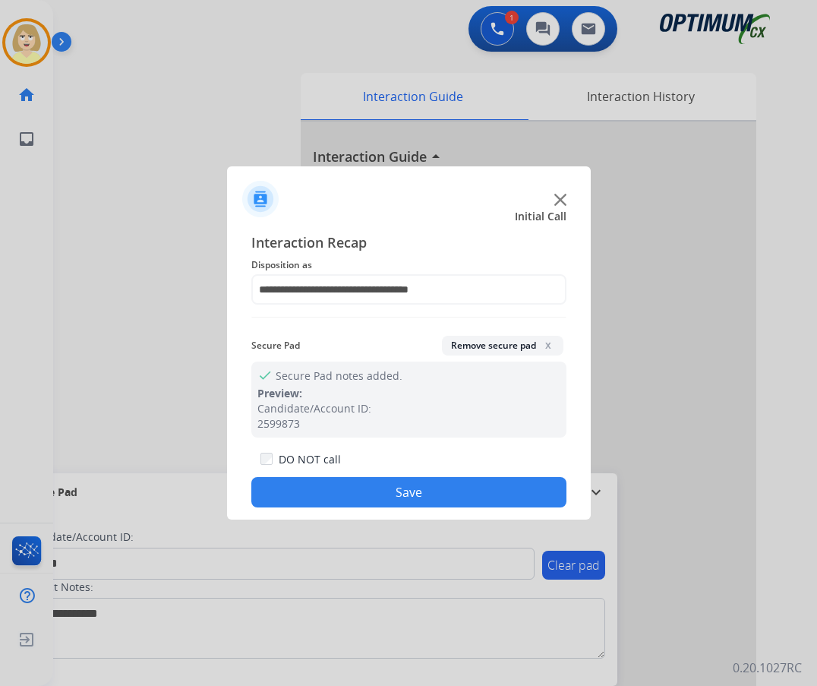
click at [347, 481] on button "Save" at bounding box center [408, 492] width 315 height 30
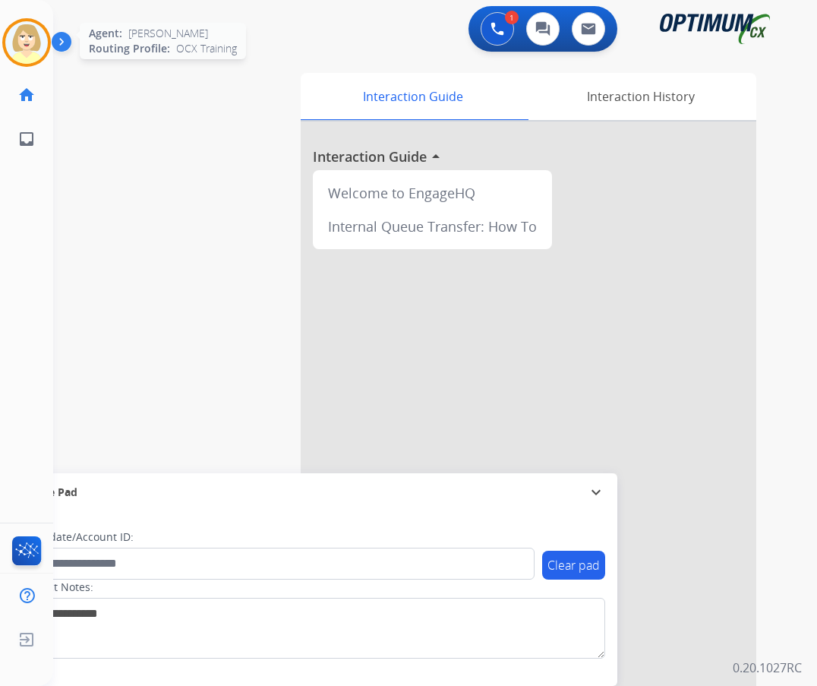
click at [27, 35] on img at bounding box center [26, 42] width 43 height 43
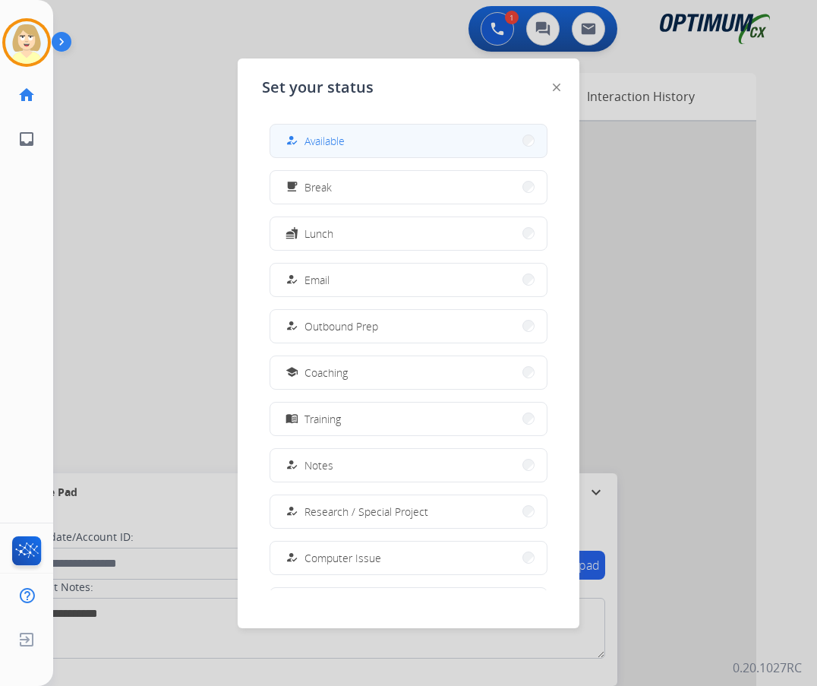
click at [290, 136] on div "how_to_reg" at bounding box center [293, 140] width 22 height 18
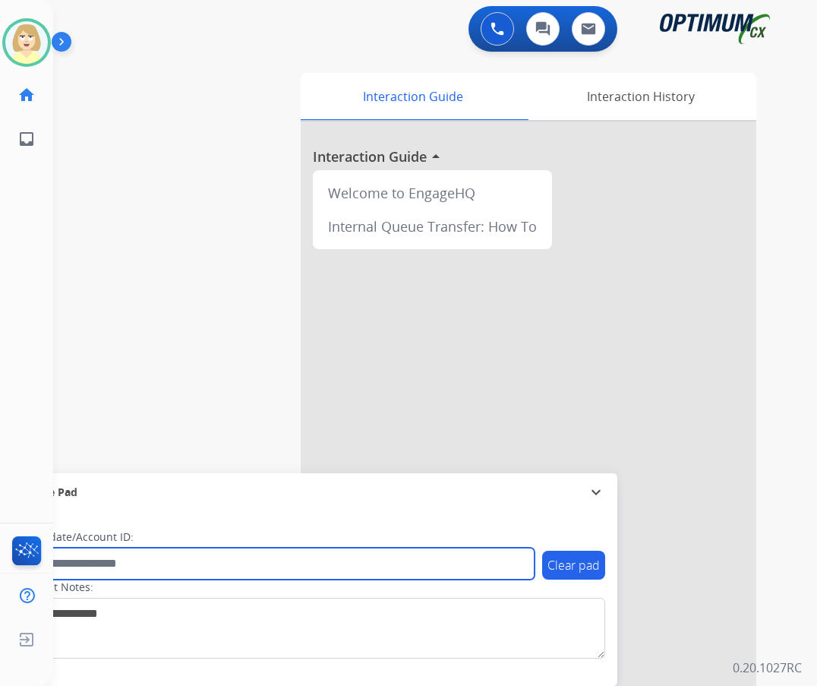
click at [109, 559] on input "text" at bounding box center [277, 563] width 515 height 32
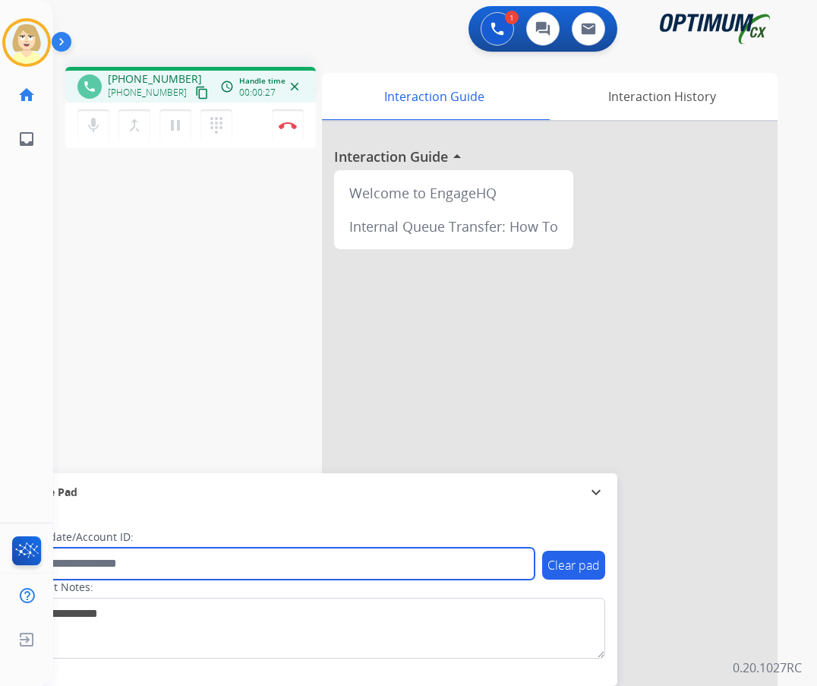
click at [125, 566] on input "text" at bounding box center [277, 563] width 515 height 32
paste input "*******"
type input "*******"
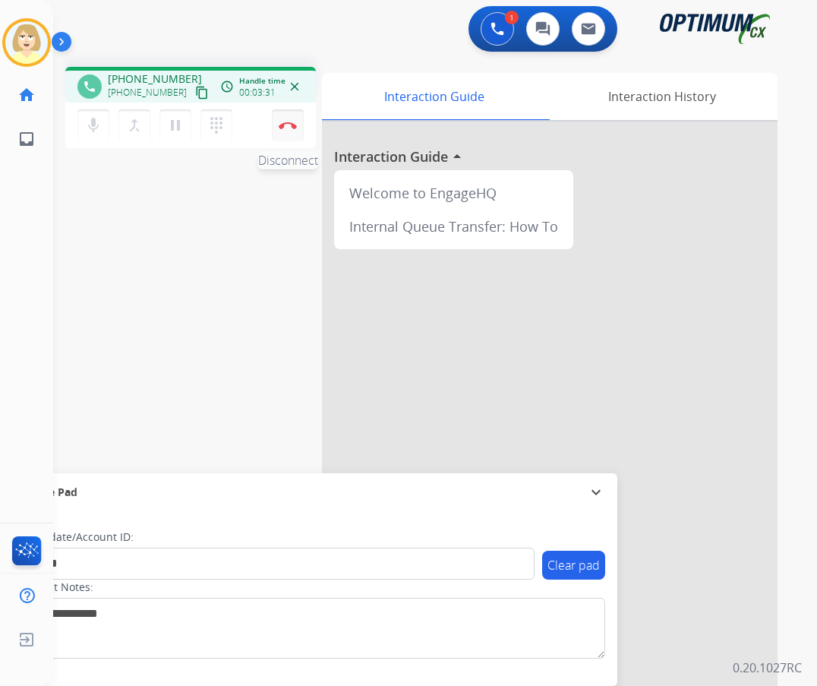
click at [285, 118] on button "Disconnect" at bounding box center [288, 125] width 32 height 32
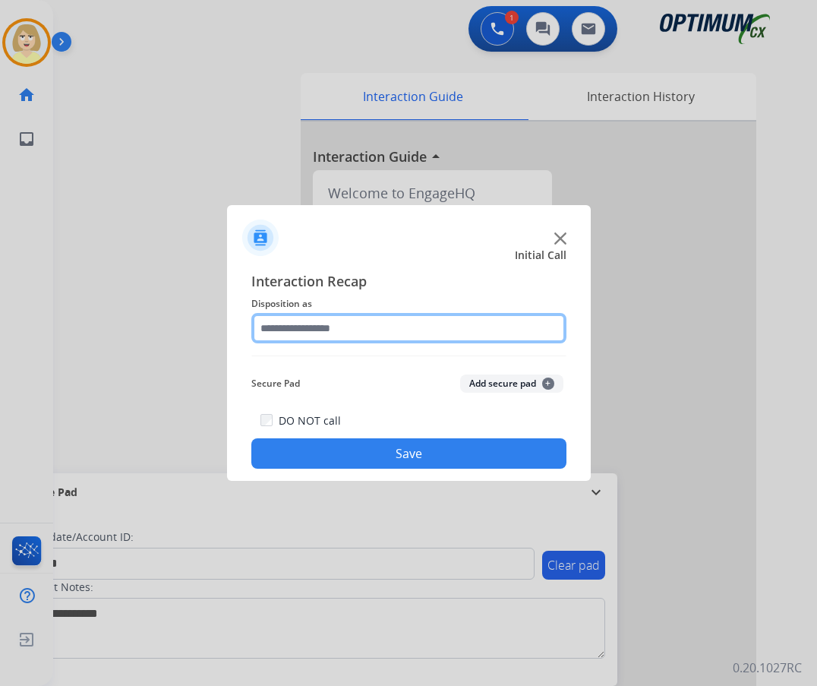
click at [314, 330] on input "text" at bounding box center [408, 328] width 315 height 30
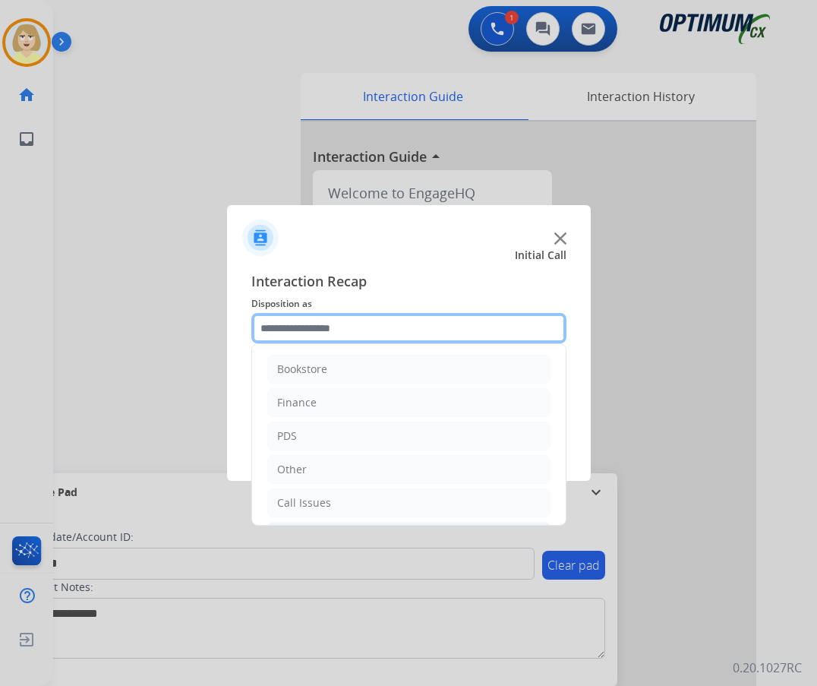
scroll to position [103, 0]
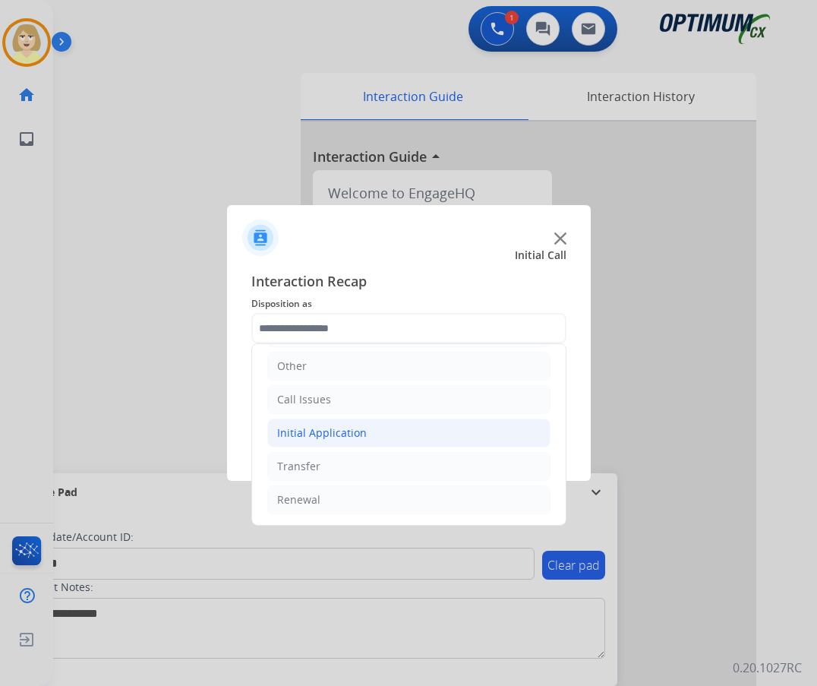
click at [330, 430] on div "Initial Application" at bounding box center [322, 432] width 90 height 15
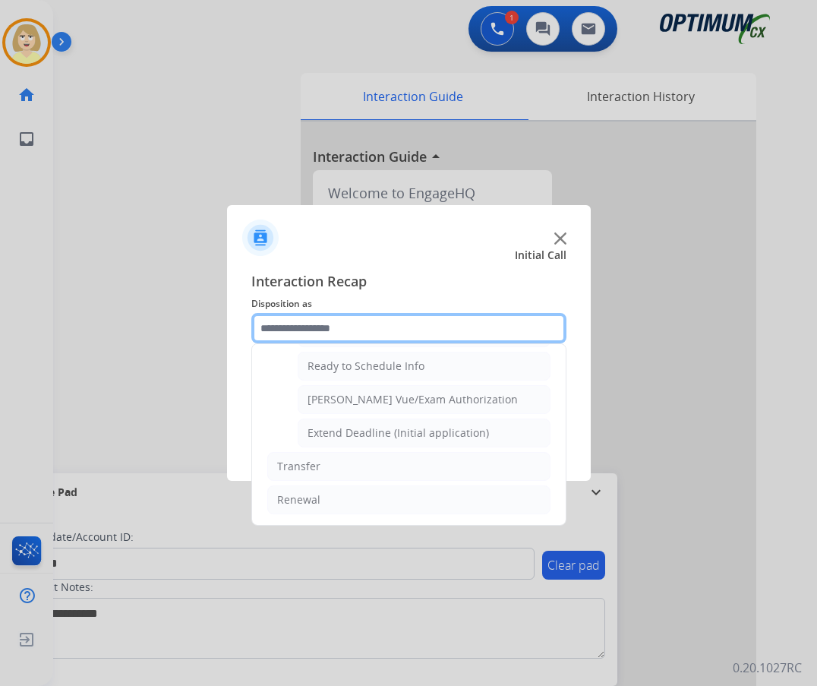
scroll to position [844, 0]
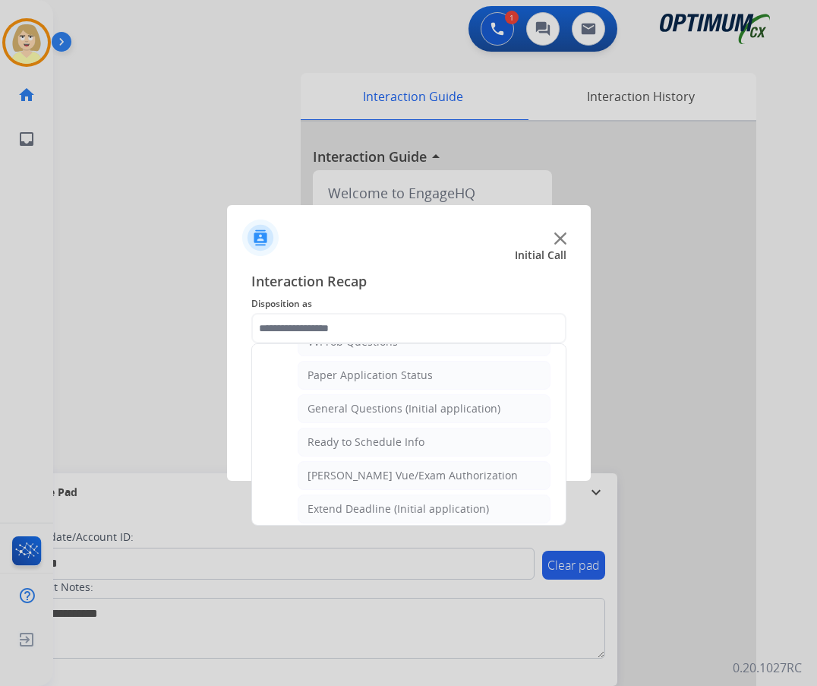
click at [364, 408] on div "General Questions (Initial application)" at bounding box center [403, 408] width 193 height 15
type input "**********"
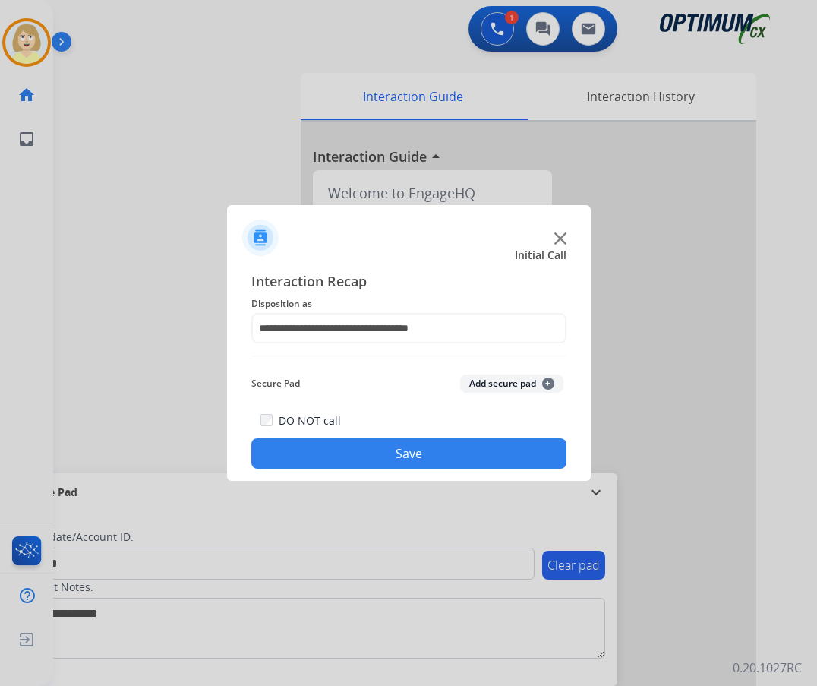
click at [473, 385] on button "Add secure pad +" at bounding box center [511, 383] width 103 height 18
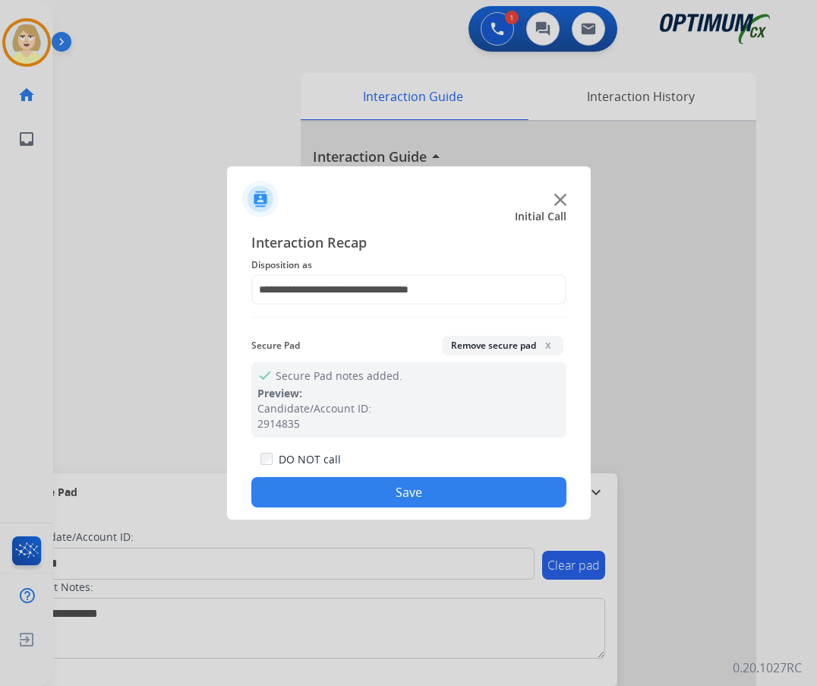
click at [310, 495] on button "Save" at bounding box center [408, 492] width 315 height 30
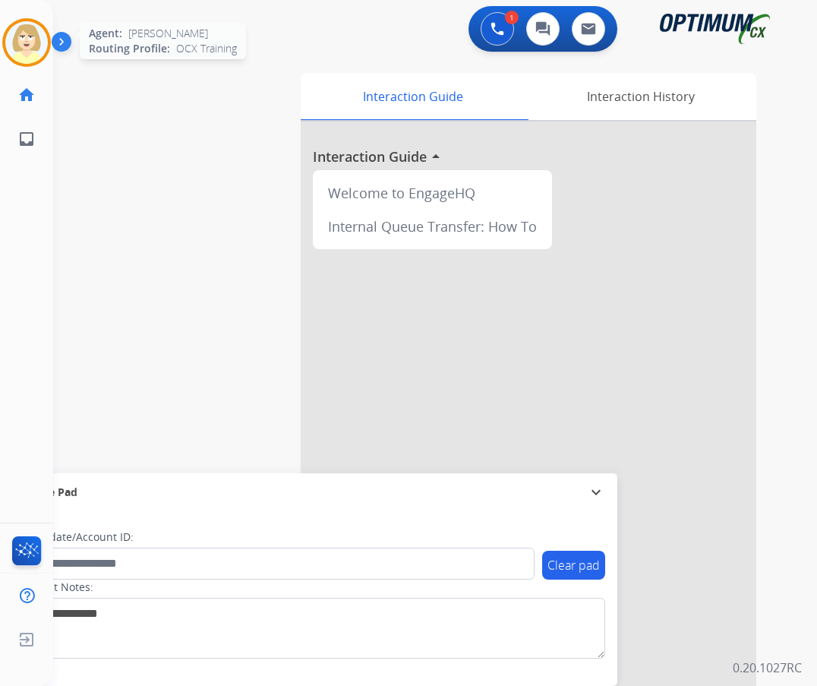
click at [22, 35] on img at bounding box center [26, 42] width 43 height 43
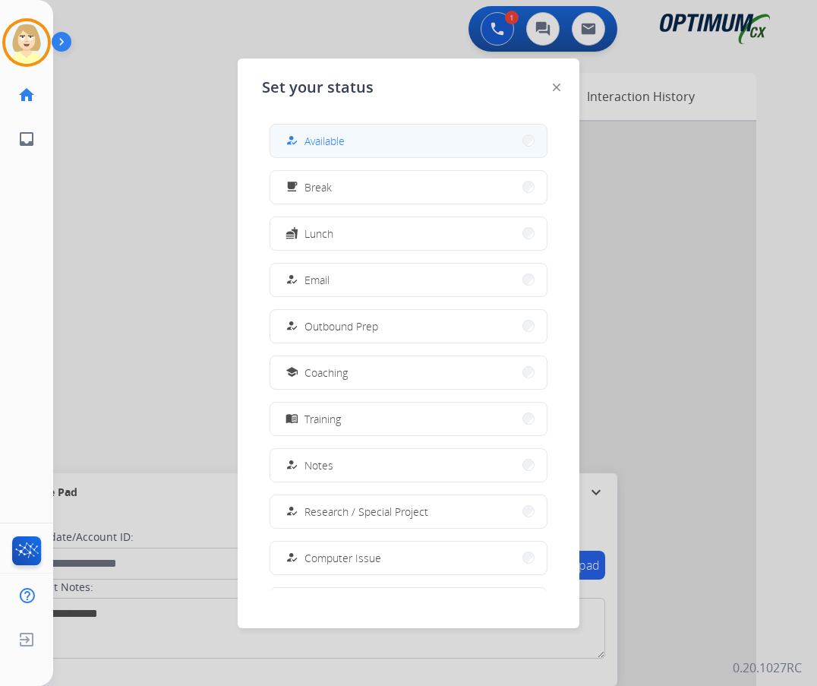
click at [332, 143] on span "Available" at bounding box center [324, 141] width 40 height 16
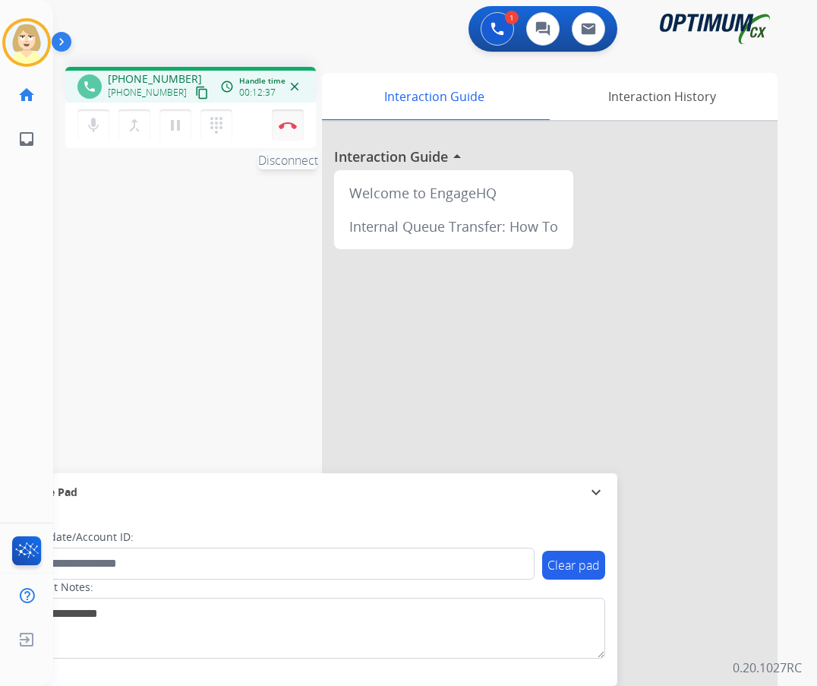
click at [285, 119] on button "Disconnect" at bounding box center [288, 125] width 32 height 32
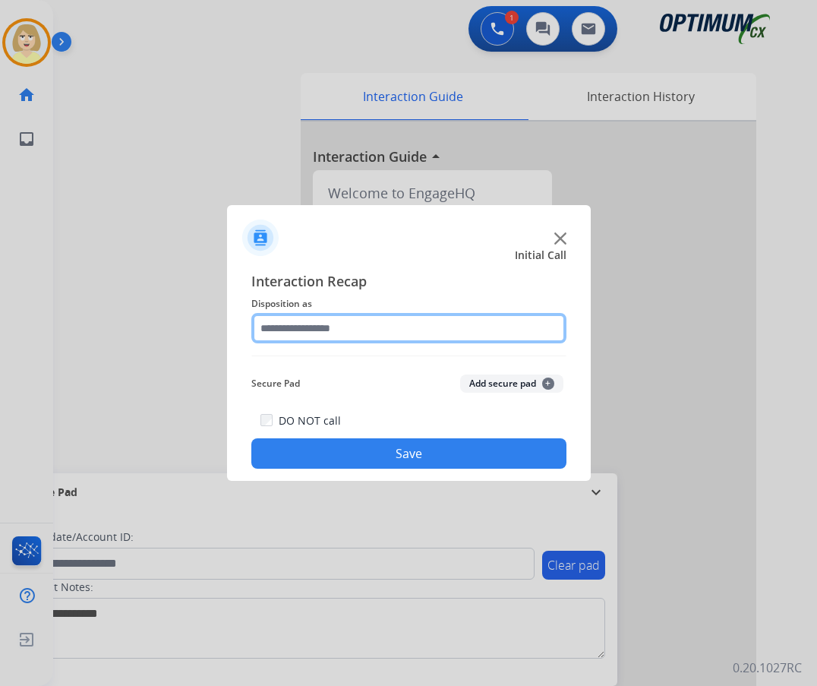
click at [303, 331] on input "text" at bounding box center [408, 328] width 315 height 30
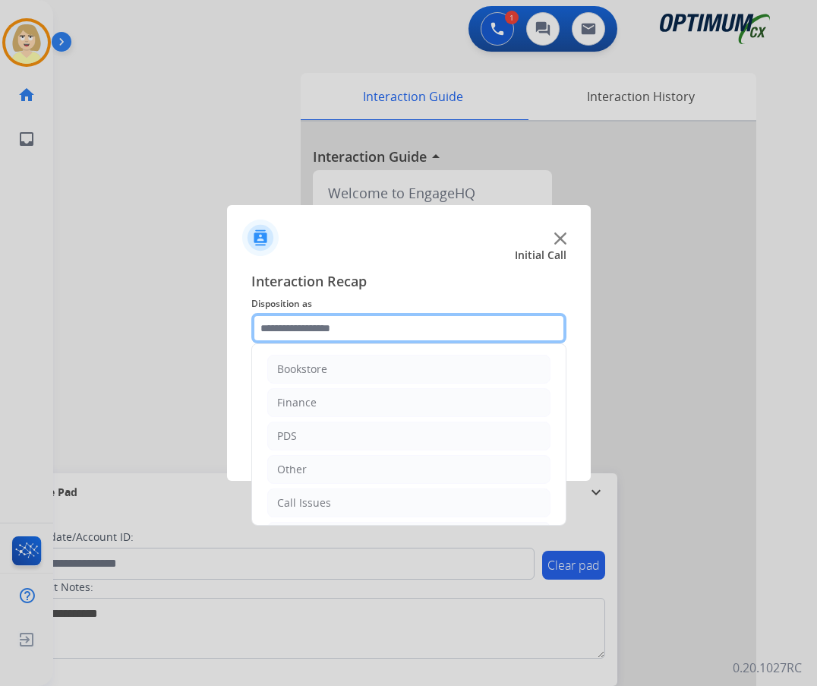
scroll to position [103, 0]
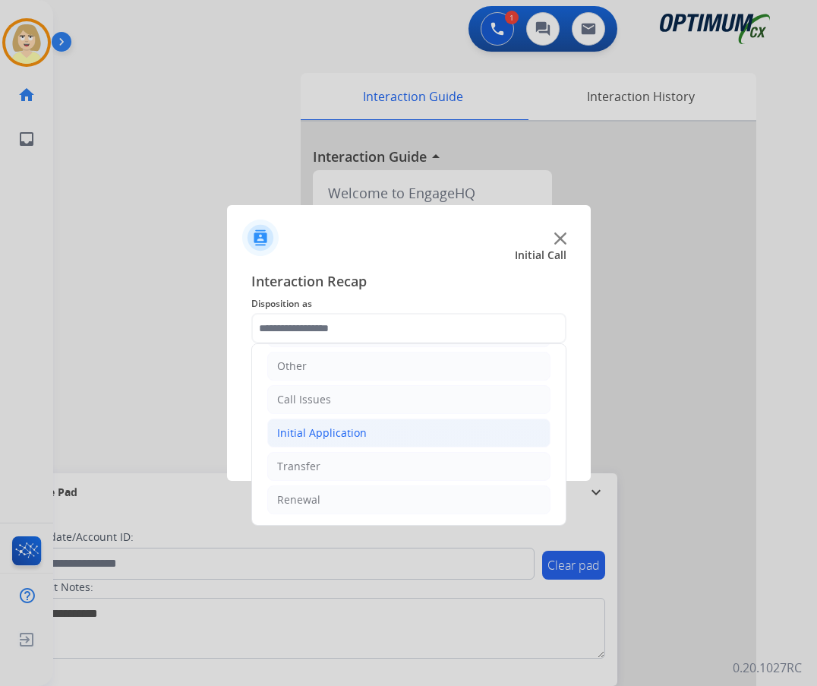
click at [323, 432] on div "Initial Application" at bounding box center [322, 432] width 90 height 15
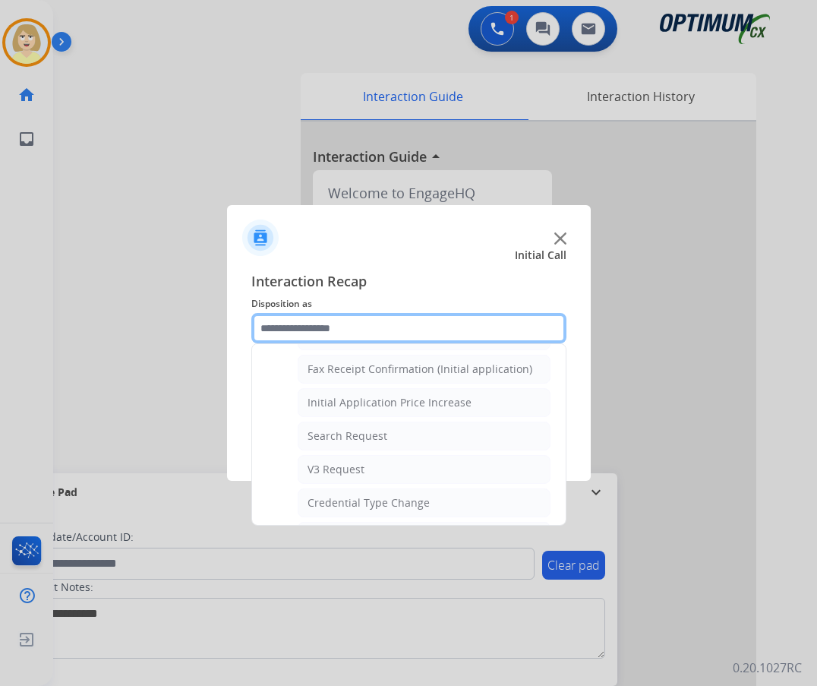
scroll to position [787, 0]
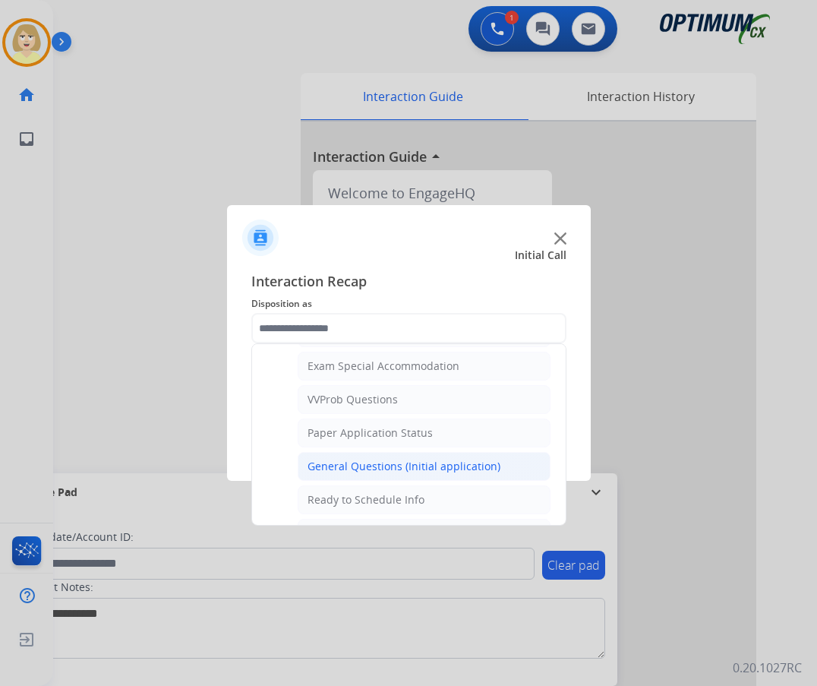
click at [364, 466] on div "General Questions (Initial application)" at bounding box center [403, 466] width 193 height 15
type input "**********"
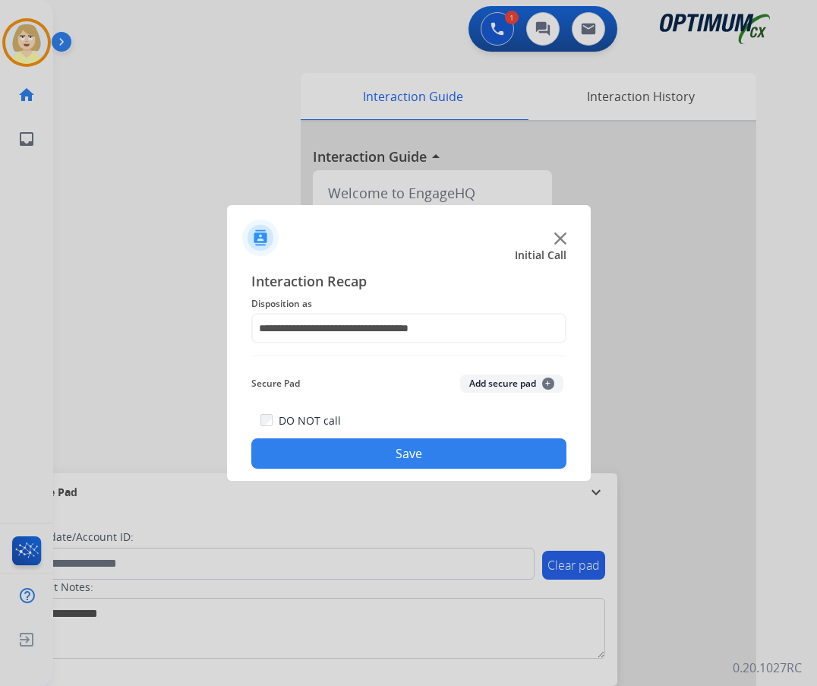
click at [474, 380] on button "Add secure pad +" at bounding box center [511, 383] width 103 height 18
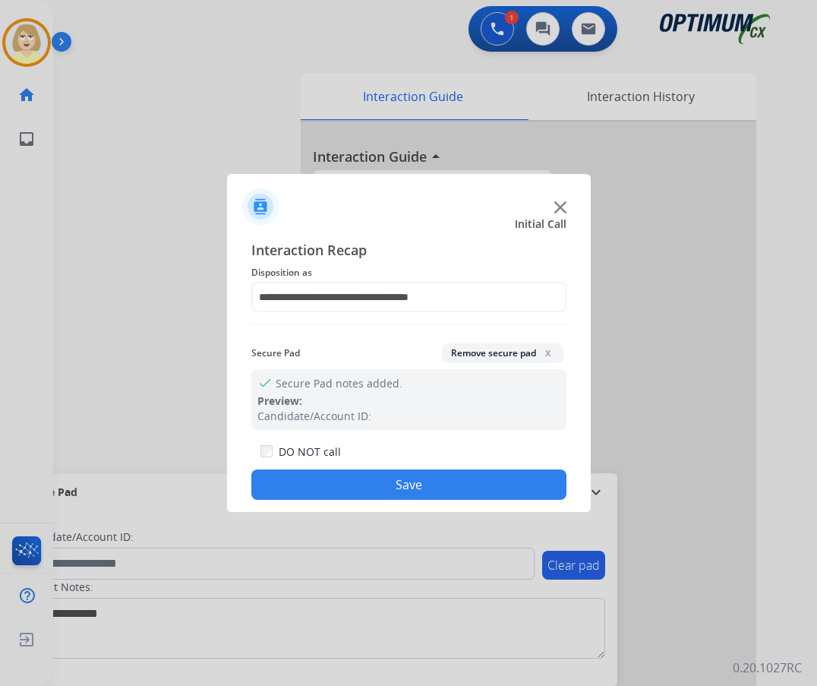
click at [268, 490] on button "Save" at bounding box center [408, 484] width 315 height 30
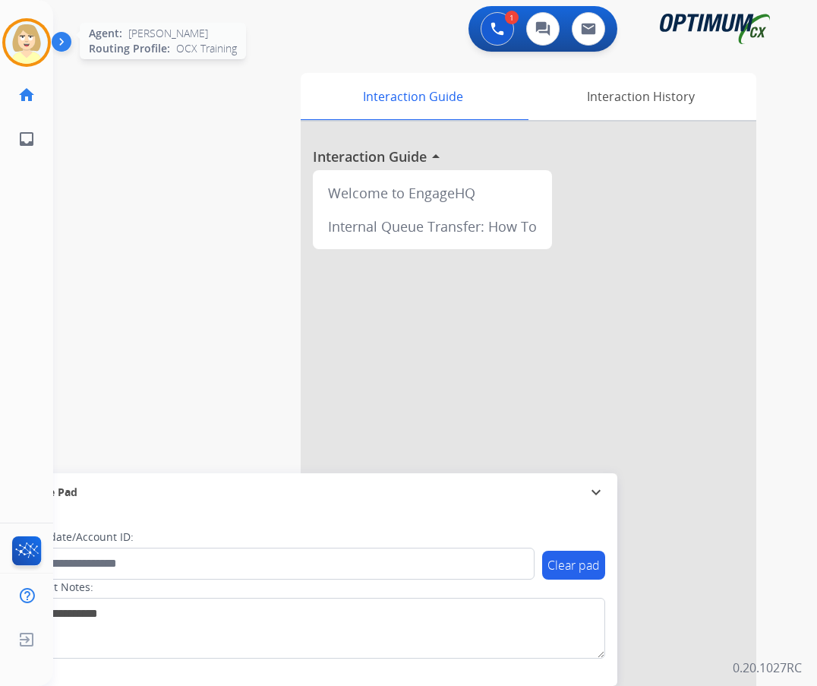
click at [32, 47] on img at bounding box center [26, 42] width 43 height 43
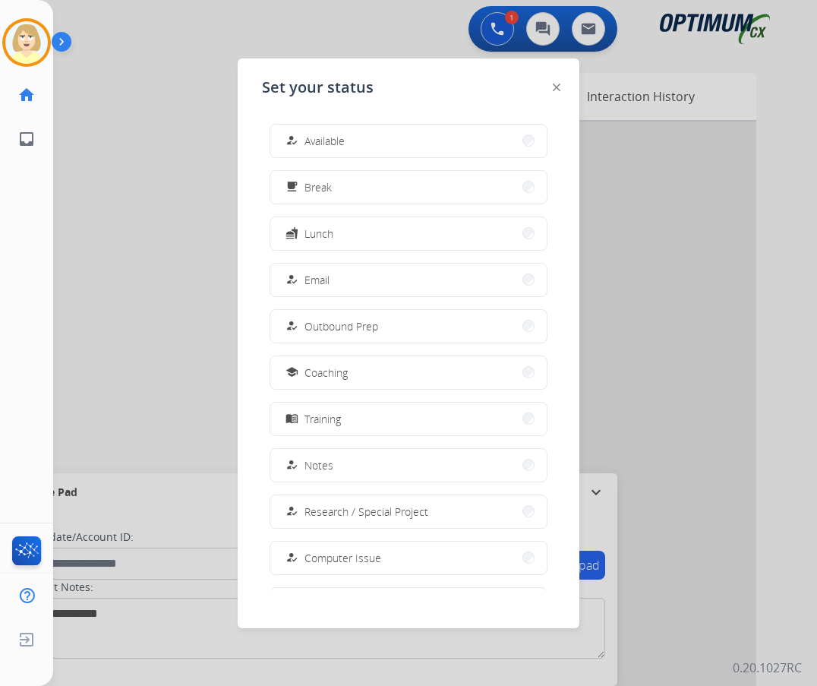
drag, startPoint x: 308, startPoint y: 149, endPoint x: 274, endPoint y: 153, distance: 34.4
click at [307, 149] on div "how_to_reg Available" at bounding box center [313, 140] width 62 height 18
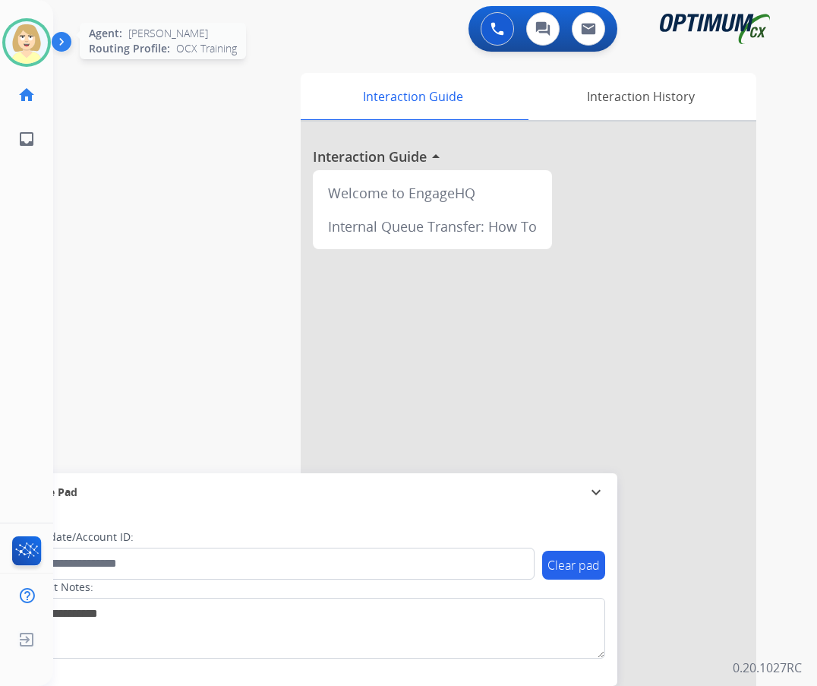
click at [17, 39] on img at bounding box center [26, 42] width 43 height 43
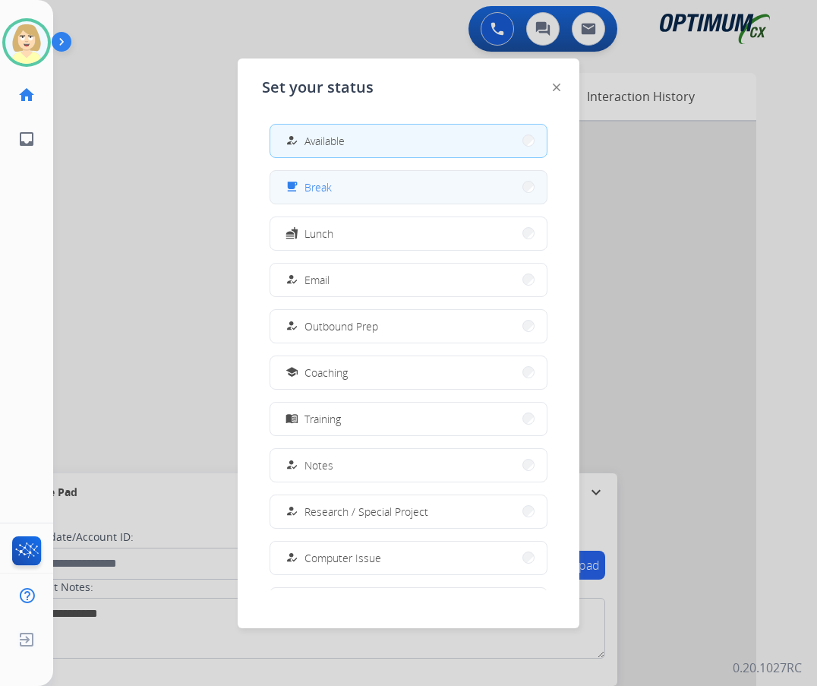
click at [311, 184] on span "Break" at bounding box center [317, 187] width 27 height 16
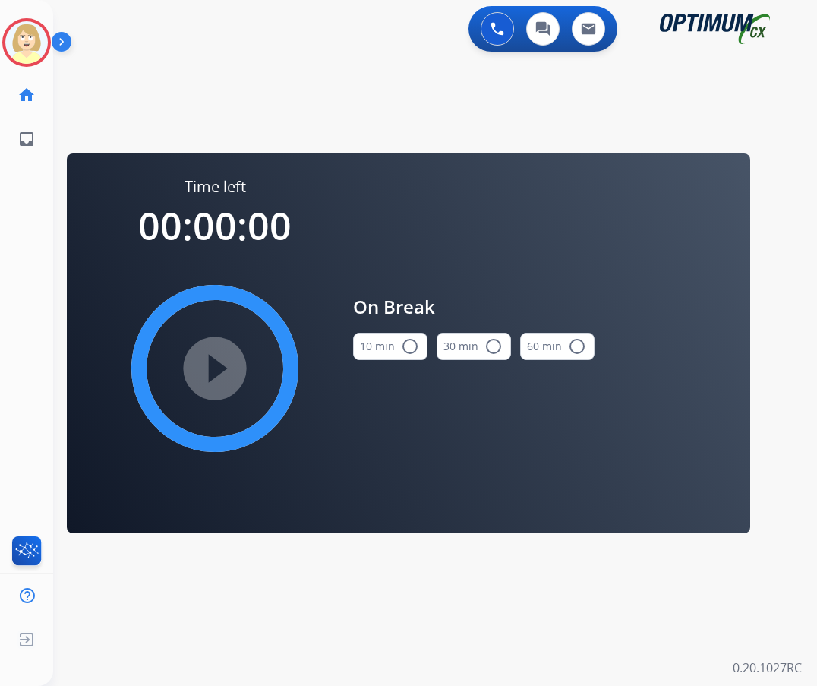
drag, startPoint x: 379, startPoint y: 342, endPoint x: 236, endPoint y: 366, distance: 144.7
click at [376, 342] on button "10 min radio_button_unchecked" at bounding box center [390, 346] width 74 height 27
click at [216, 374] on mat-icon "play_circle_filled" at bounding box center [215, 368] width 18 height 18
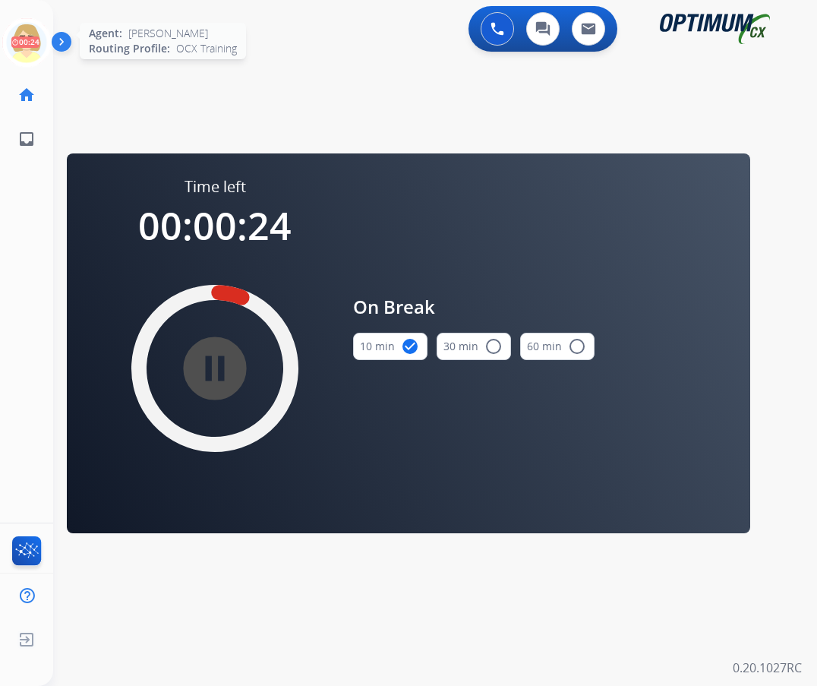
click at [25, 35] on icon at bounding box center [26, 42] width 49 height 49
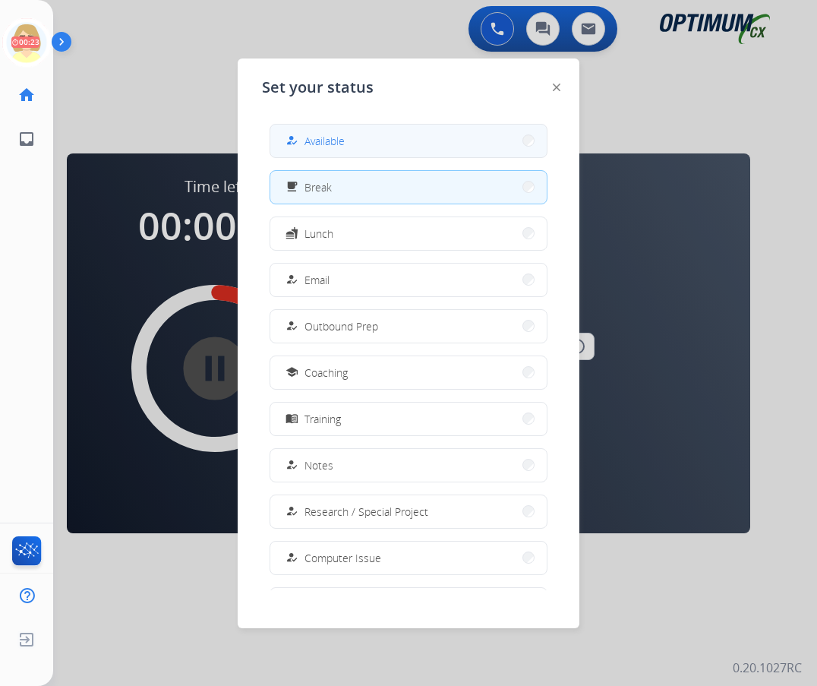
click at [336, 140] on span "Available" at bounding box center [324, 141] width 40 height 16
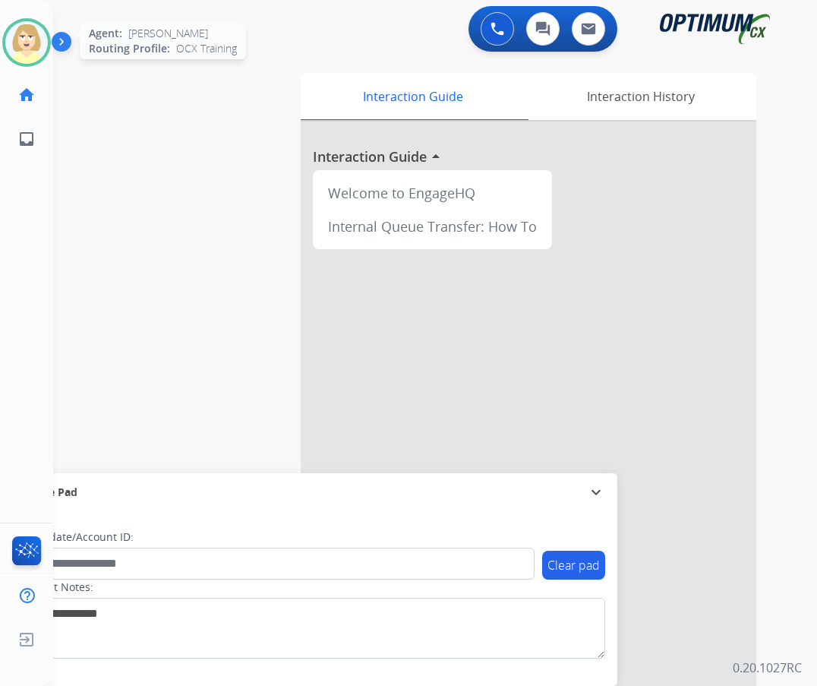
click at [29, 33] on img at bounding box center [26, 42] width 43 height 43
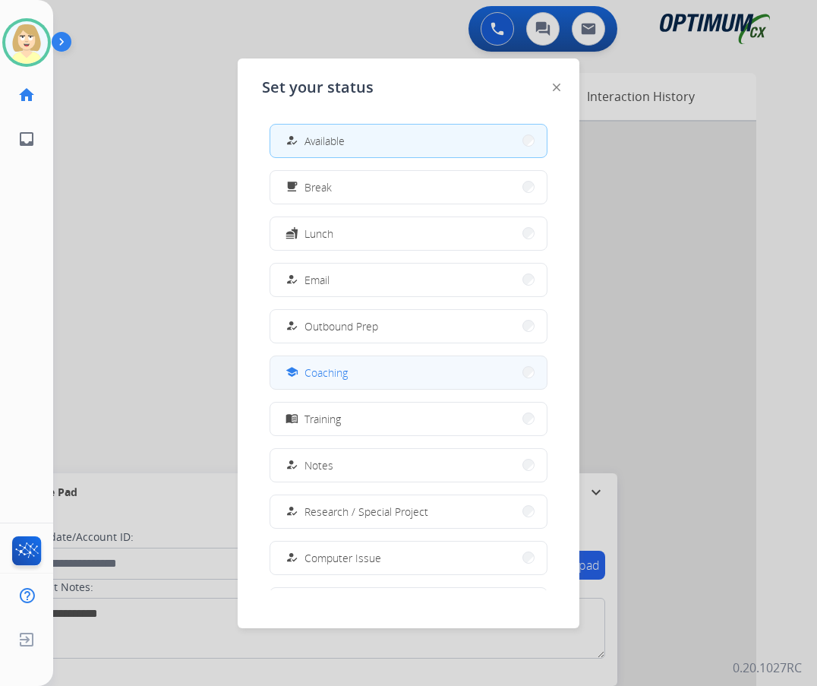
click at [337, 377] on span "Coaching" at bounding box center [325, 372] width 43 height 16
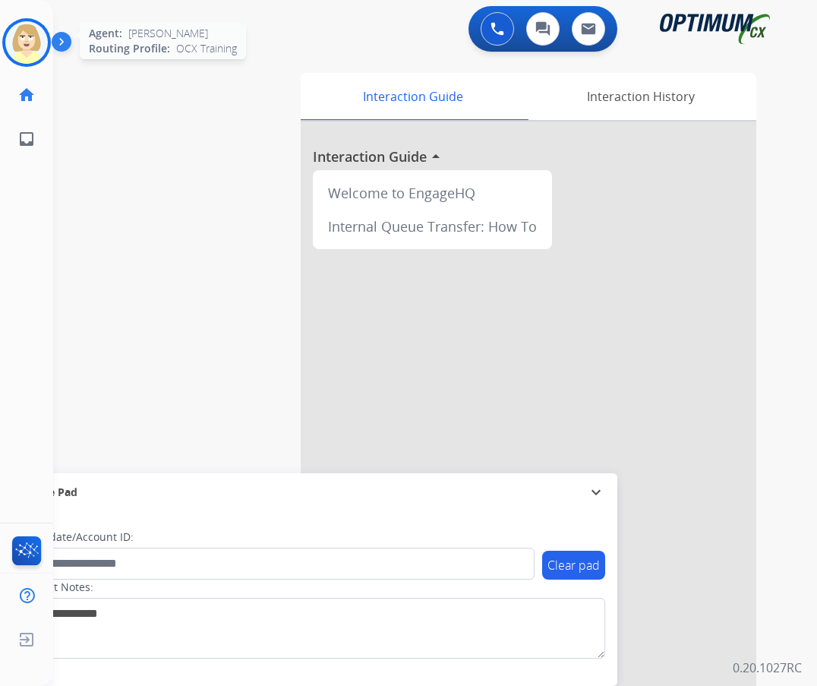
click at [27, 39] on img at bounding box center [26, 42] width 43 height 43
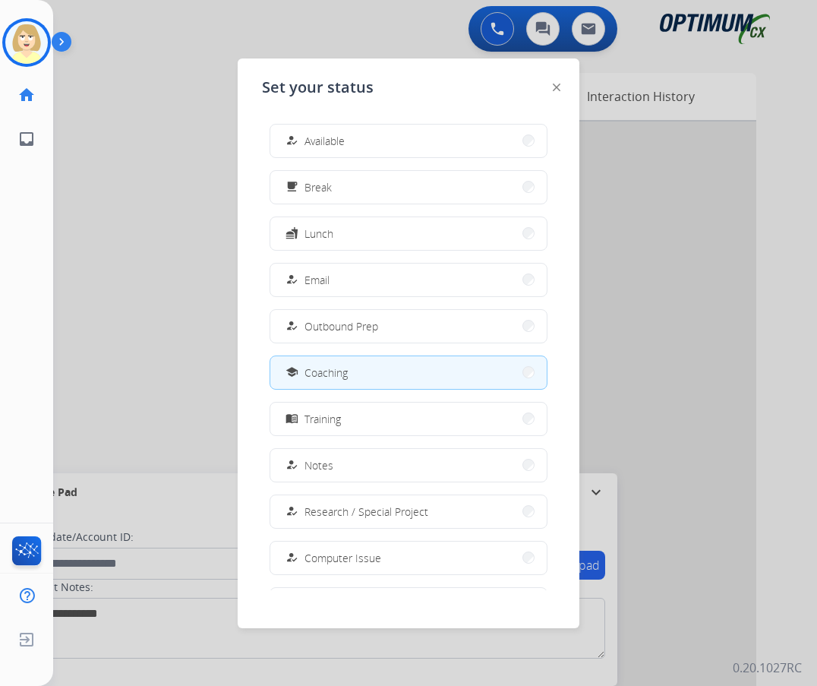
click at [337, 375] on span "Coaching" at bounding box center [325, 372] width 43 height 16
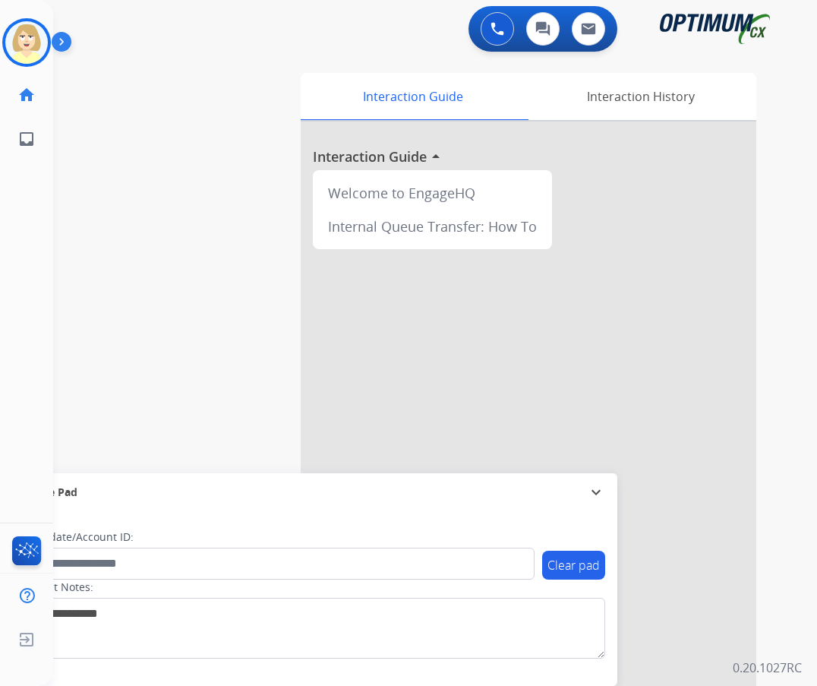
click at [158, 302] on div "swap_horiz Break voice bridge close_fullscreen Connect 3-Way Call merge_type Se…" at bounding box center [416, 371] width 727 height 633
click at [29, 35] on img at bounding box center [26, 42] width 43 height 43
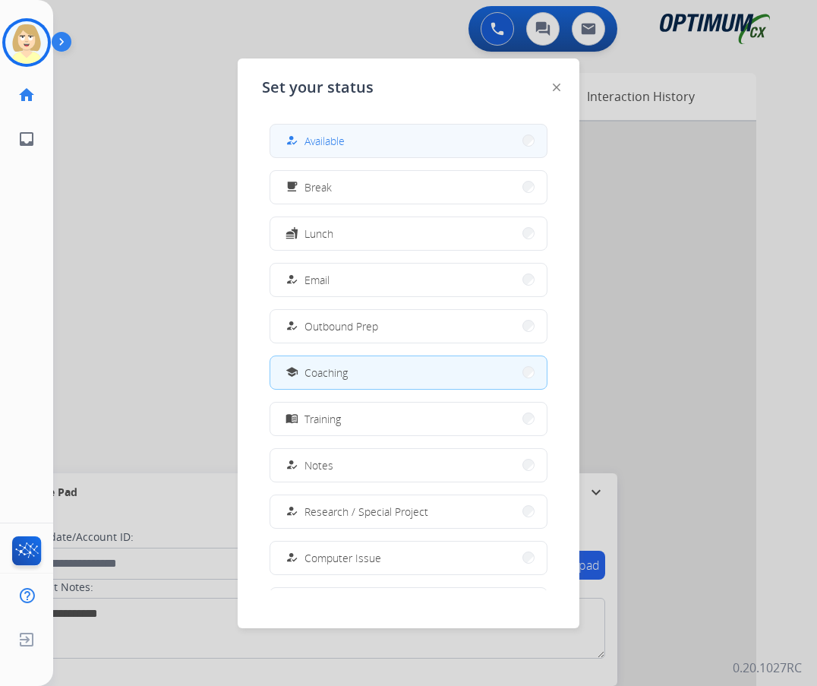
click at [334, 137] on span "Available" at bounding box center [324, 141] width 40 height 16
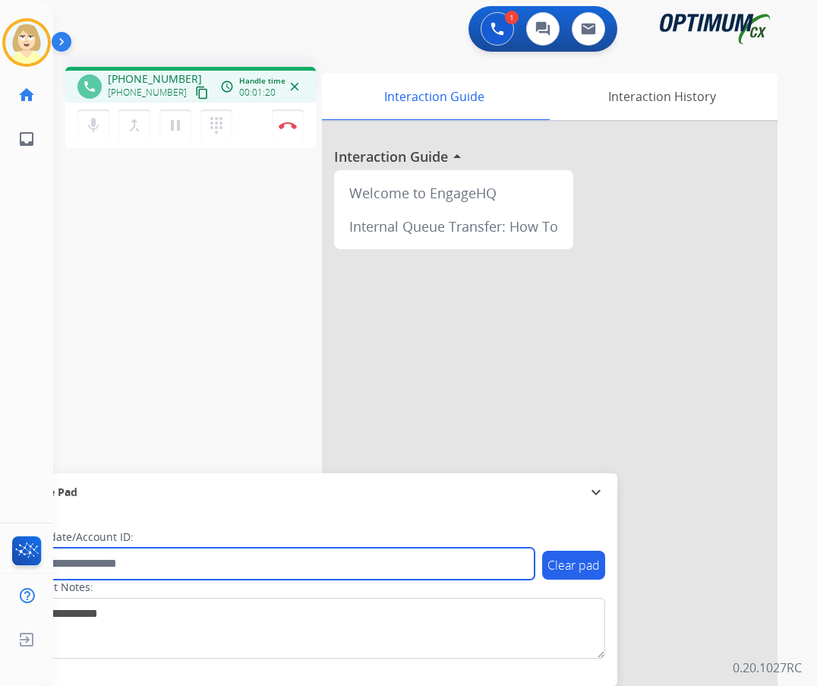
click at [143, 565] on input "text" at bounding box center [277, 563] width 515 height 32
paste input "*******"
type input "*******"
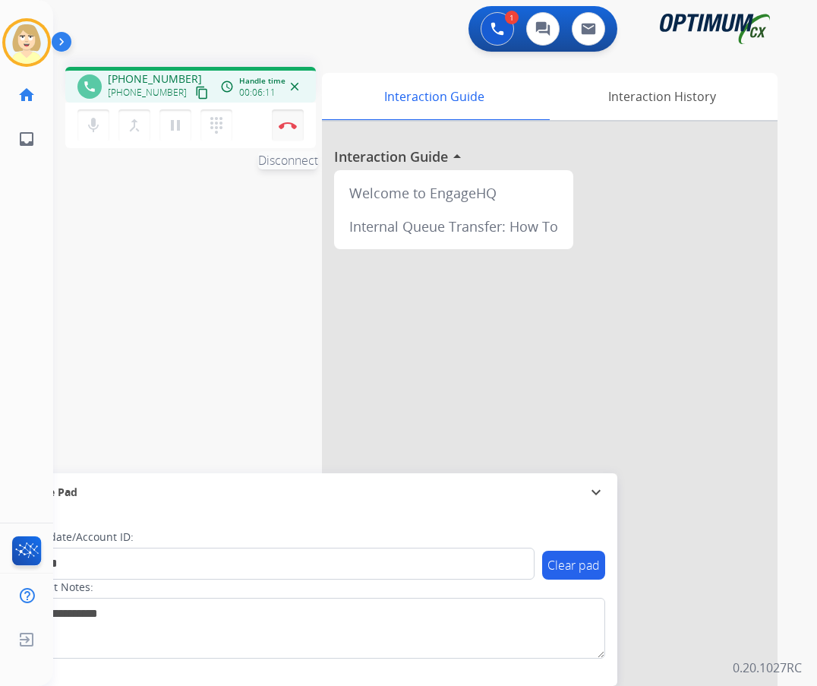
click at [286, 121] on button "Disconnect" at bounding box center [288, 125] width 32 height 32
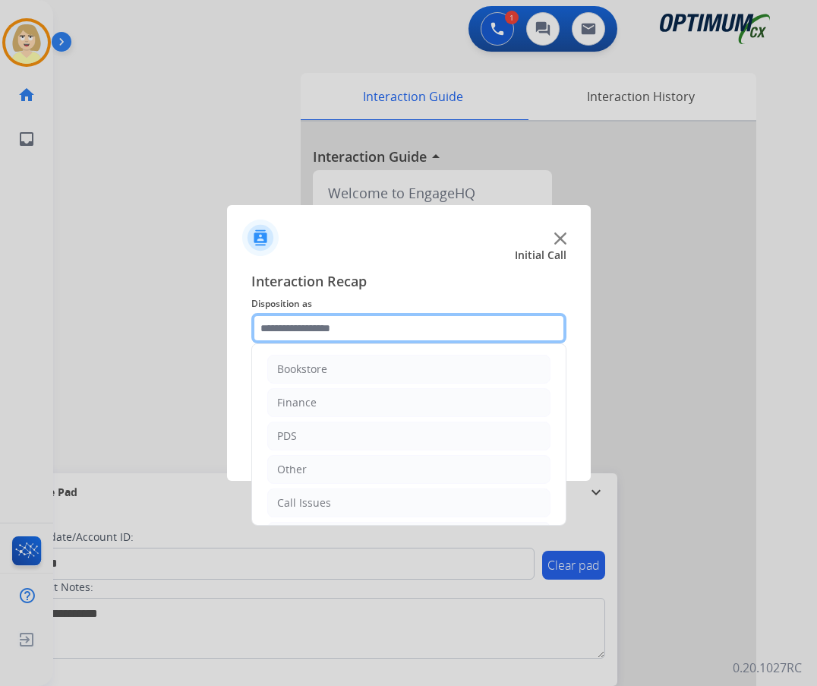
click at [304, 329] on input "text" at bounding box center [408, 328] width 315 height 30
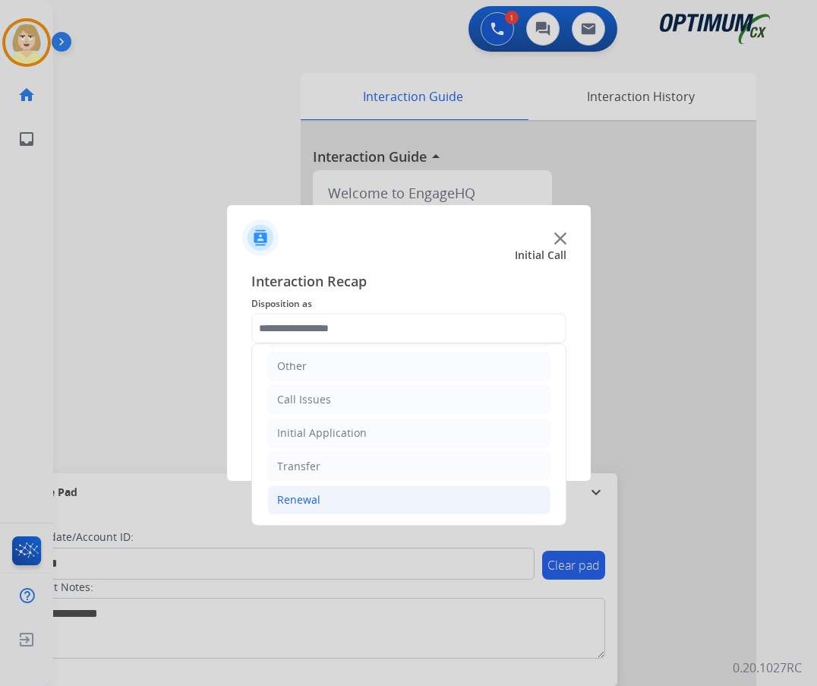
click at [304, 496] on div "Renewal" at bounding box center [298, 499] width 43 height 15
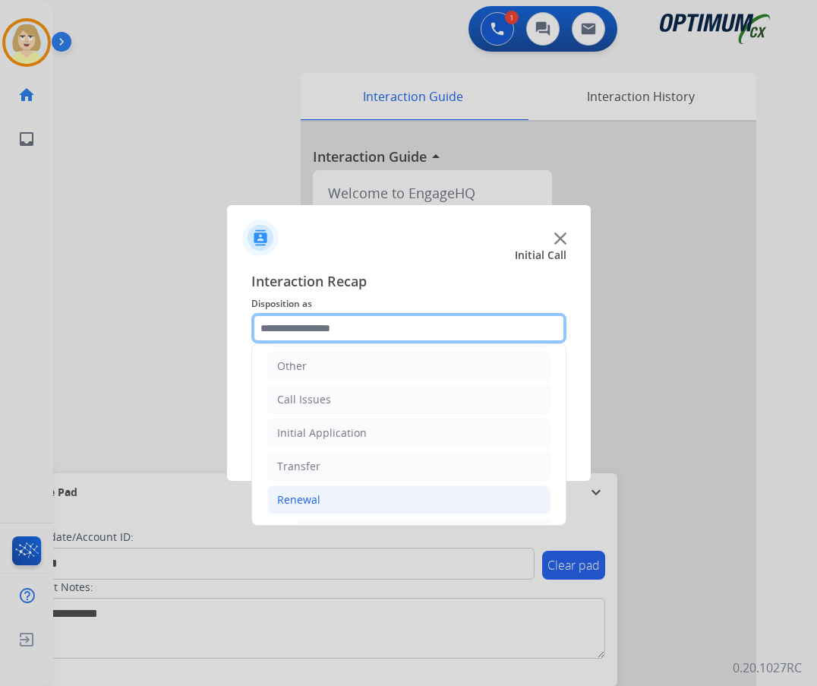
scroll to position [331, 0]
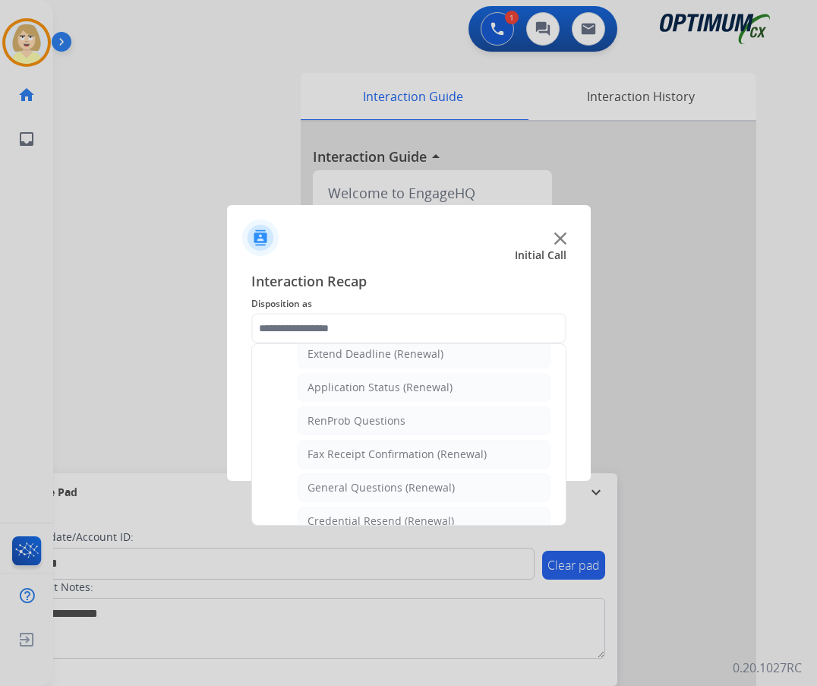
click at [343, 483] on div "General Questions (Renewal)" at bounding box center [380, 487] width 147 height 15
type input "**********"
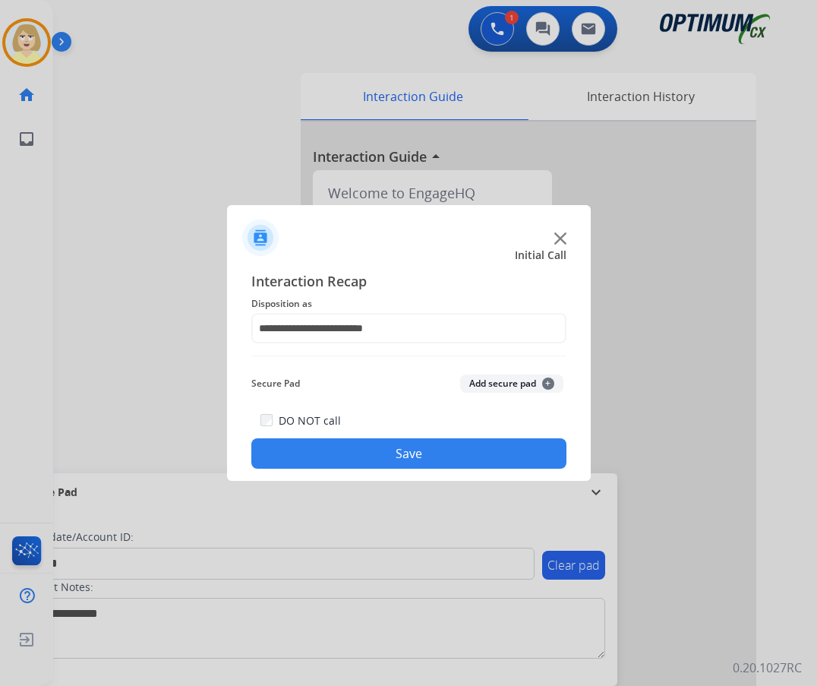
click at [490, 381] on button "Add secure pad +" at bounding box center [511, 383] width 103 height 18
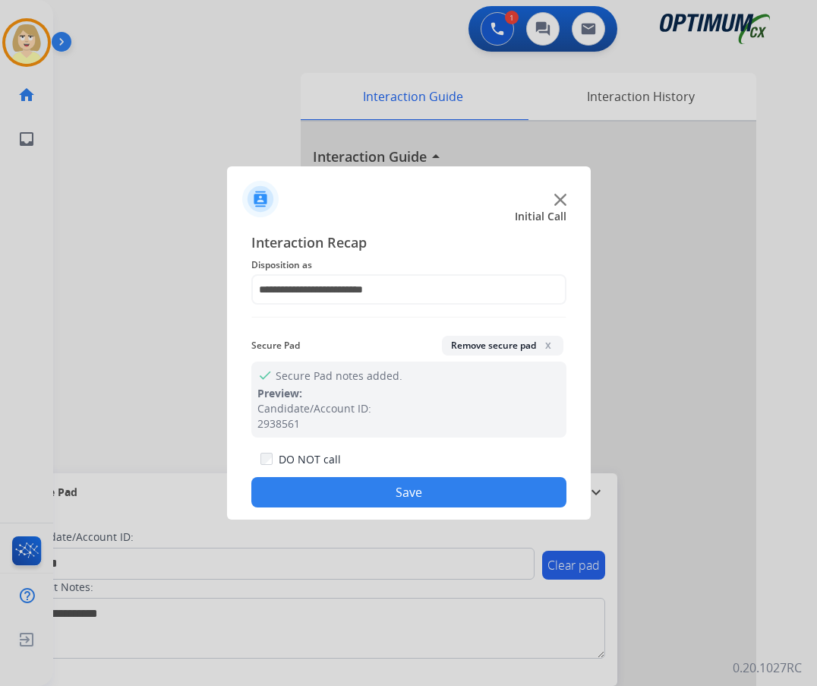
drag, startPoint x: 361, startPoint y: 492, endPoint x: 191, endPoint y: 295, distance: 260.0
click at [356, 490] on button "Save" at bounding box center [408, 492] width 315 height 30
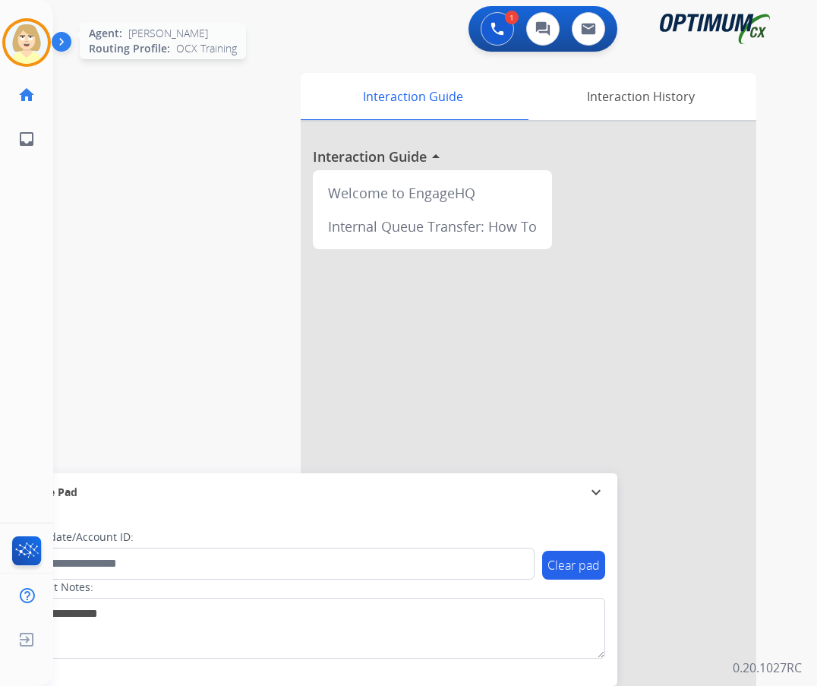
click at [36, 39] on img at bounding box center [26, 42] width 43 height 43
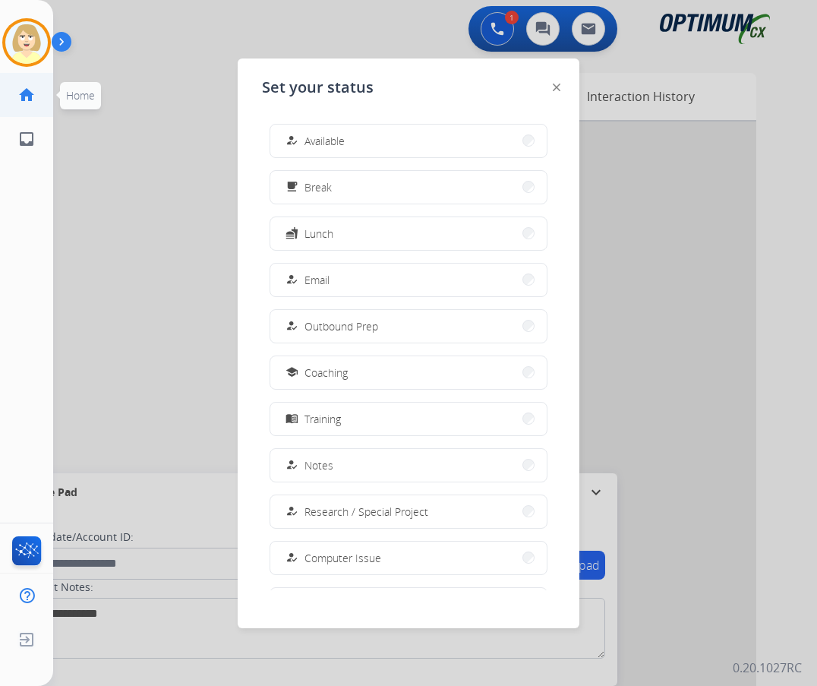
drag, startPoint x: 323, startPoint y: 146, endPoint x: 5, endPoint y: 80, distance: 325.6
click at [321, 143] on span "Available" at bounding box center [324, 141] width 40 height 16
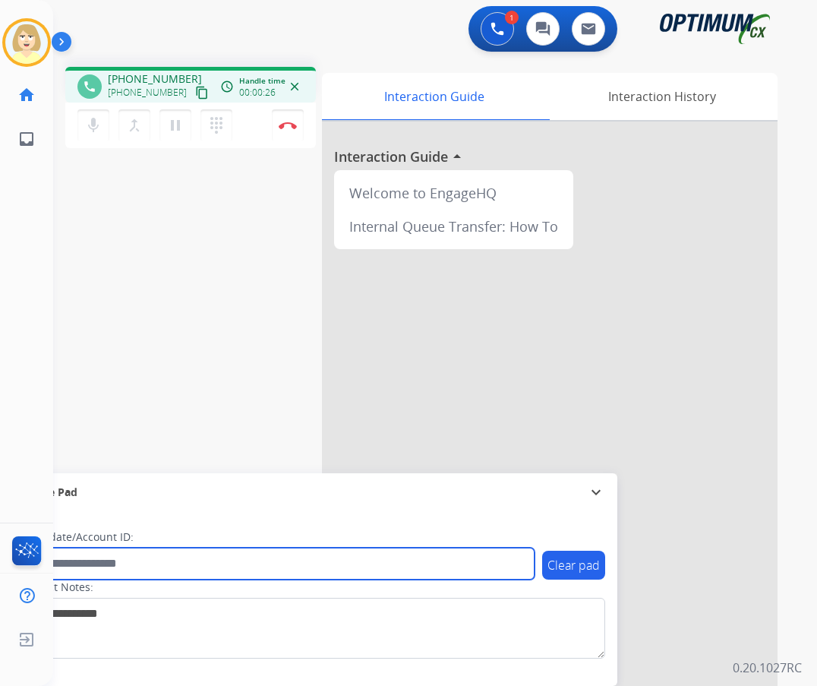
click at [74, 566] on input "text" at bounding box center [277, 563] width 515 height 32
paste input "*******"
type input "*******"
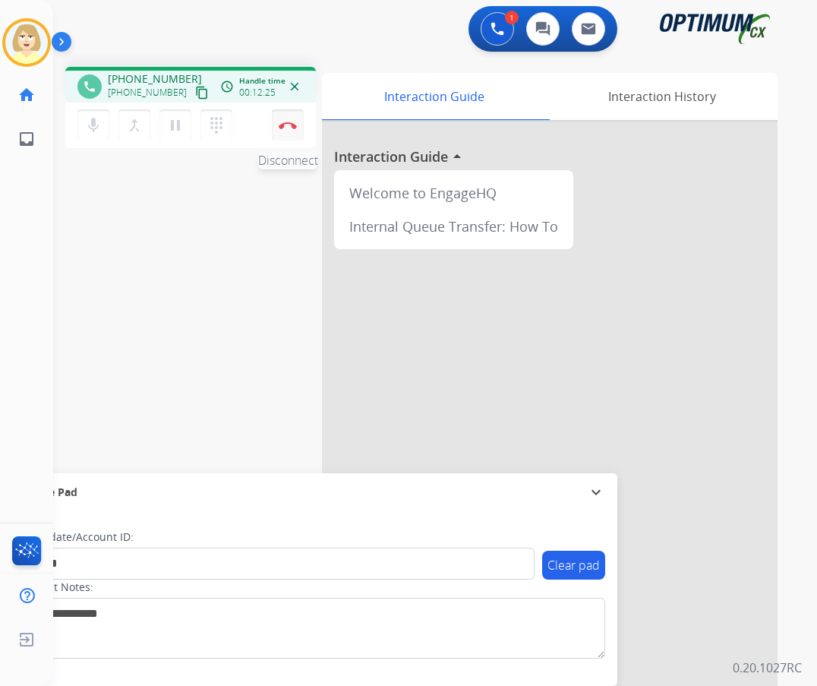
click at [282, 127] on img at bounding box center [288, 125] width 18 height 8
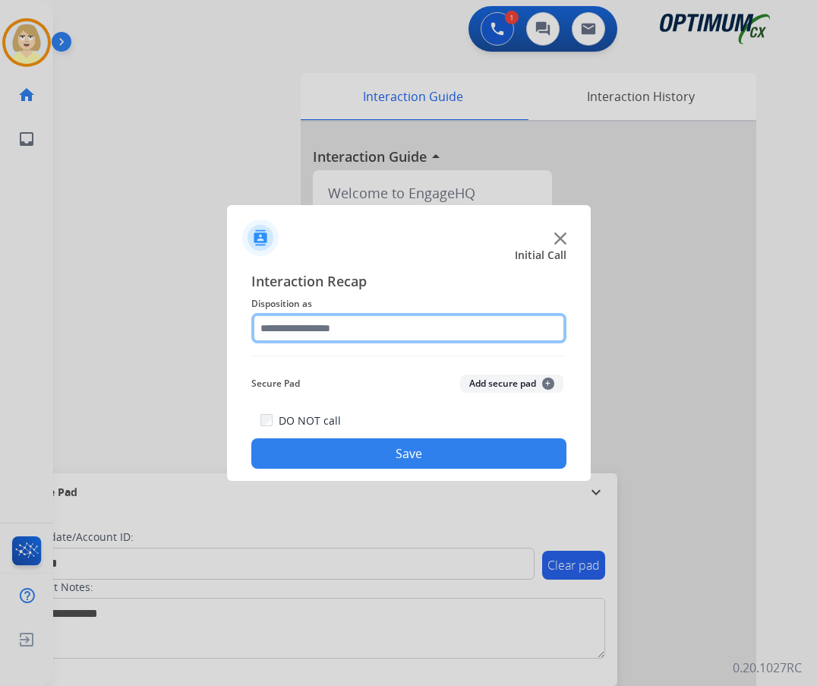
click at [281, 327] on input "text" at bounding box center [408, 328] width 315 height 30
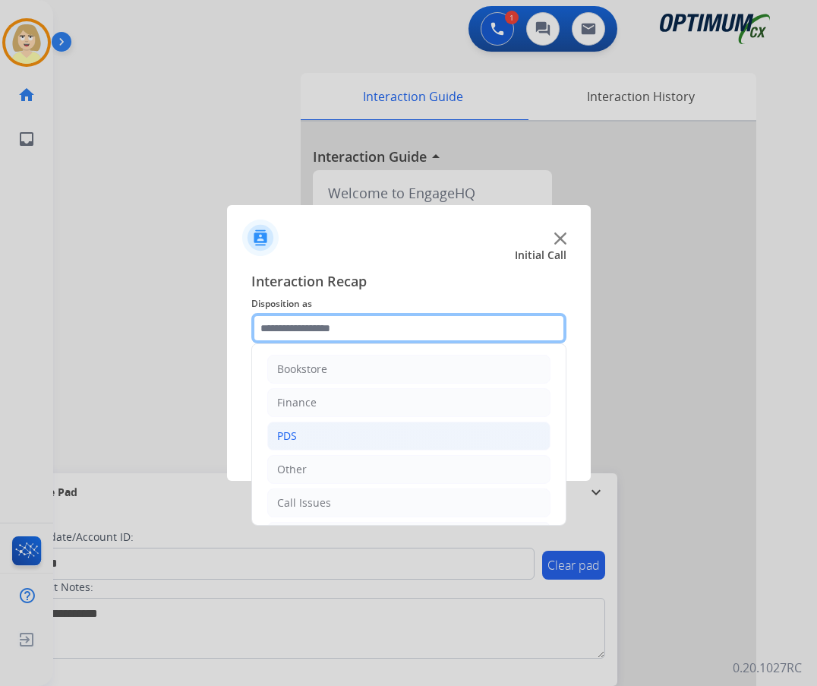
scroll to position [103, 0]
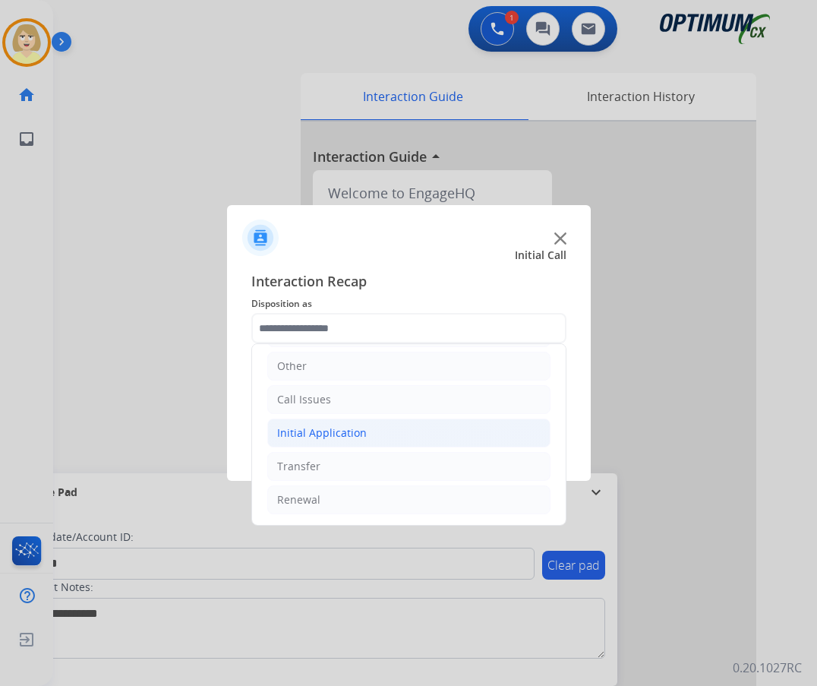
click at [326, 432] on div "Initial Application" at bounding box center [322, 432] width 90 height 15
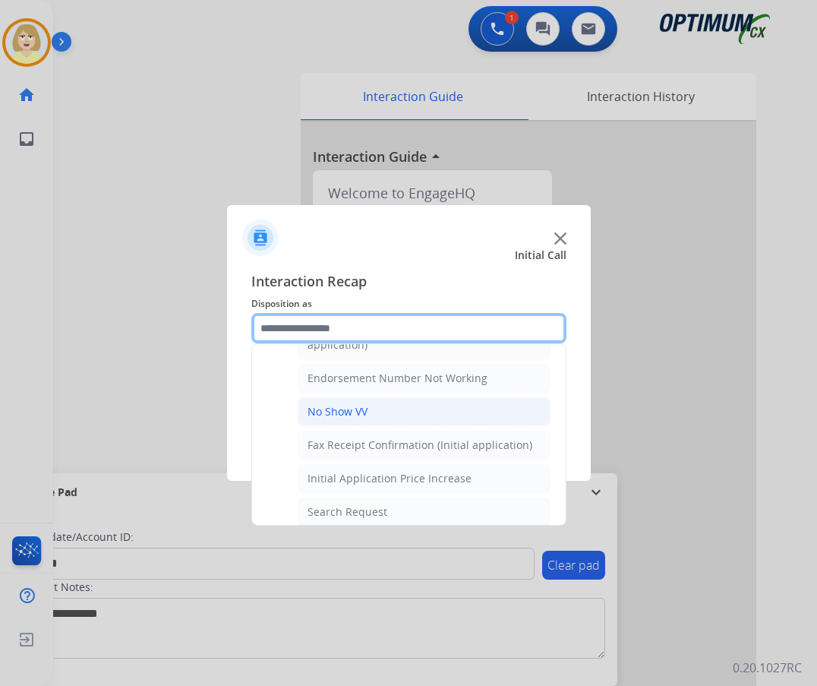
scroll to position [331, 0]
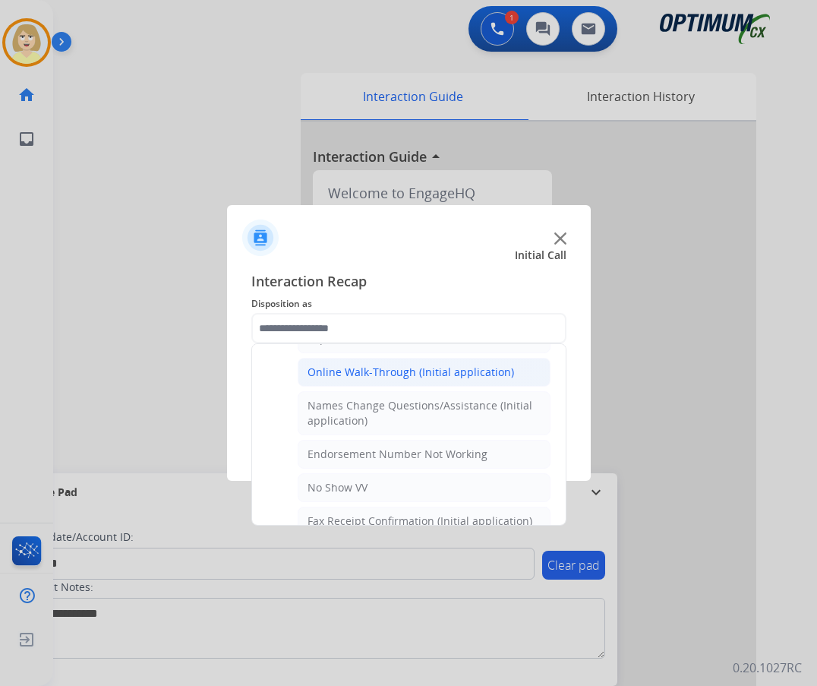
click at [368, 365] on div "Online Walk-Through (Initial application)" at bounding box center [410, 371] width 206 height 15
type input "**********"
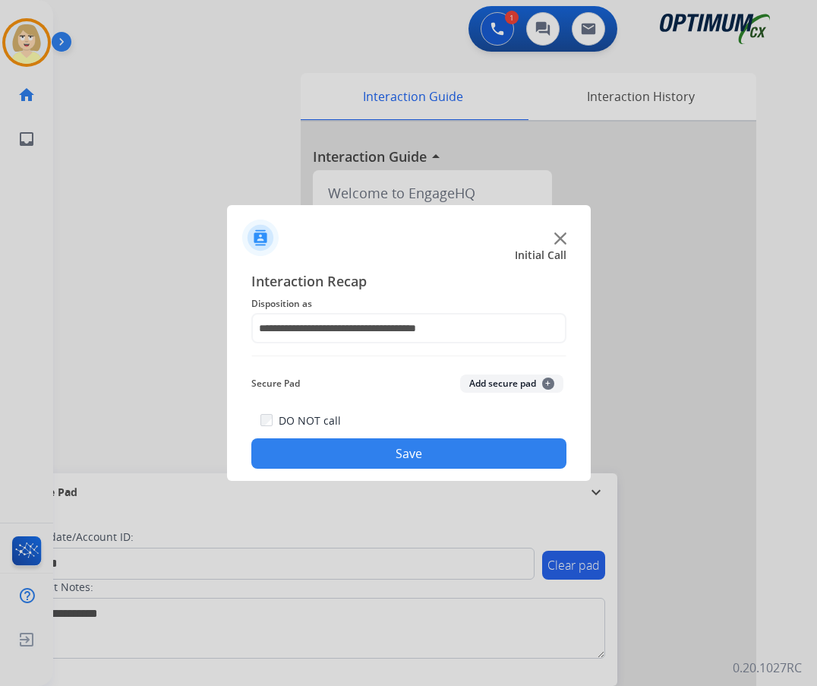
click at [487, 385] on button "Add secure pad +" at bounding box center [511, 383] width 103 height 18
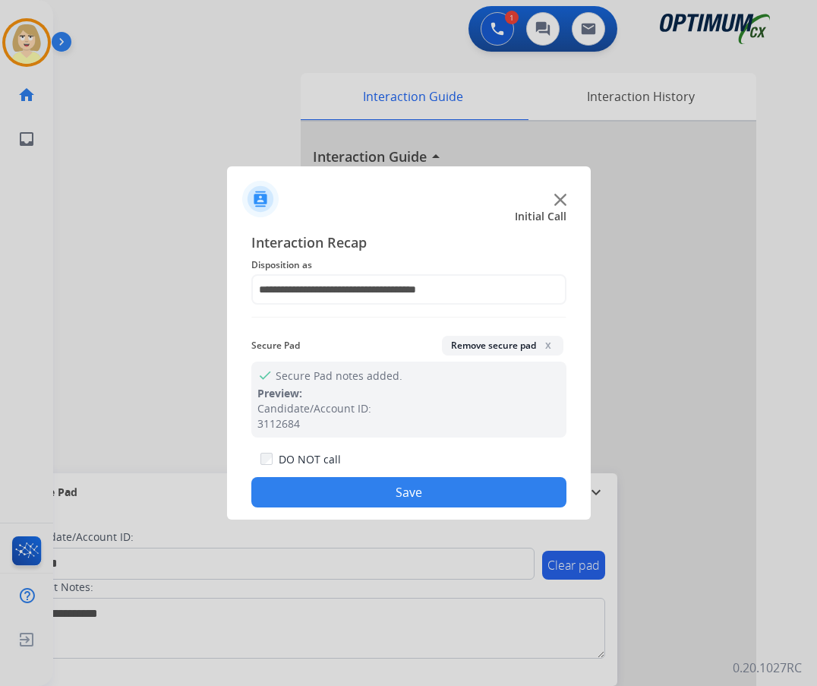
drag, startPoint x: 329, startPoint y: 495, endPoint x: 186, endPoint y: 231, distance: 300.6
click at [326, 492] on button "Save" at bounding box center [408, 492] width 315 height 30
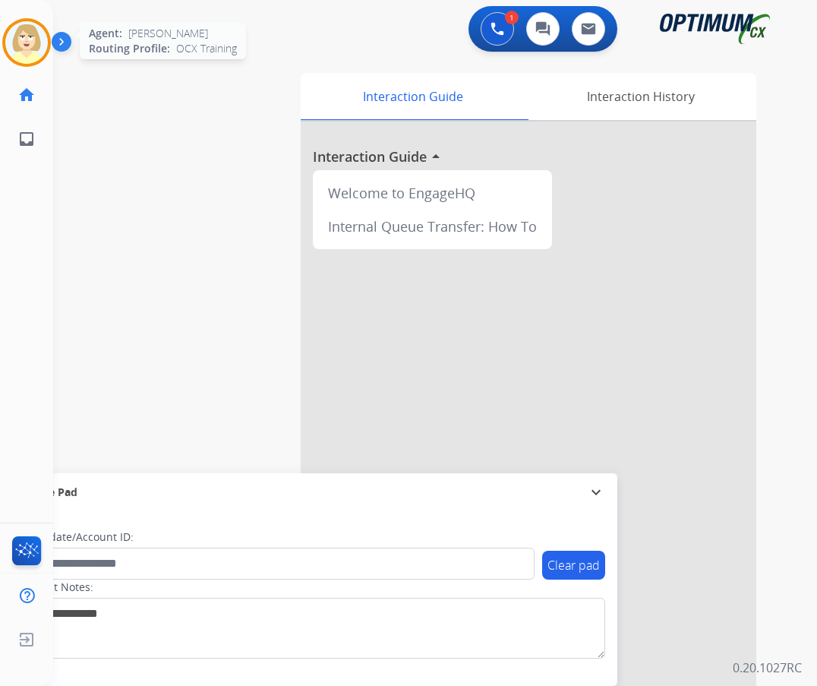
click at [33, 28] on img at bounding box center [26, 42] width 43 height 43
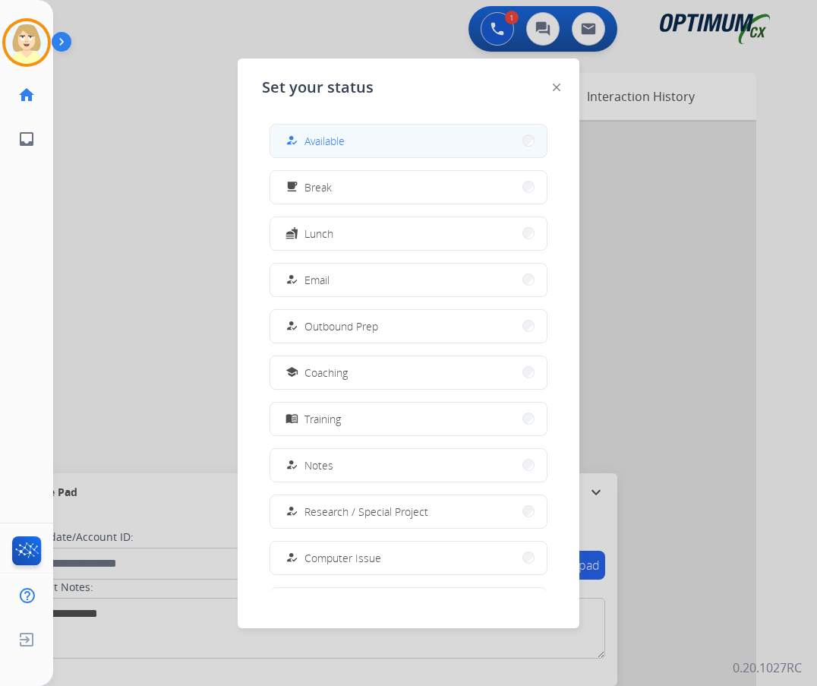
drag, startPoint x: 314, startPoint y: 138, endPoint x: 238, endPoint y: 140, distance: 75.9
click at [312, 138] on span "Available" at bounding box center [324, 141] width 40 height 16
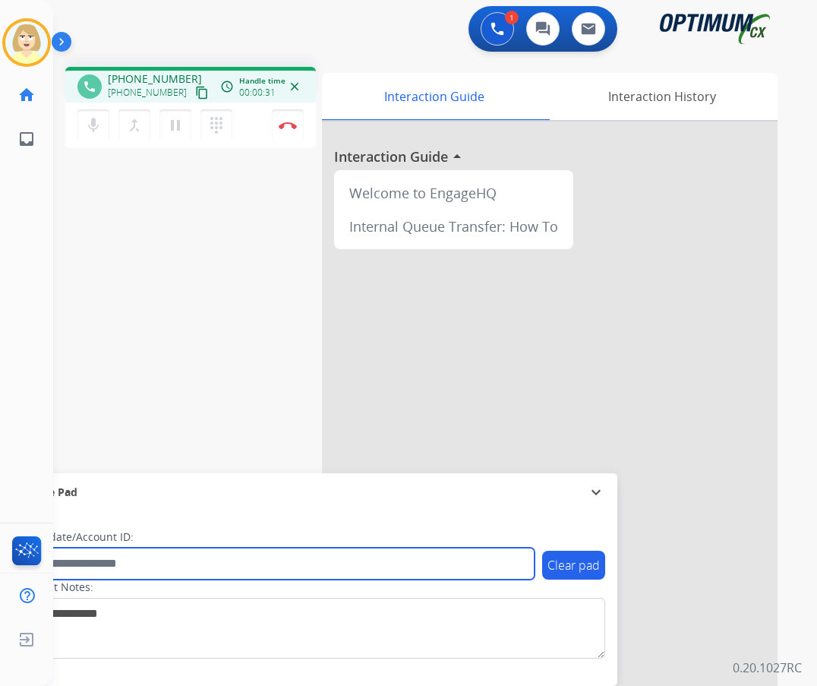
click at [91, 561] on input "text" at bounding box center [277, 563] width 515 height 32
paste input "*******"
type input "*******"
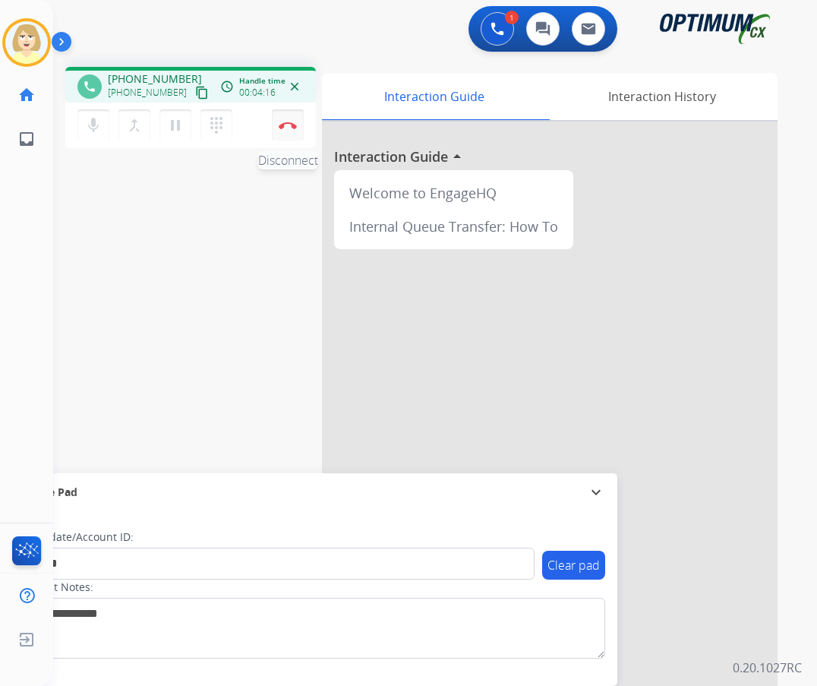
click at [285, 116] on button "Disconnect" at bounding box center [288, 125] width 32 height 32
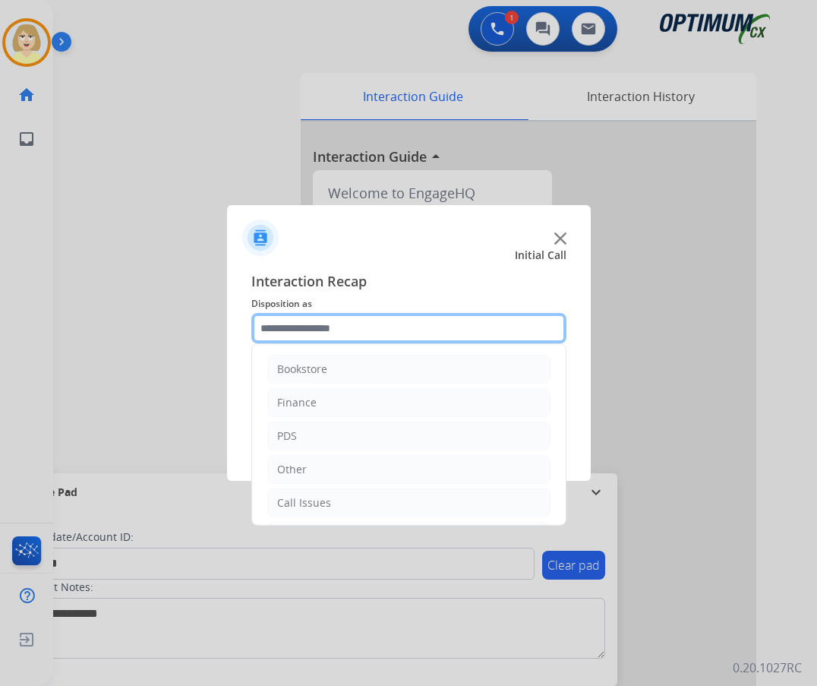
click at [281, 335] on input "text" at bounding box center [408, 328] width 315 height 30
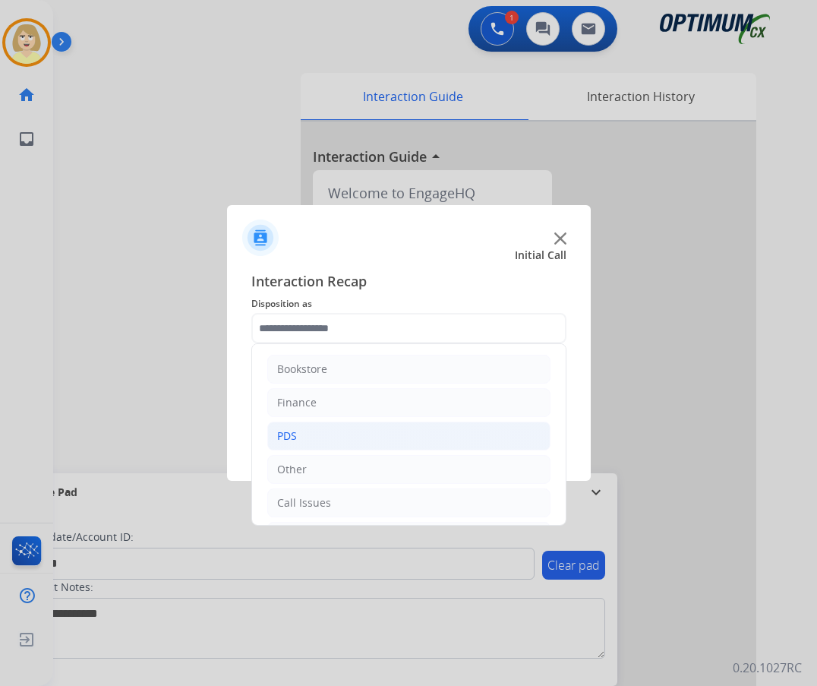
click at [285, 433] on div "PDS" at bounding box center [287, 435] width 20 height 15
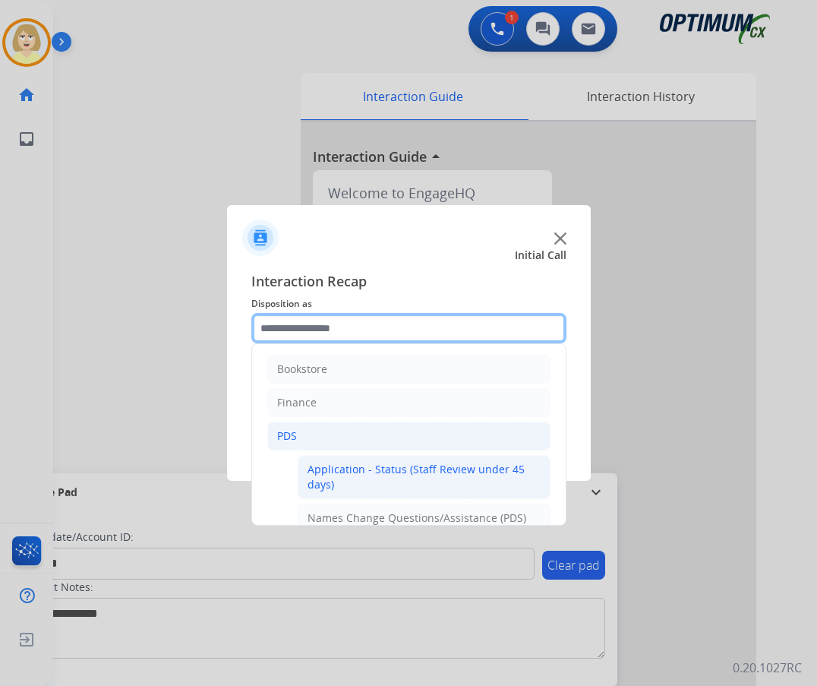
scroll to position [76, 0]
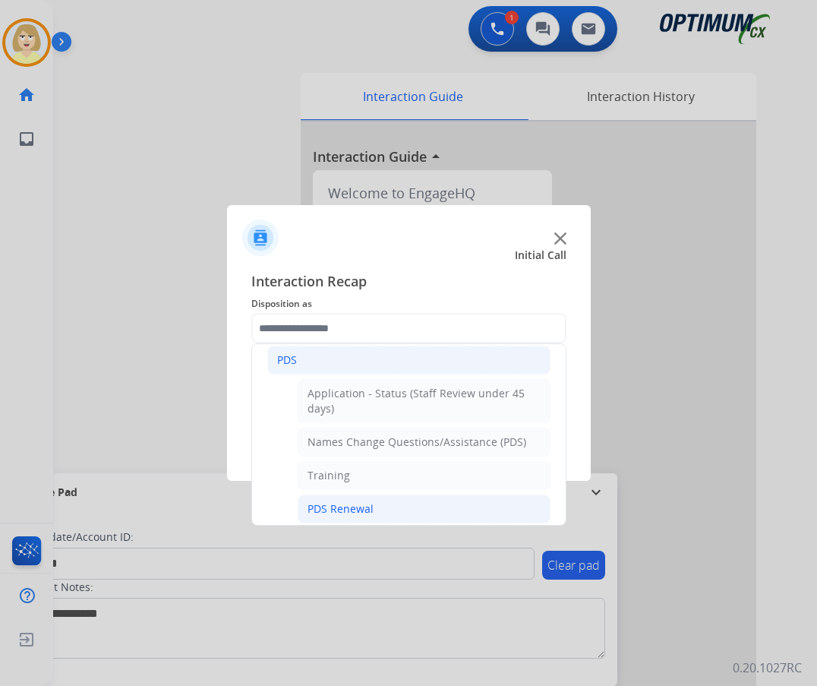
click at [334, 506] on div "PDS Renewal" at bounding box center [340, 508] width 66 height 15
type input "**********"
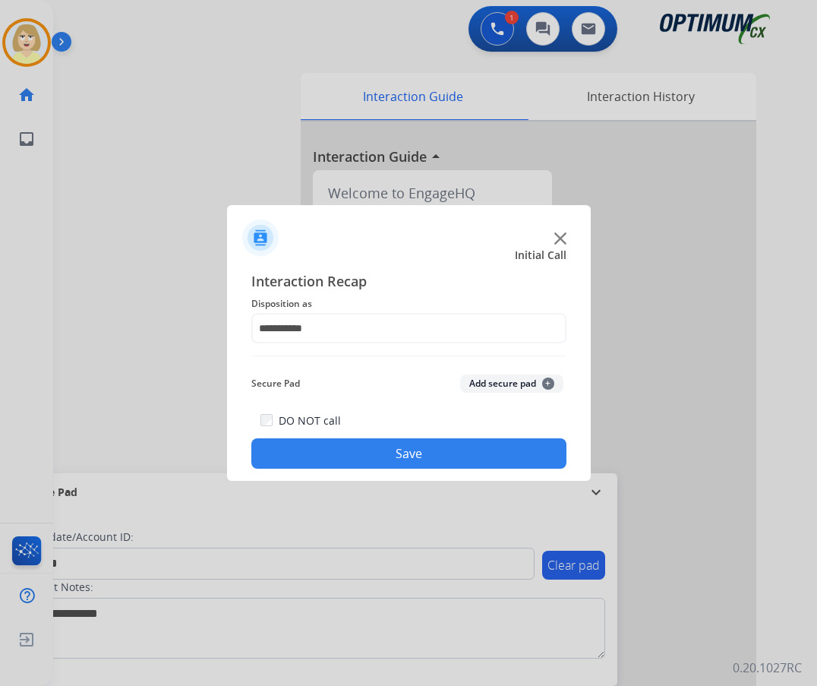
click at [495, 377] on button "Add secure pad +" at bounding box center [511, 383] width 103 height 18
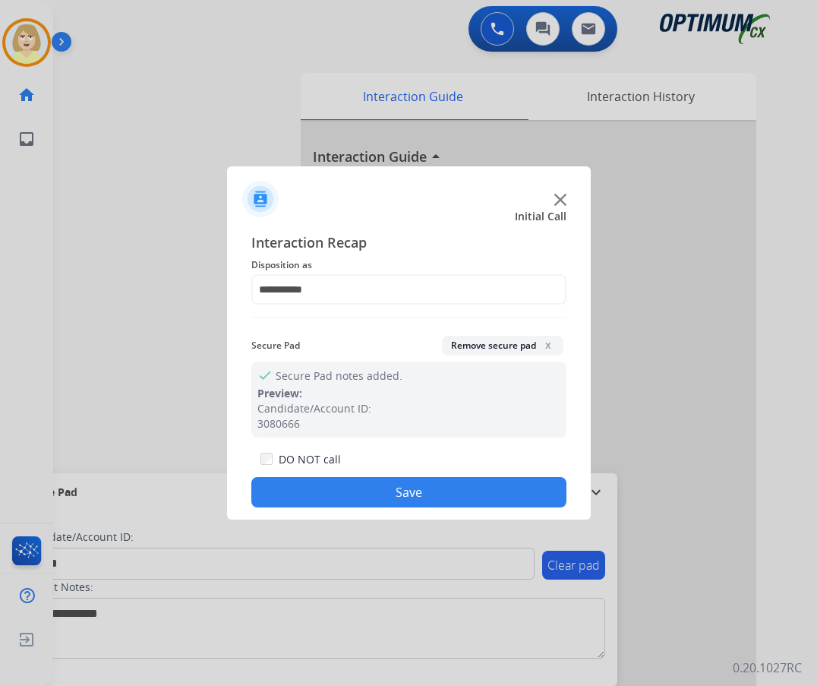
drag, startPoint x: 344, startPoint y: 489, endPoint x: 181, endPoint y: 301, distance: 248.1
click at [340, 485] on button "Save" at bounding box center [408, 492] width 315 height 30
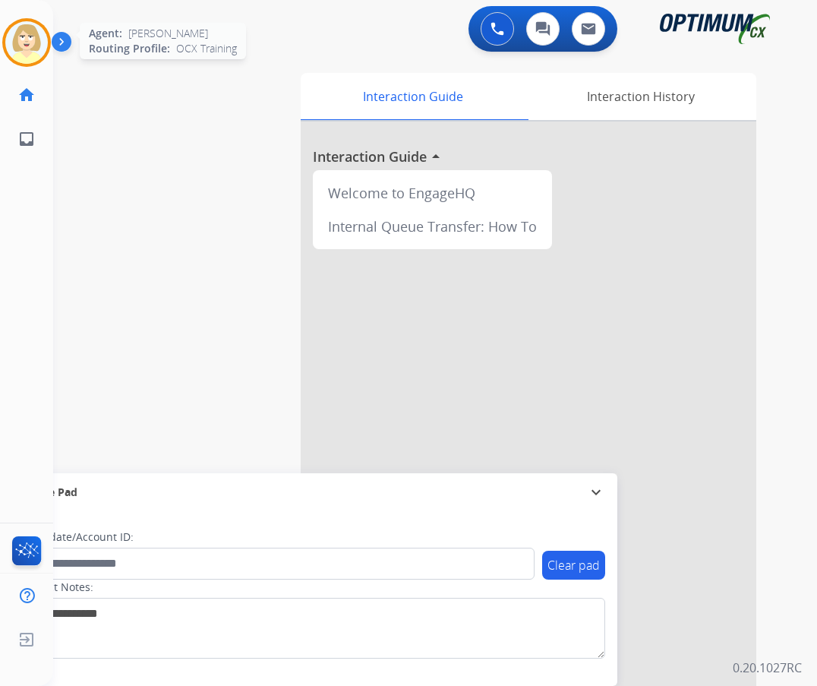
click at [17, 33] on img at bounding box center [26, 42] width 43 height 43
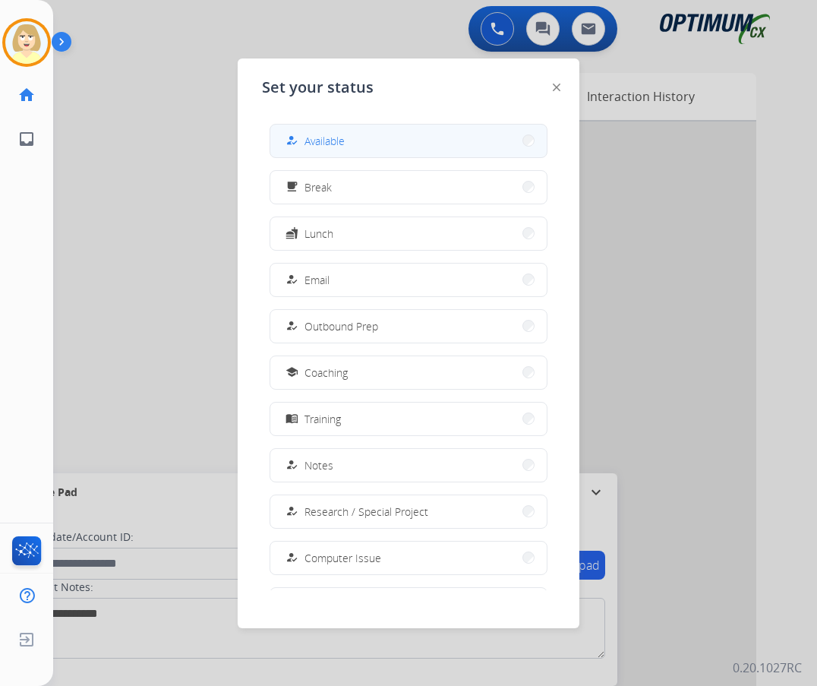
click at [329, 143] on span "Available" at bounding box center [324, 141] width 40 height 16
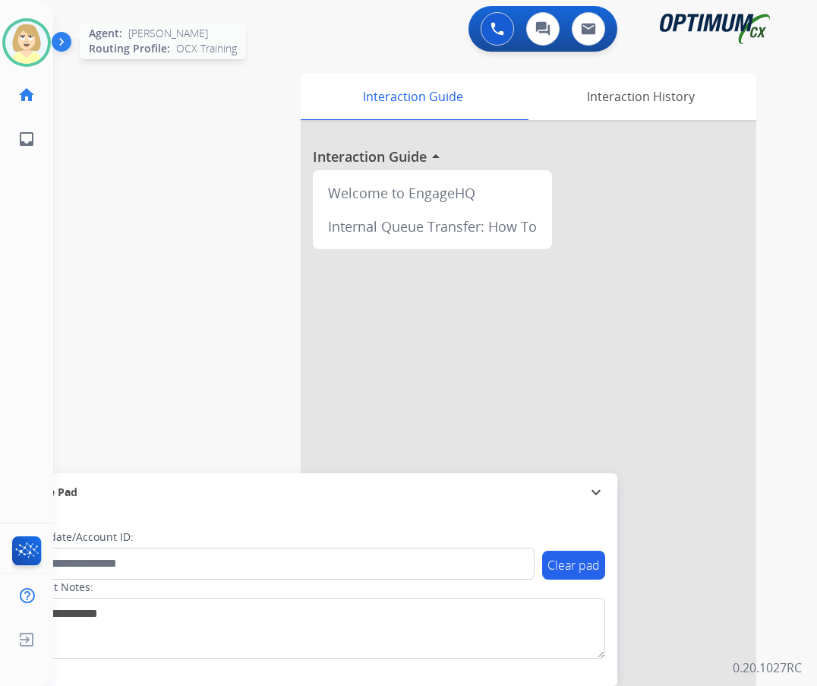
click at [26, 36] on img at bounding box center [26, 42] width 43 height 43
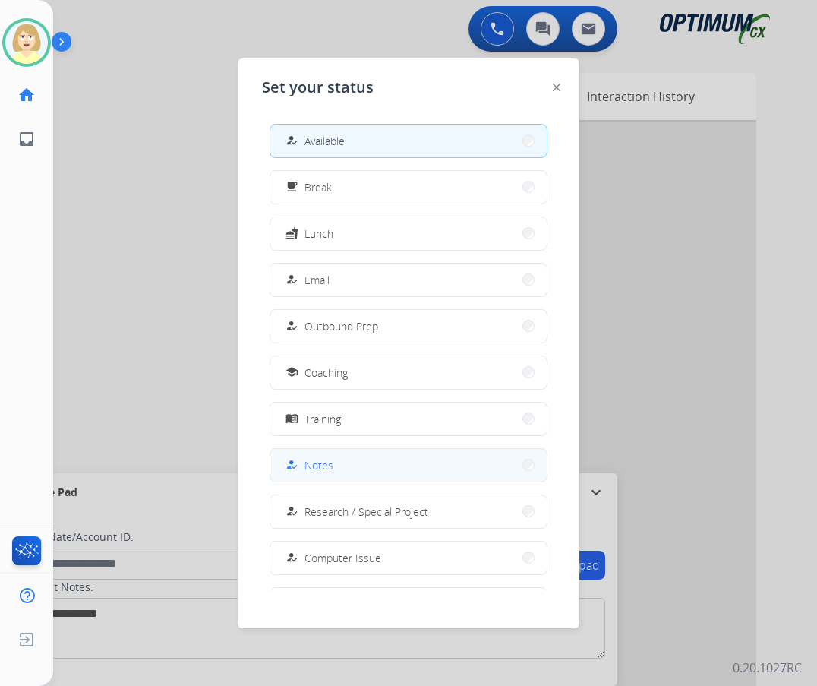
scroll to position [143, 0]
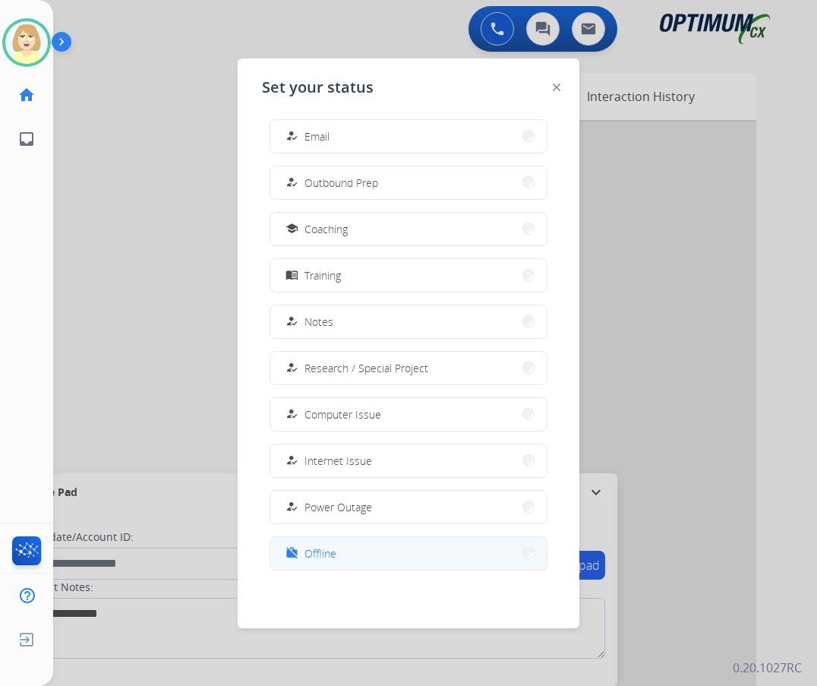
click at [311, 556] on span "Offline" at bounding box center [320, 553] width 32 height 16
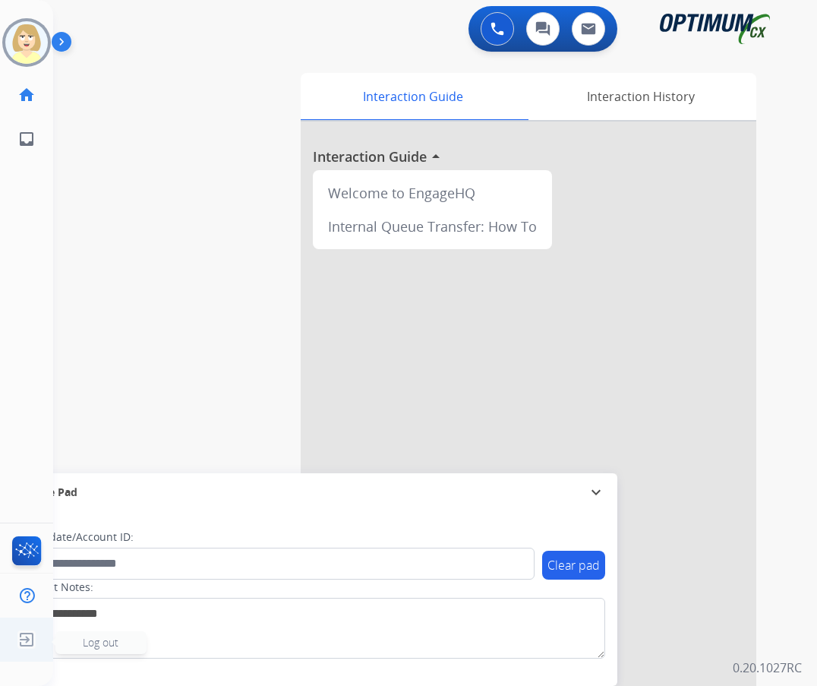
click at [97, 645] on span "Log out" at bounding box center [101, 642] width 36 height 14
